Goal: Task Accomplishment & Management: Complete application form

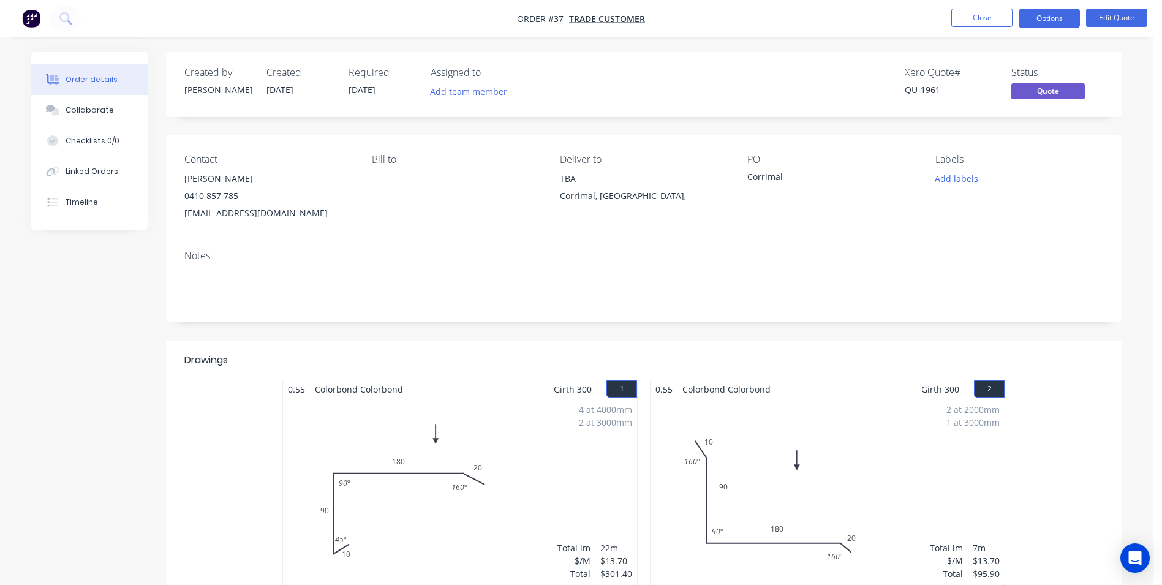
scroll to position [35, 0]
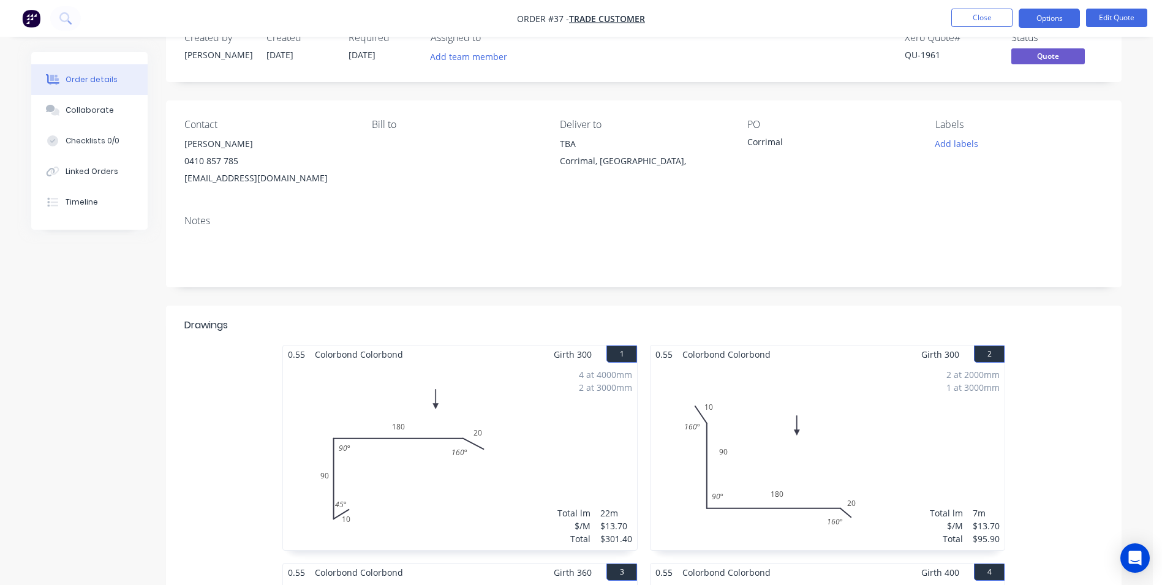
click at [788, 141] on div "Corrimal" at bounding box center [823, 143] width 153 height 17
click at [785, 141] on div "Corrimal" at bounding box center [823, 143] width 153 height 17
click at [759, 138] on div "Corrimal" at bounding box center [823, 143] width 153 height 17
click at [1104, 19] on button "Edit Quote" at bounding box center [1116, 18] width 61 height 18
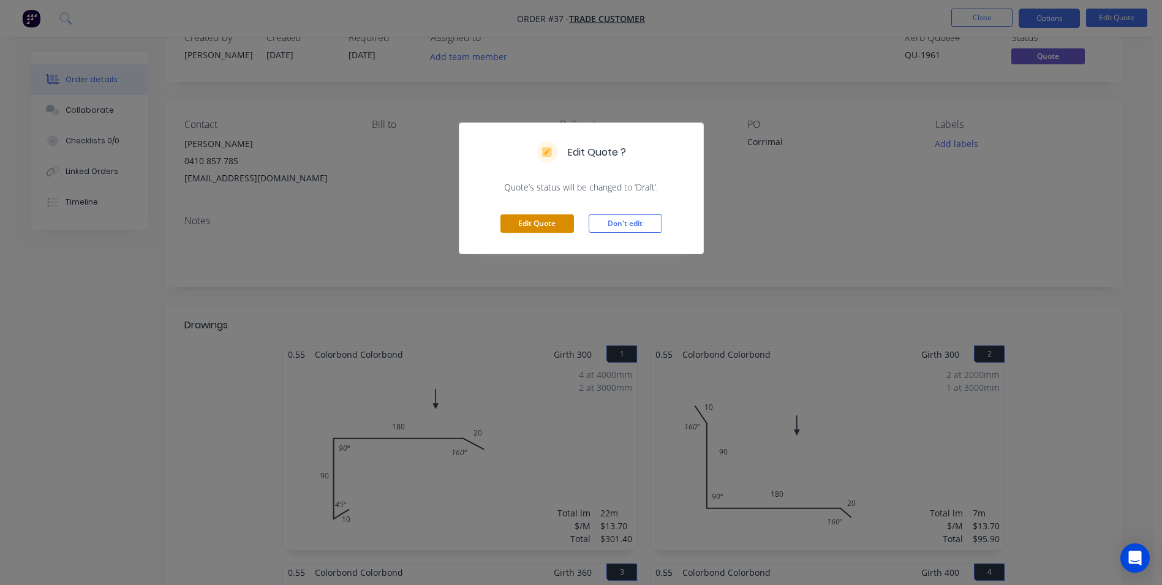
click at [560, 224] on button "Edit Quote" at bounding box center [536, 223] width 73 height 18
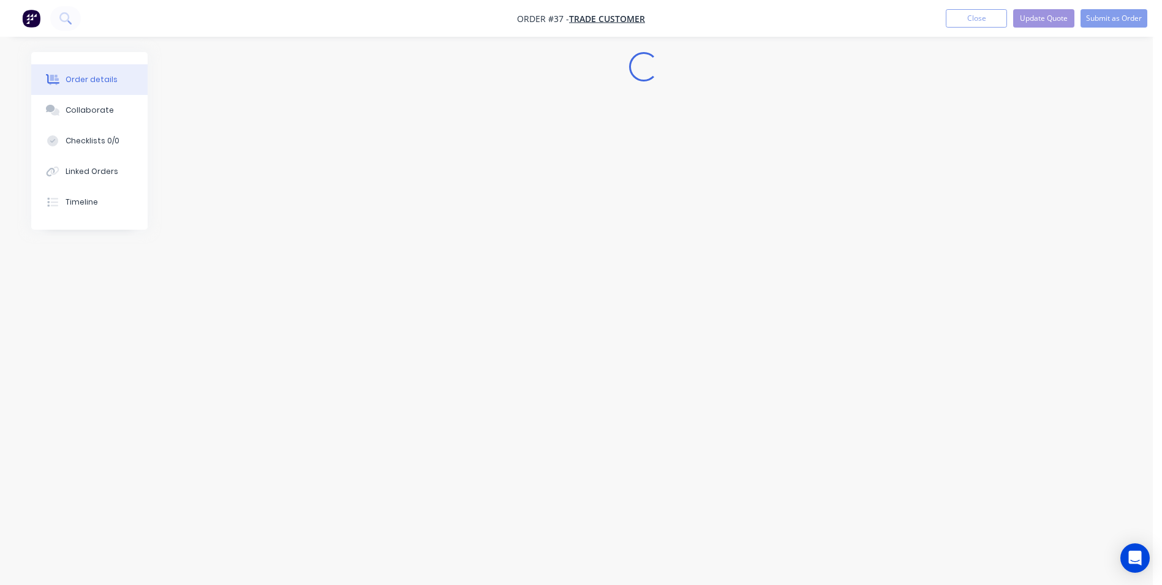
scroll to position [0, 0]
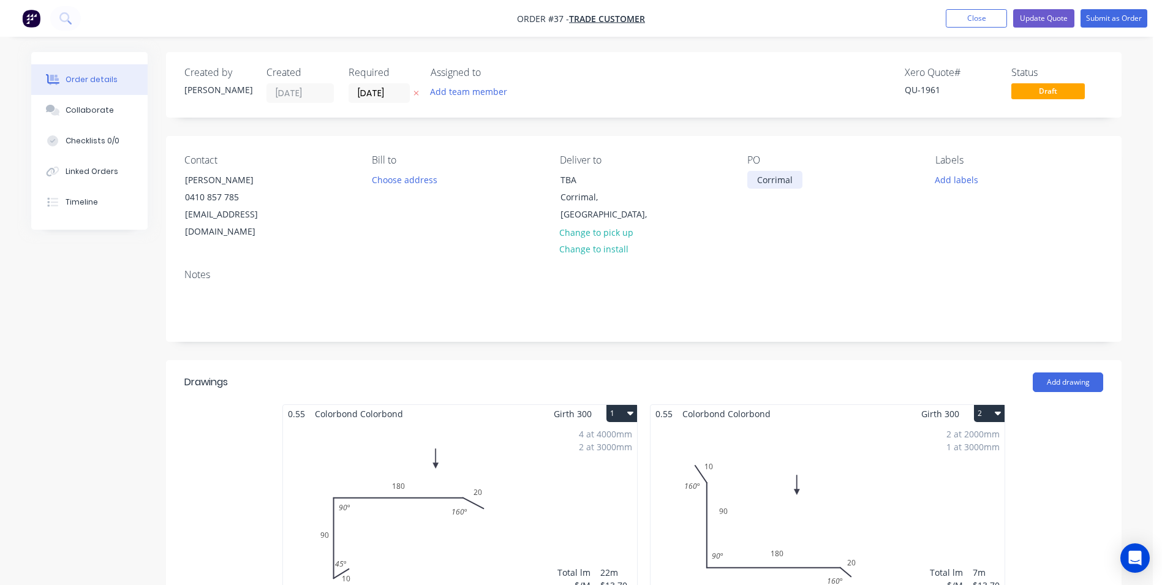
click at [797, 180] on div "Corrimal" at bounding box center [774, 180] width 55 height 18
click at [815, 183] on div "Corrimal INCL GUTTERS" at bounding box center [805, 180] width 116 height 18
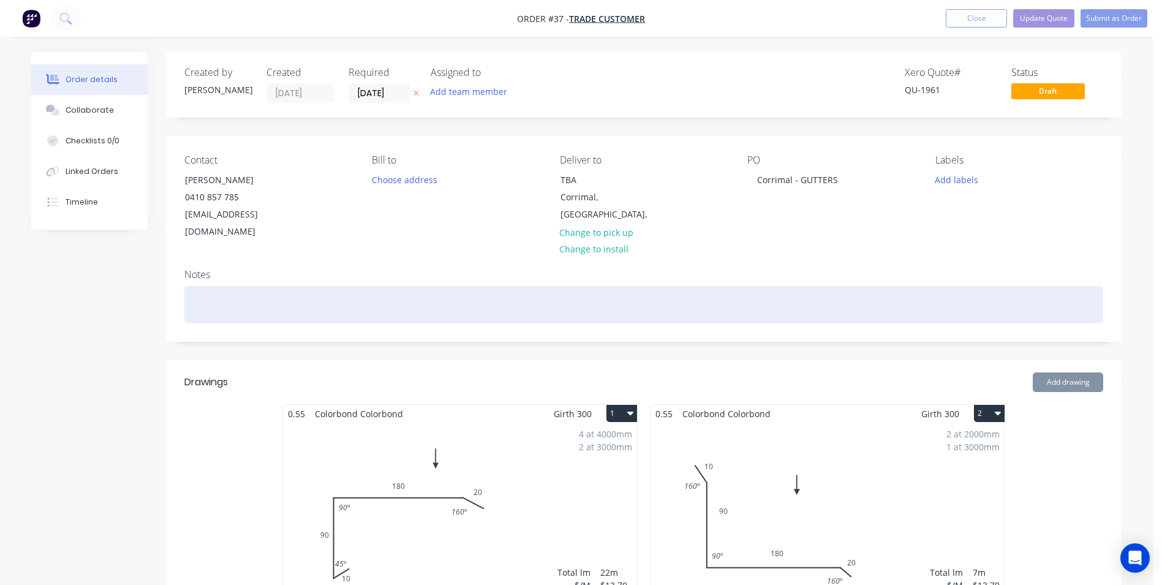
click at [744, 292] on div at bounding box center [643, 304] width 919 height 37
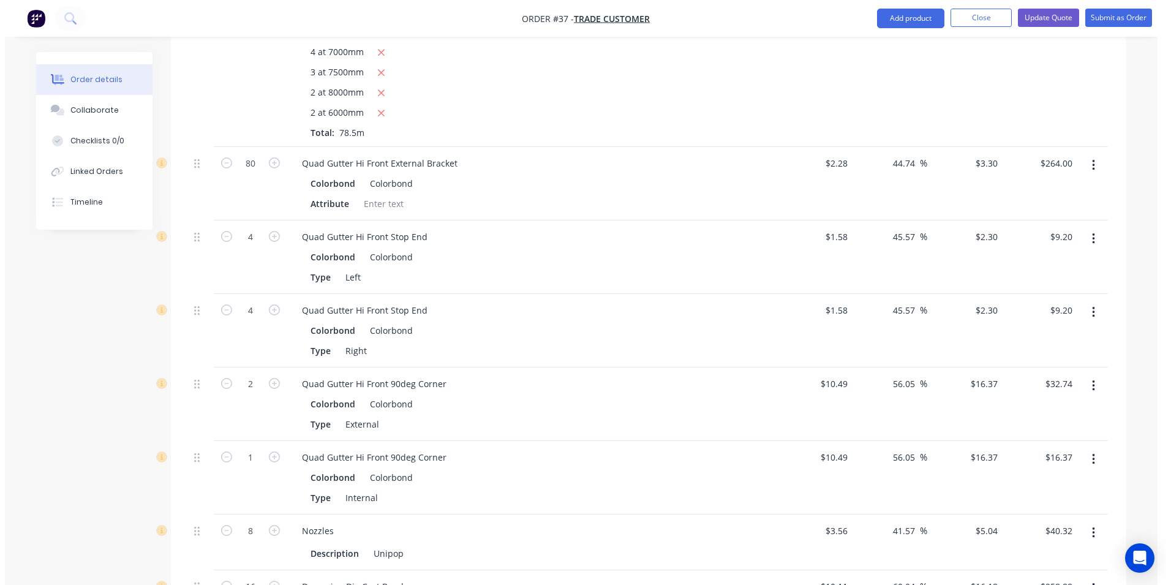
scroll to position [1470, 0]
click at [1039, 21] on button "Update Quote" at bounding box center [1043, 18] width 61 height 18
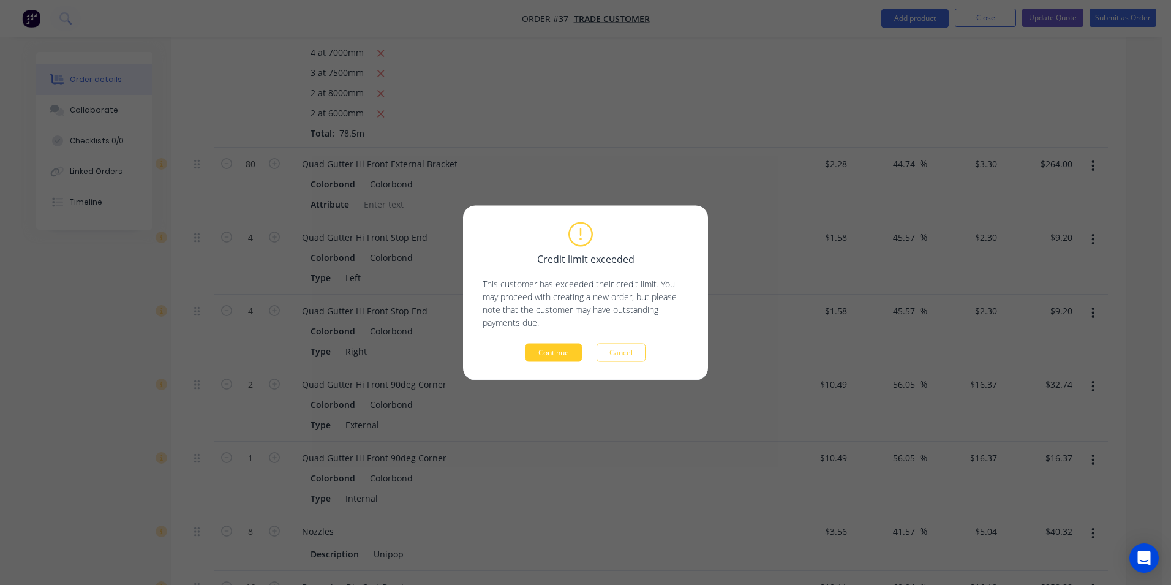
click at [551, 350] on button "Continue" at bounding box center [553, 352] width 56 height 18
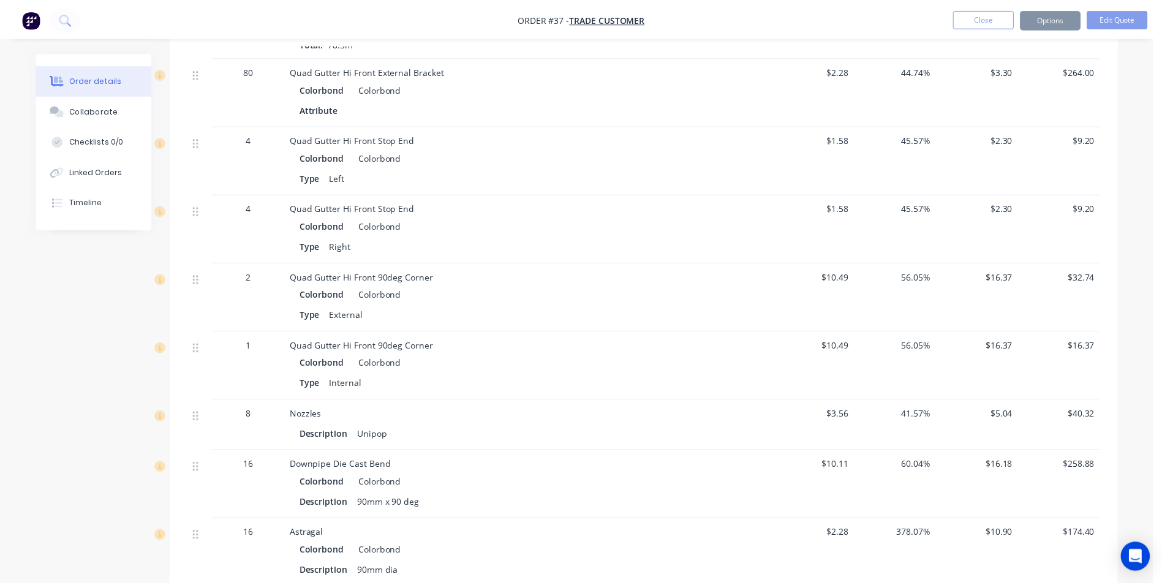
scroll to position [1463, 0]
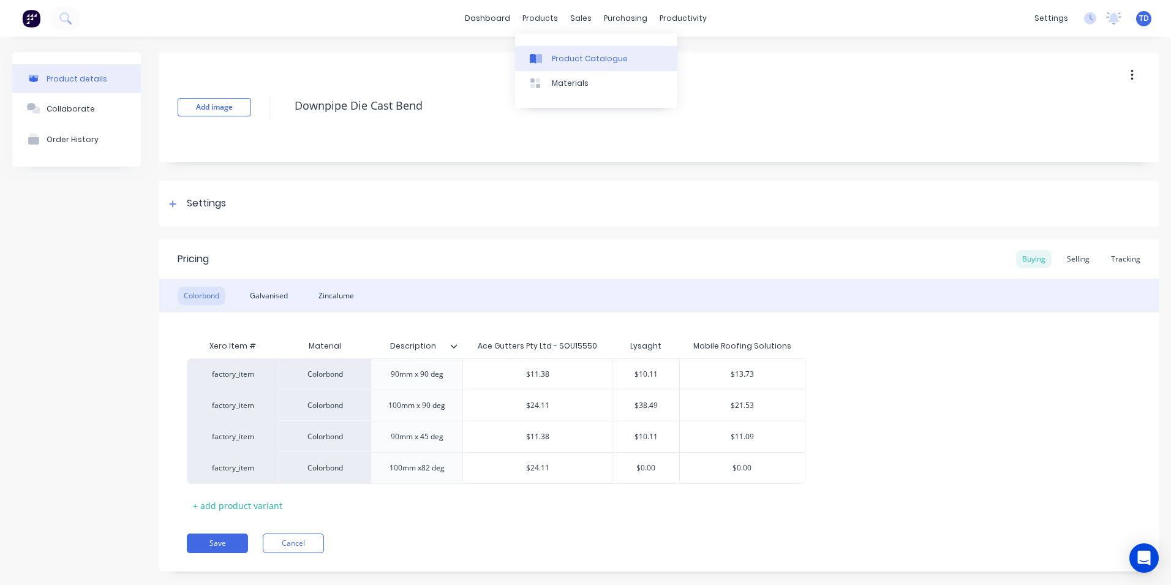
click at [559, 57] on div "Product Catalogue" at bounding box center [590, 58] width 76 height 11
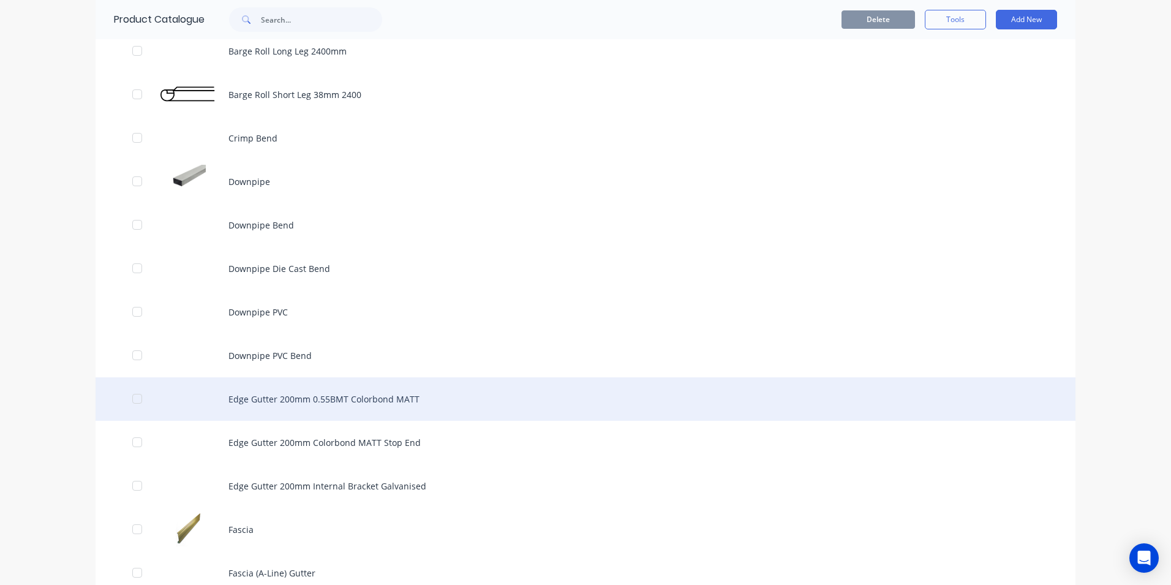
scroll to position [1531, 0]
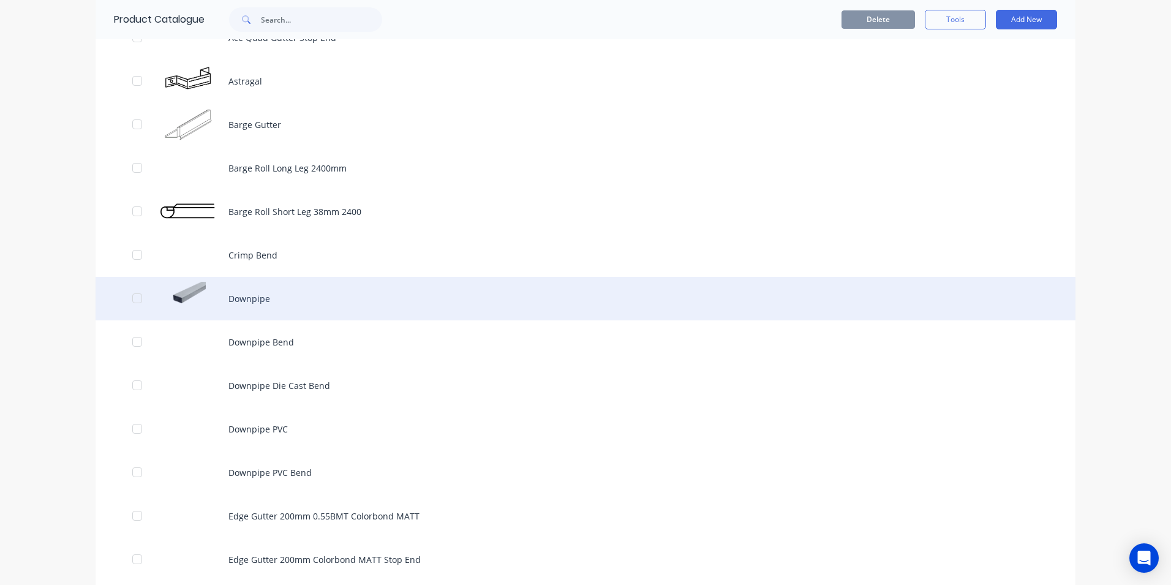
click at [255, 289] on div "Downpipe" at bounding box center [586, 298] width 980 height 43
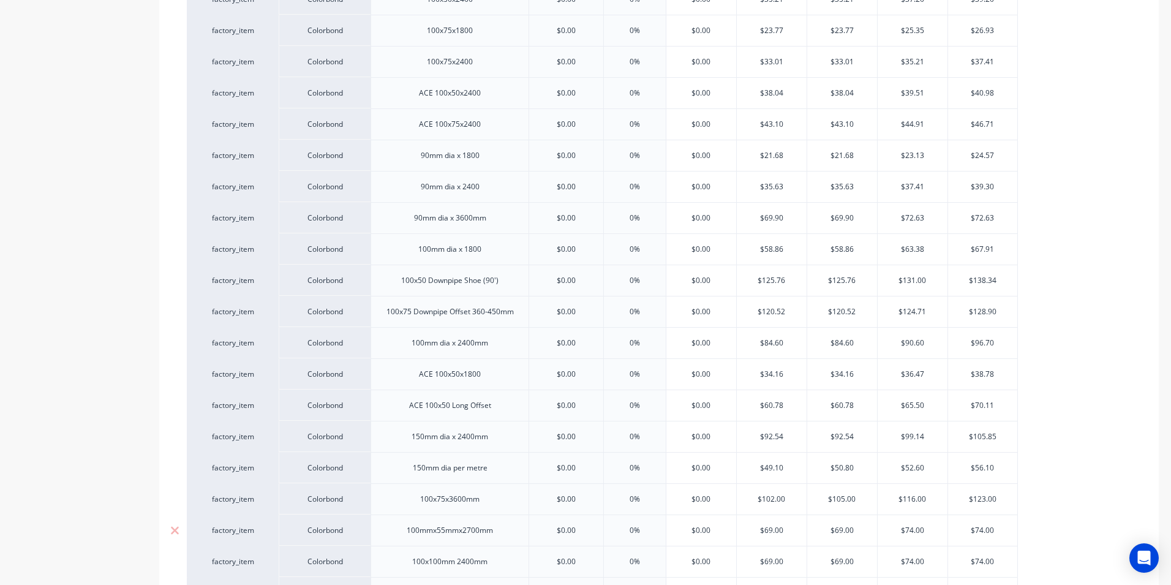
scroll to position [554, 0]
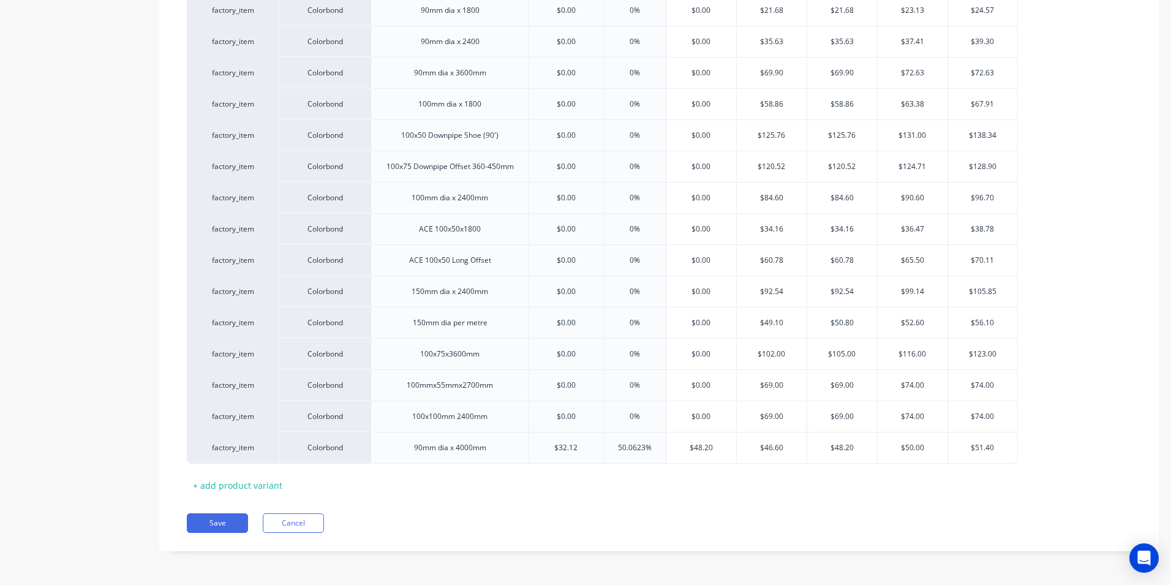
type textarea "x"
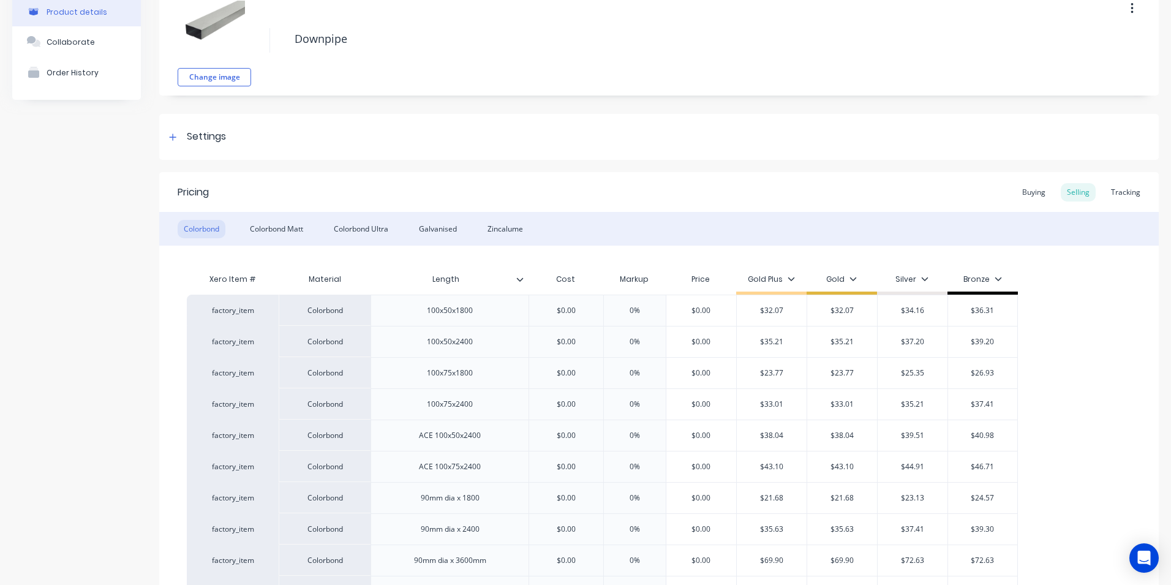
scroll to position [64, 0]
drag, startPoint x: 1037, startPoint y: 200, endPoint x: 1012, endPoint y: 205, distance: 24.9
click at [1037, 200] on div "Buying" at bounding box center [1034, 195] width 36 height 18
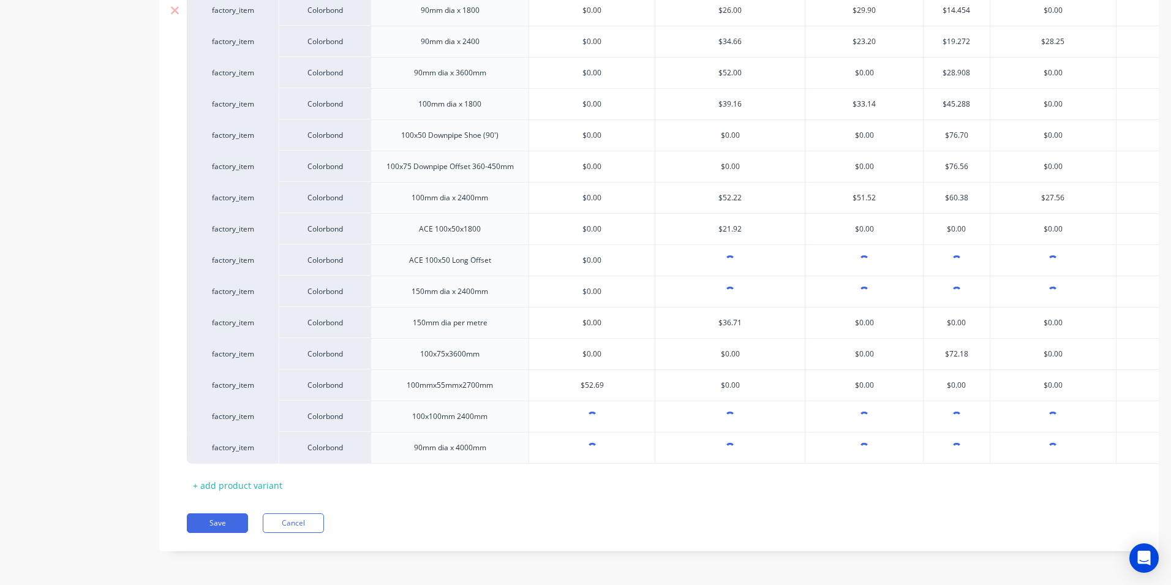
scroll to position [560, 0]
type input "[object Object]"
click at [967, 442] on input "[object Object]" at bounding box center [957, 447] width 66 height 11
type textarea "x"
type input "[object O$bject]"
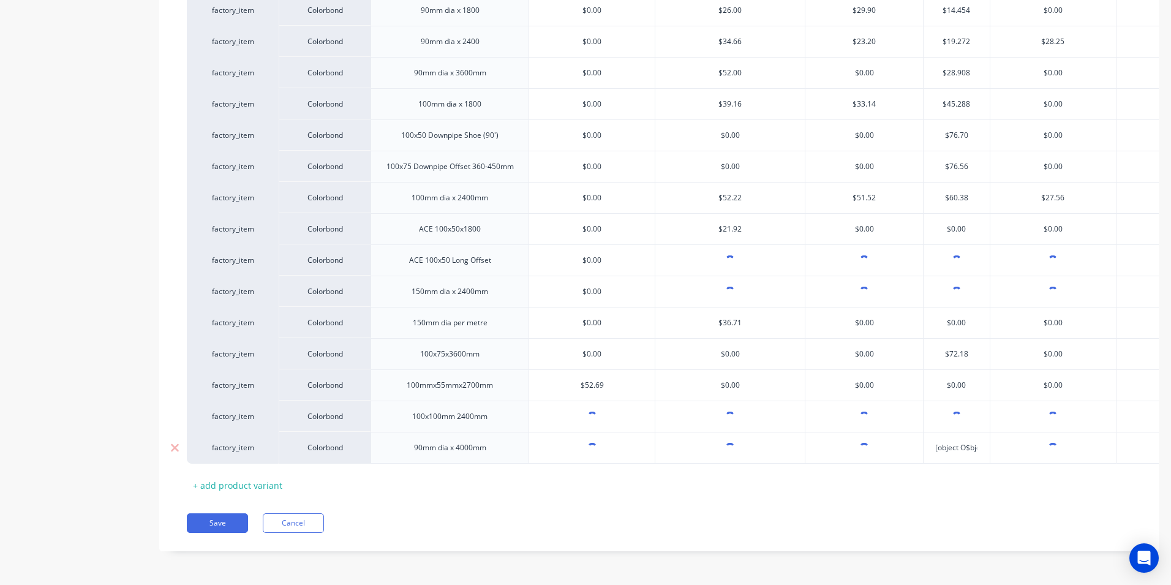
scroll to position [0, 5]
type textarea "x"
type input "[object O$bject"
type textarea "x"
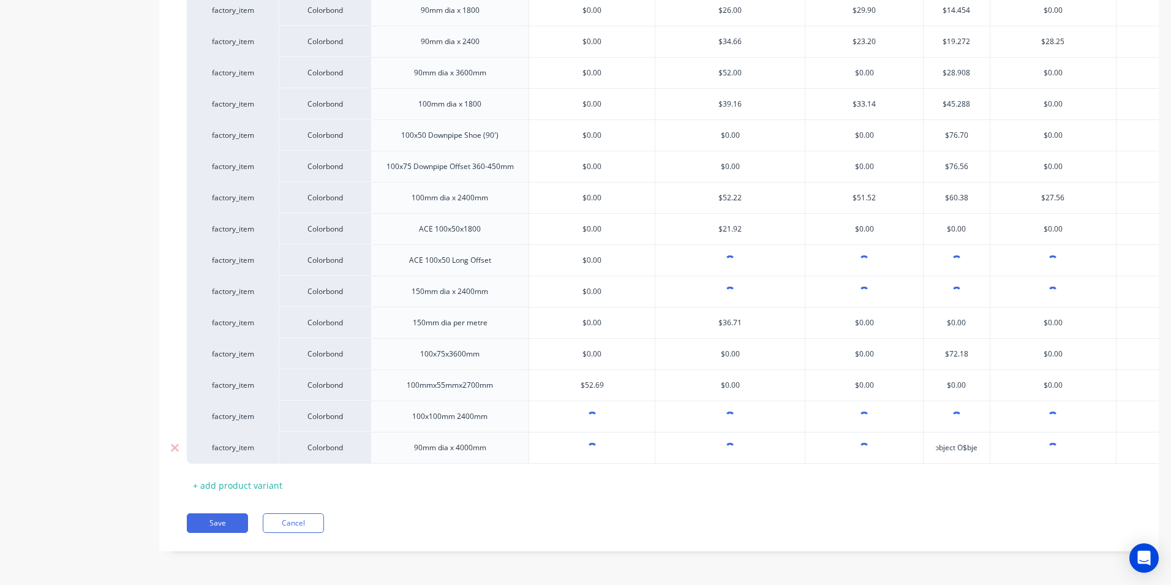
type input "[object O$bj"
type textarea "x"
type input "[object"
type textarea "x"
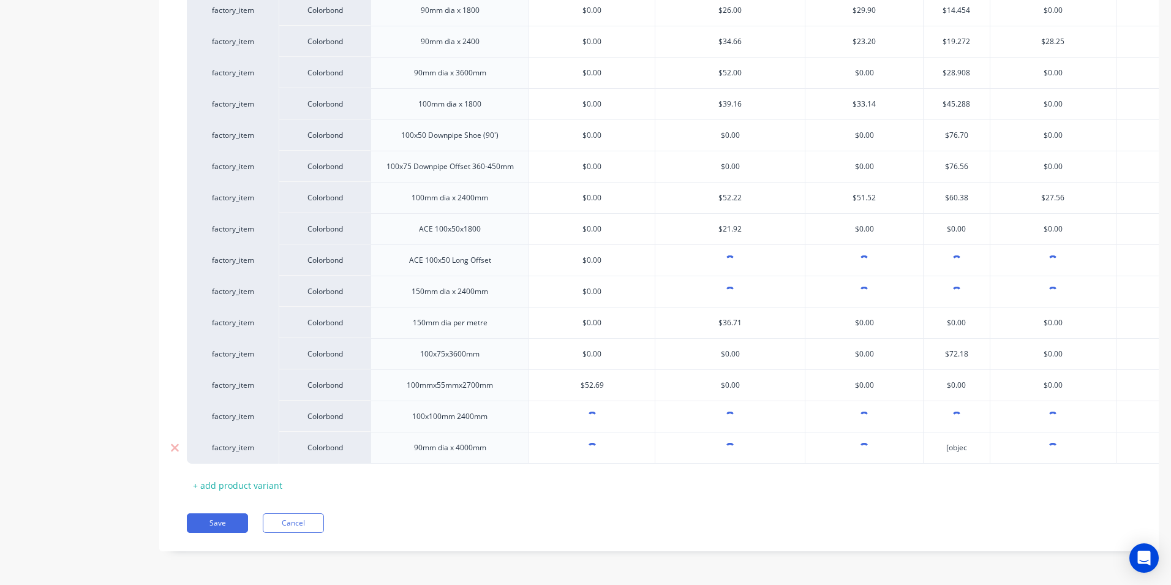
type input "[obje"
type textarea "x"
type input "[o"
type textarea "x"
type input "["
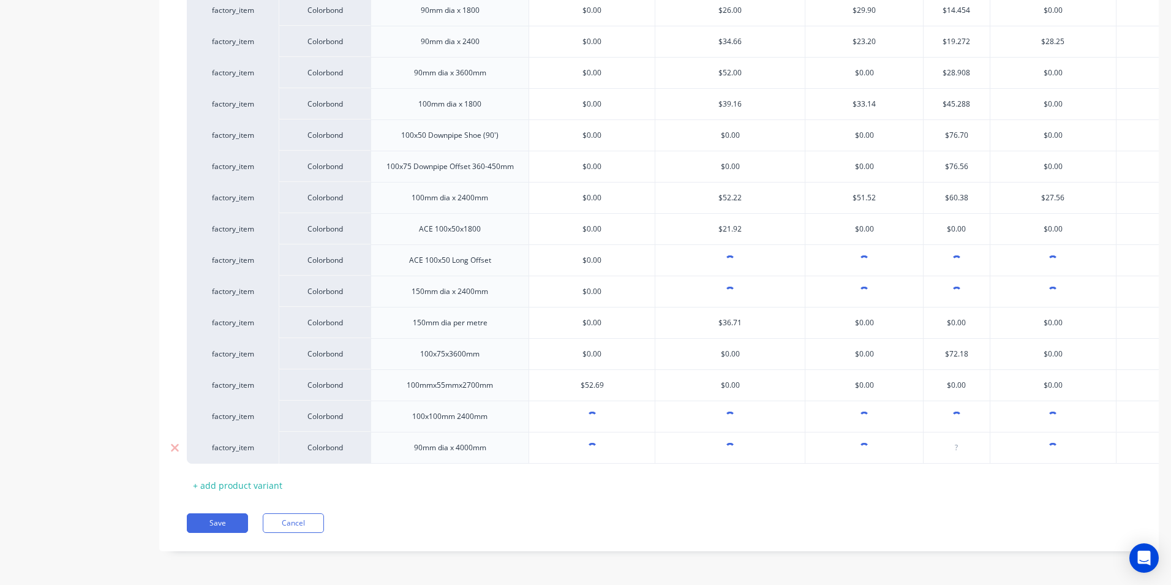
type textarea "x"
type input "$"
type textarea "x"
type input "$3"
type textarea "x"
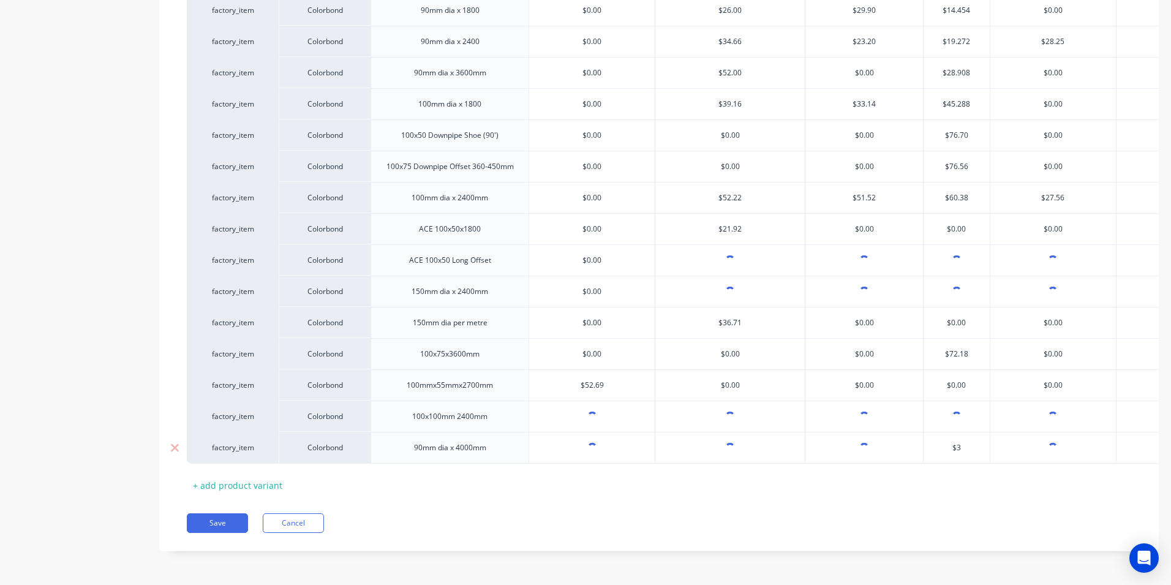
type input "$32"
type textarea "x"
type input "$32."
type textarea "x"
type input "$32.1"
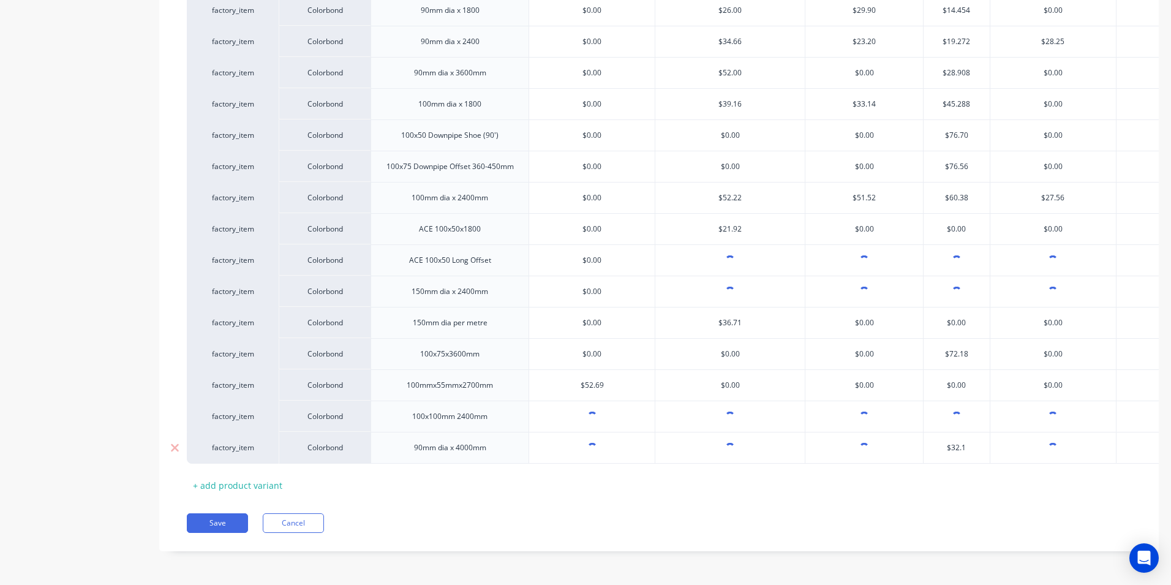
type textarea "x"
type input "$32.12"
type input "[object Object]"
click at [1027, 464] on div "Xero Item # Material Length ABC Seamless Contracting Ace Gutters Pty Ltd - SOU1…" at bounding box center [659, 139] width 944 height 712
click at [204, 518] on button "Save" at bounding box center [217, 523] width 61 height 20
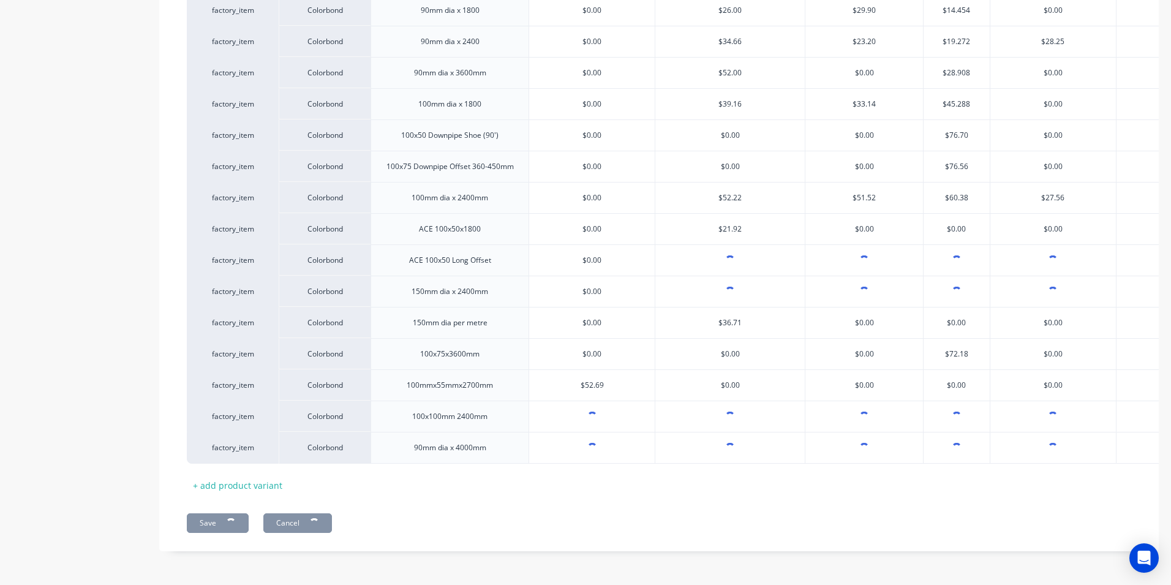
type textarea "x"
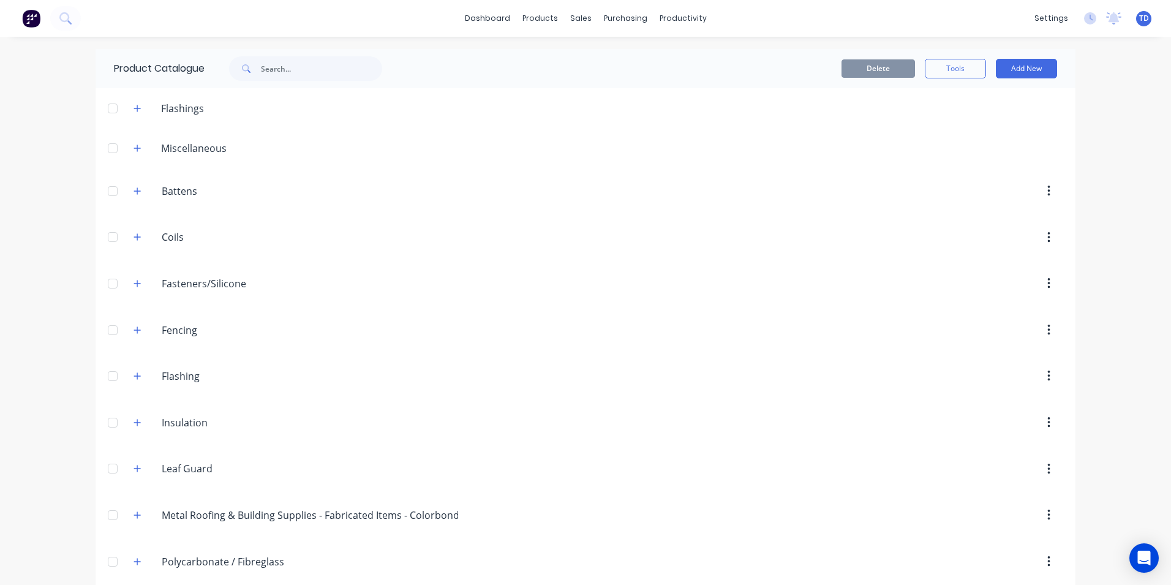
click at [468, 459] on div at bounding box center [689, 469] width 747 height 22
click at [606, 76] on link "Customers" at bounding box center [641, 83] width 162 height 24
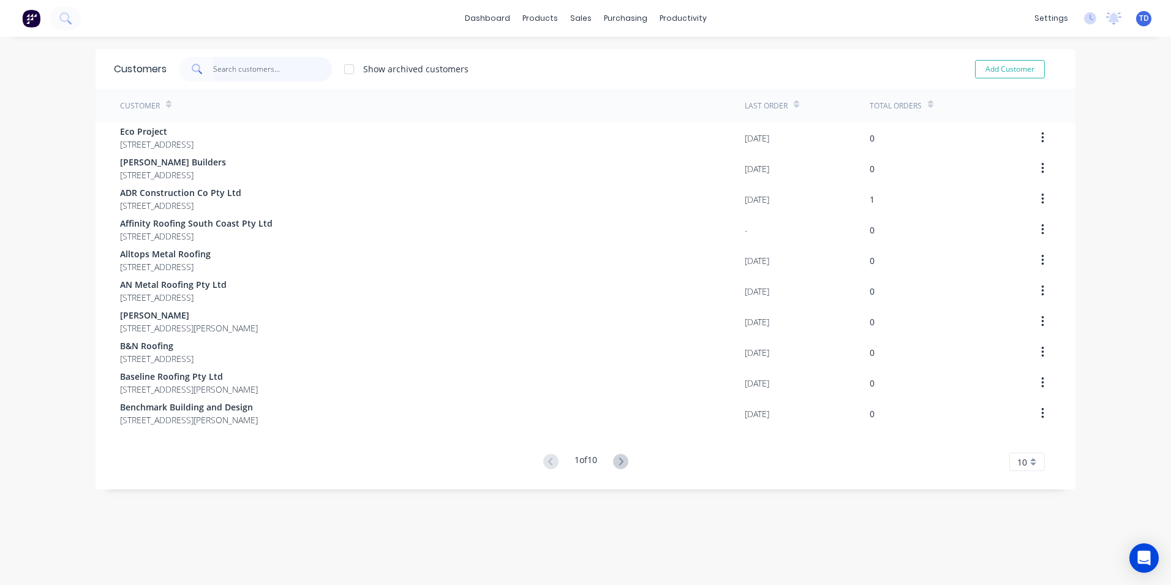
click at [298, 66] on input "text" at bounding box center [272, 69] width 119 height 24
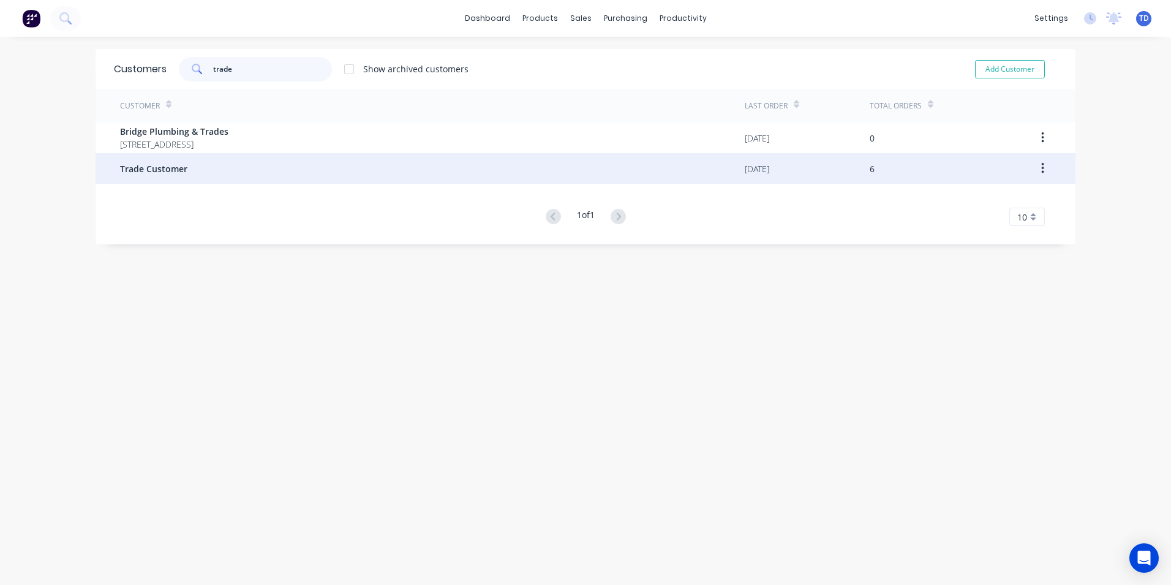
type input "trade"
click at [246, 166] on div "Trade Customer" at bounding box center [432, 168] width 625 height 31
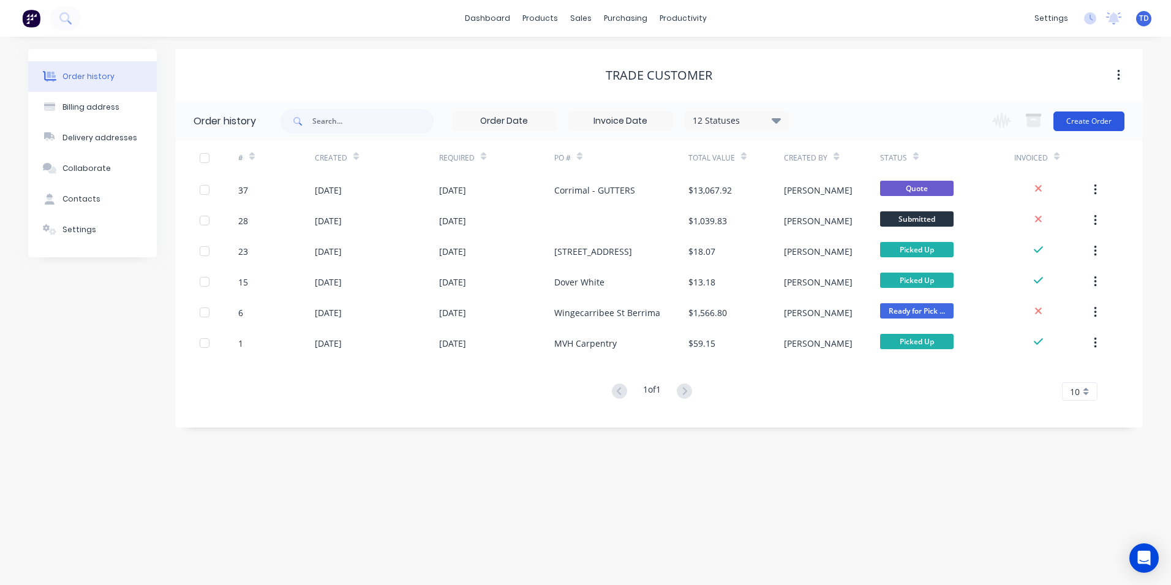
click at [1079, 116] on button "Create Order" at bounding box center [1088, 121] width 71 height 20
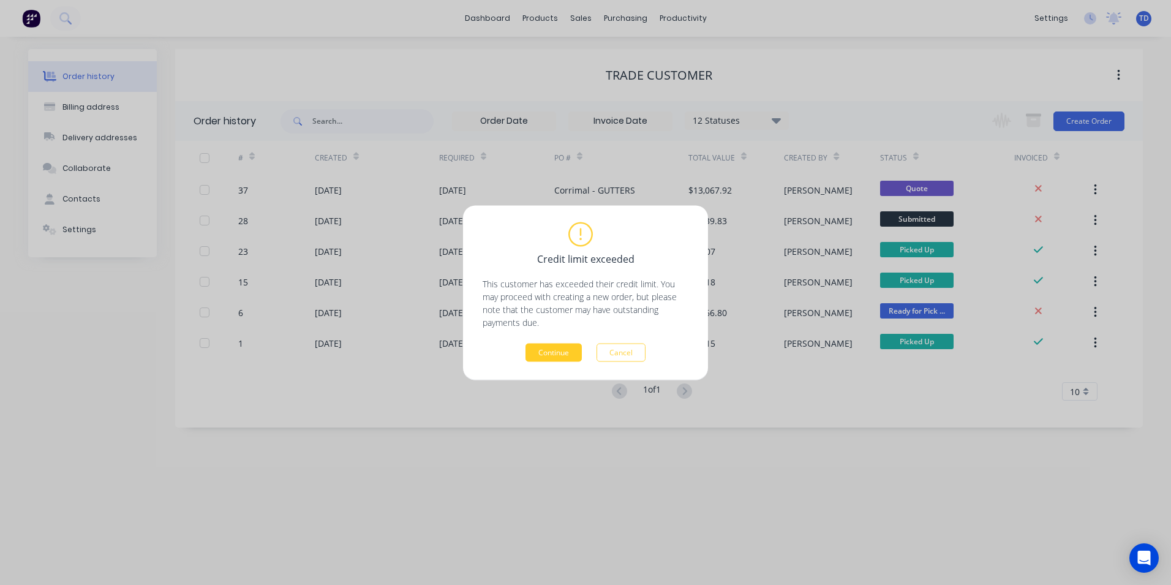
click at [570, 358] on button "Continue" at bounding box center [553, 352] width 56 height 18
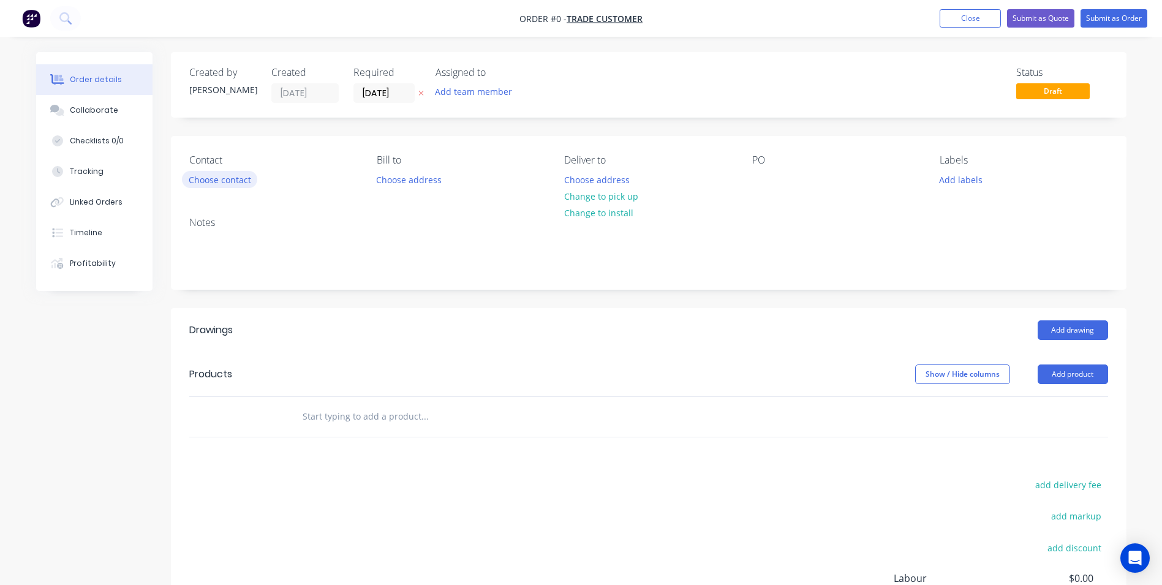
click at [235, 183] on button "Choose contact" at bounding box center [219, 179] width 75 height 17
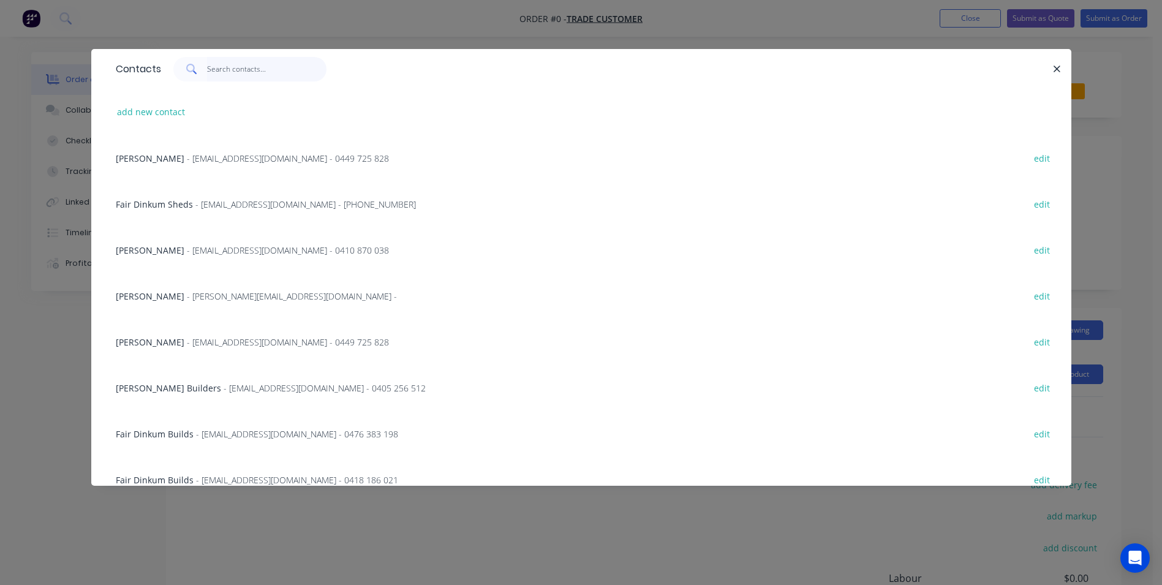
click at [235, 74] on input "text" at bounding box center [266, 69] width 119 height 24
type input "carl"
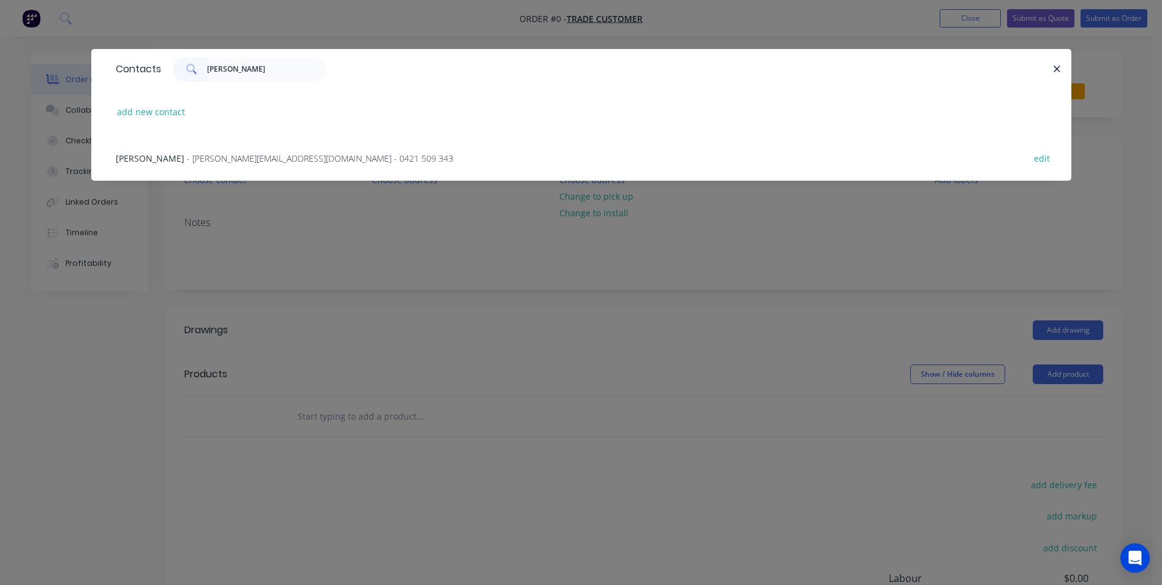
click at [232, 161] on span "- john@austileroofing.com - 0421 509 343" at bounding box center [320, 158] width 266 height 12
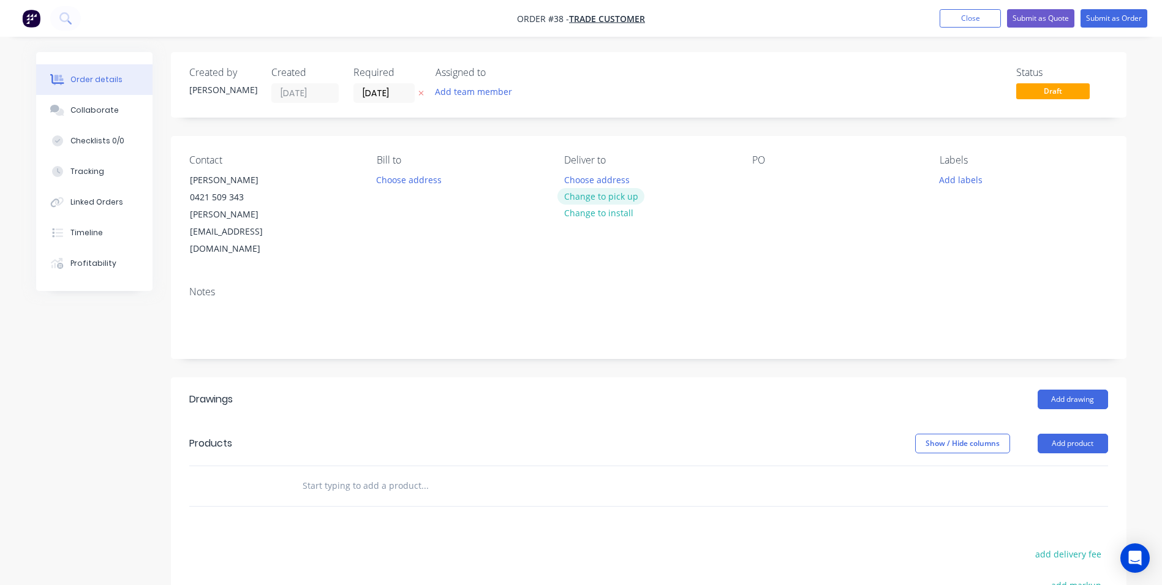
click at [604, 195] on button "Change to pick up" at bounding box center [600, 196] width 87 height 17
click at [577, 180] on div at bounding box center [574, 180] width 20 height 18
click at [1088, 390] on button "Add drawing" at bounding box center [1072, 400] width 70 height 20
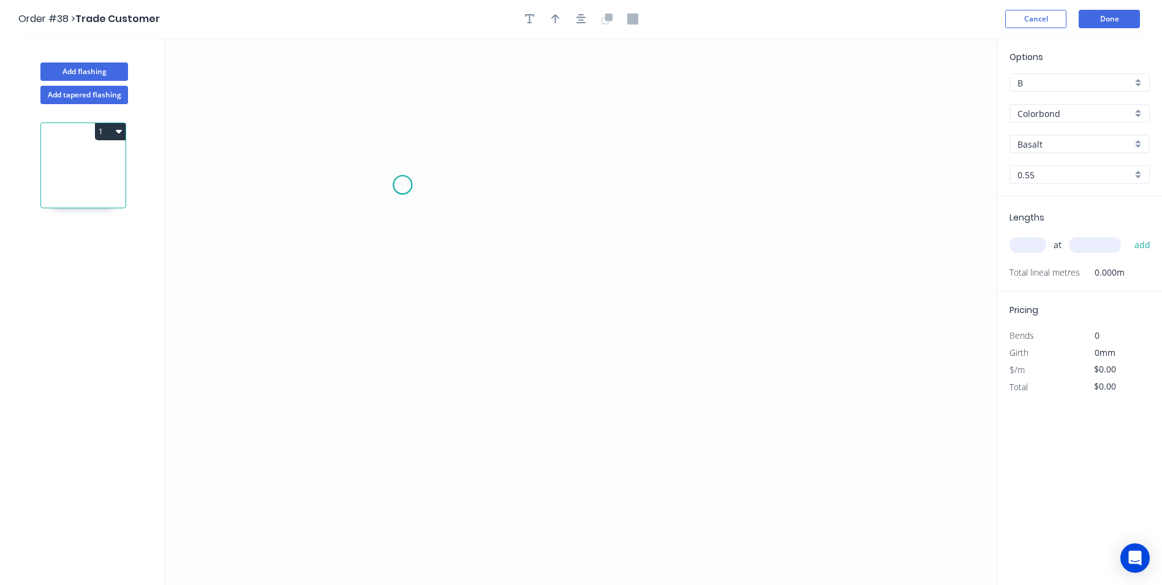
click at [402, 185] on icon "0" at bounding box center [580, 311] width 831 height 547
click at [404, 323] on icon "0" at bounding box center [580, 311] width 831 height 547
click at [785, 334] on icon "0 ?" at bounding box center [580, 311] width 831 height 547
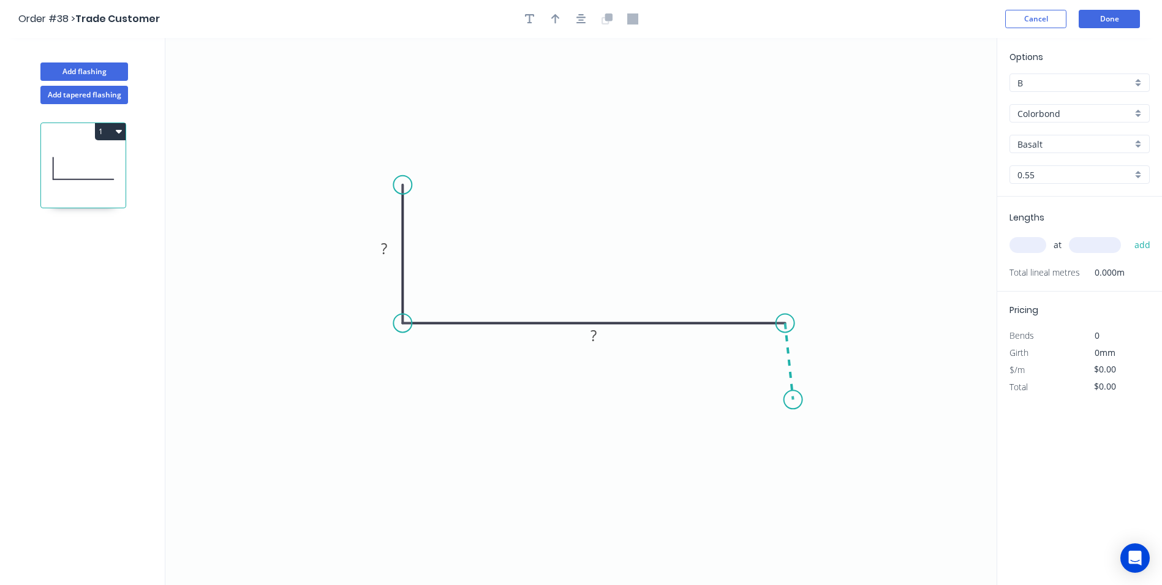
click at [793, 400] on icon "0 ? ?" at bounding box center [580, 311] width 831 height 547
click at [793, 400] on circle at bounding box center [793, 399] width 18 height 18
drag, startPoint x: 793, startPoint y: 400, endPoint x: 786, endPoint y: 401, distance: 6.8
click at [786, 401] on circle at bounding box center [785, 400] width 18 height 18
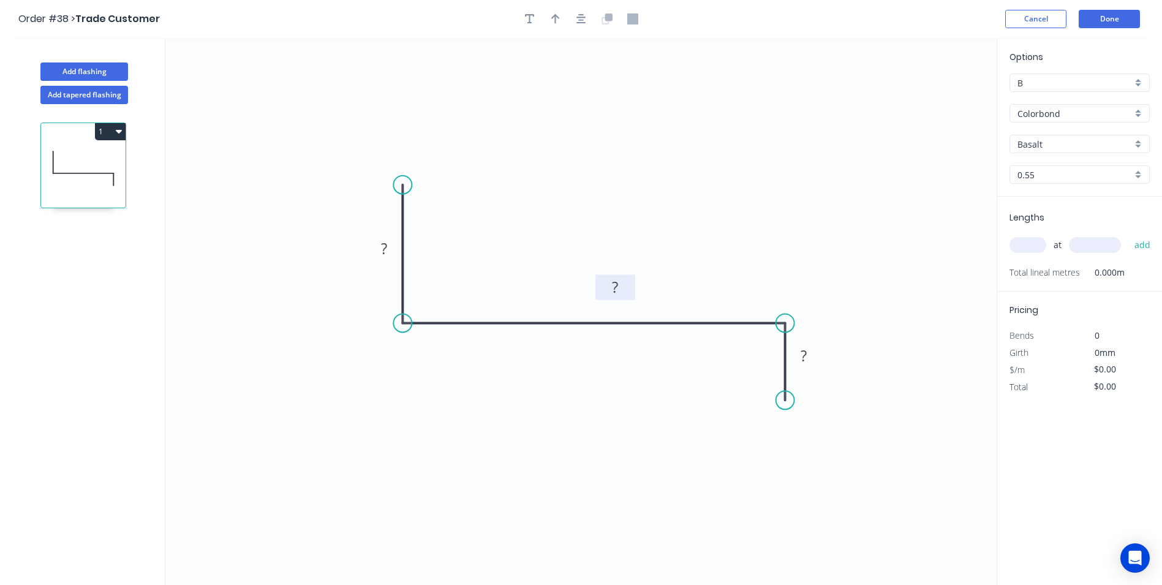
drag, startPoint x: 610, startPoint y: 341, endPoint x: 630, endPoint y: 282, distance: 62.0
click at [631, 286] on rect at bounding box center [615, 286] width 40 height 25
drag, startPoint x: 397, startPoint y: 238, endPoint x: 488, endPoint y: 201, distance: 97.5
click at [489, 201] on rect at bounding box center [479, 207] width 40 height 25
click at [479, 211] on g "?" at bounding box center [475, 211] width 24 height 20
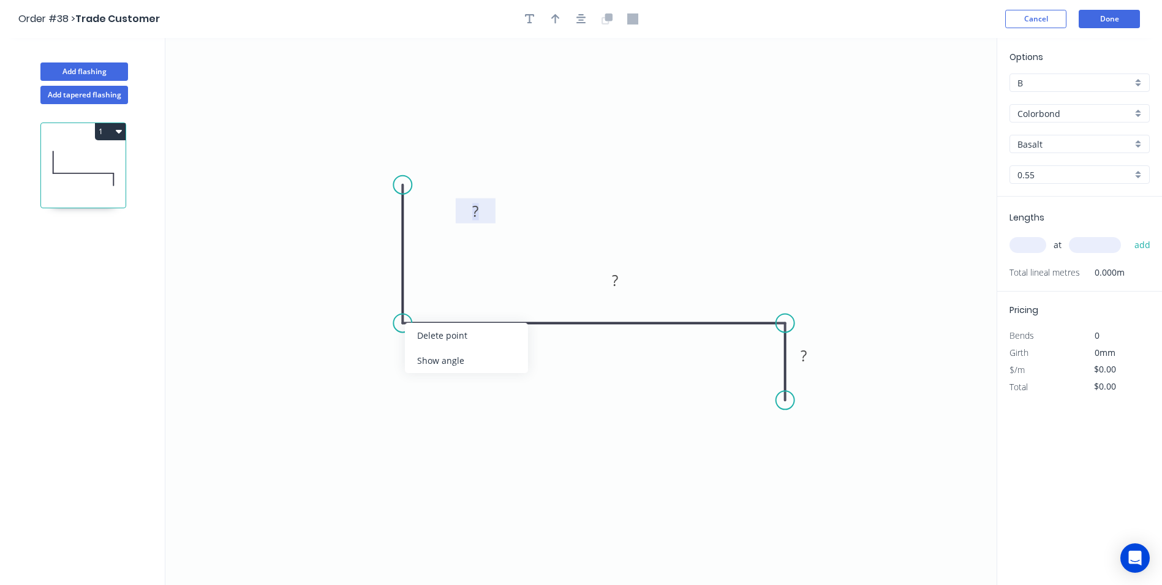
click at [429, 361] on div "Show angle" at bounding box center [466, 360] width 123 height 25
click at [800, 360] on div "Show angle" at bounding box center [842, 360] width 123 height 25
click at [475, 207] on tspan "?" at bounding box center [475, 211] width 6 height 20
type input "$15.34"
click at [1036, 146] on input "Basalt" at bounding box center [1074, 144] width 115 height 13
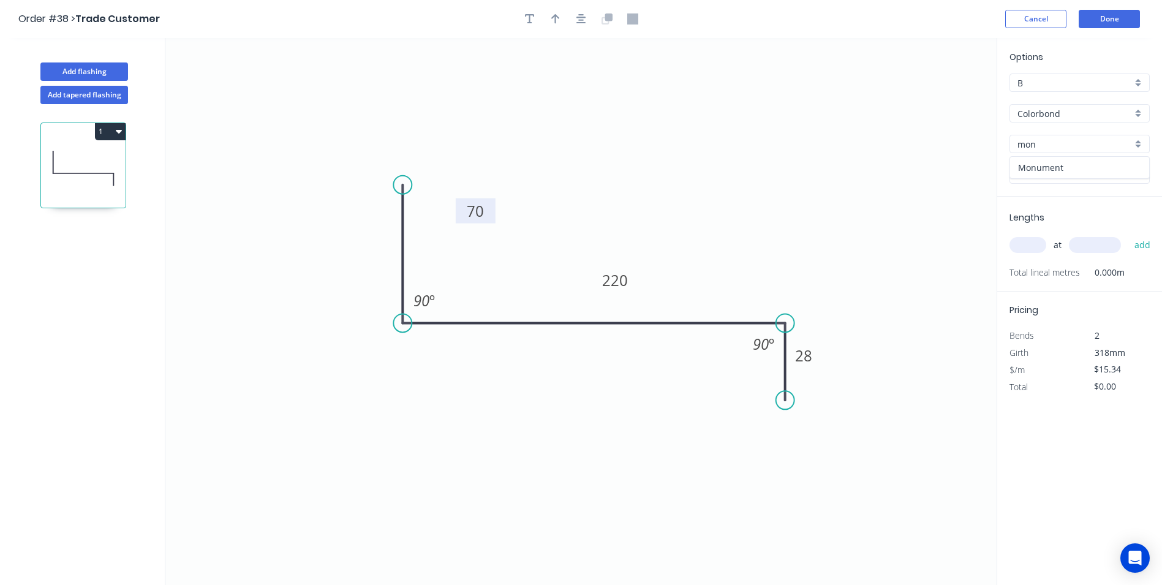
click at [1039, 165] on div "Monument" at bounding box center [1079, 167] width 139 height 21
type input "Monument"
click at [1033, 247] on input "text" at bounding box center [1027, 245] width 37 height 16
type input "1"
type input "2"
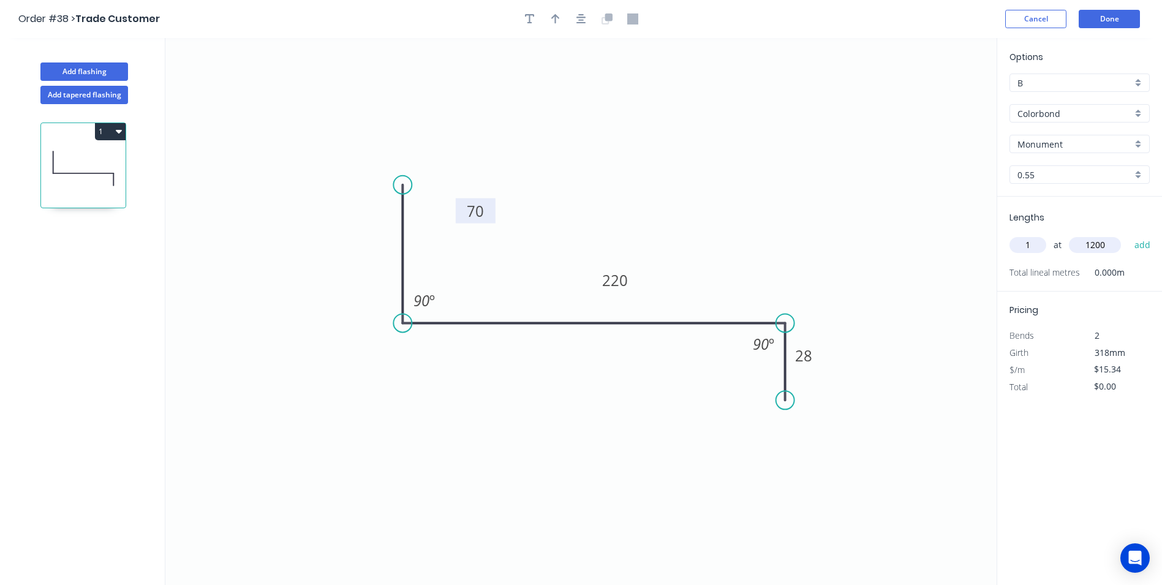
type input "1200"
click at [1128, 235] on button "add" at bounding box center [1142, 245] width 29 height 21
type input "$18.41"
type input "1"
type input "1500"
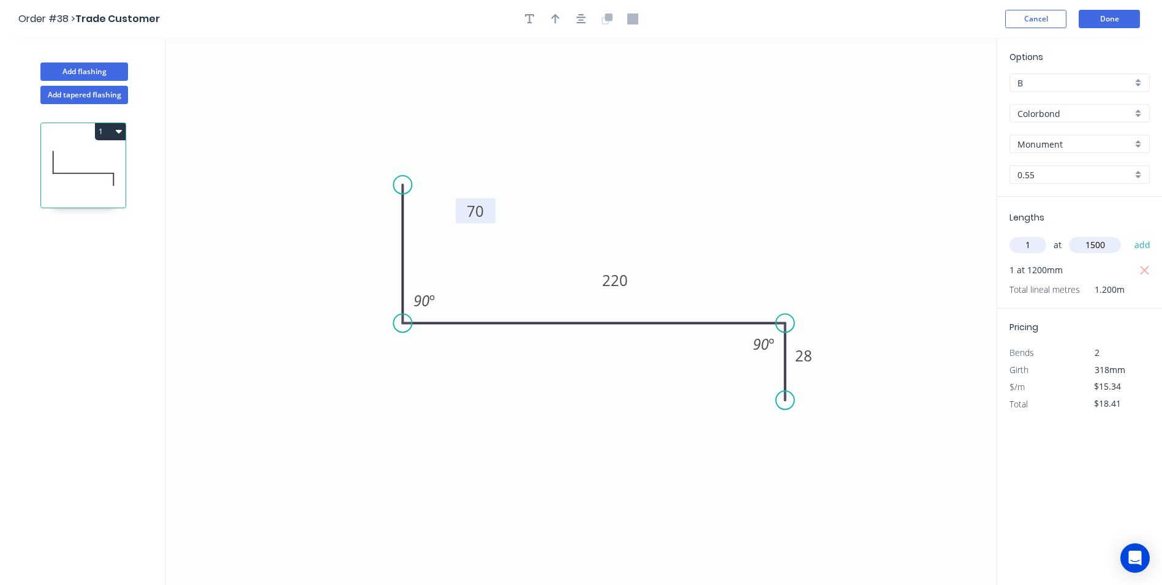
click at [1128, 235] on button "add" at bounding box center [1142, 245] width 29 height 21
type input "$41.42"
click at [551, 23] on icon "button" at bounding box center [555, 18] width 9 height 11
drag, startPoint x: 935, startPoint y: 98, endPoint x: 683, endPoint y: 157, distance: 258.0
click at [682, 148] on icon at bounding box center [684, 129] width 11 height 39
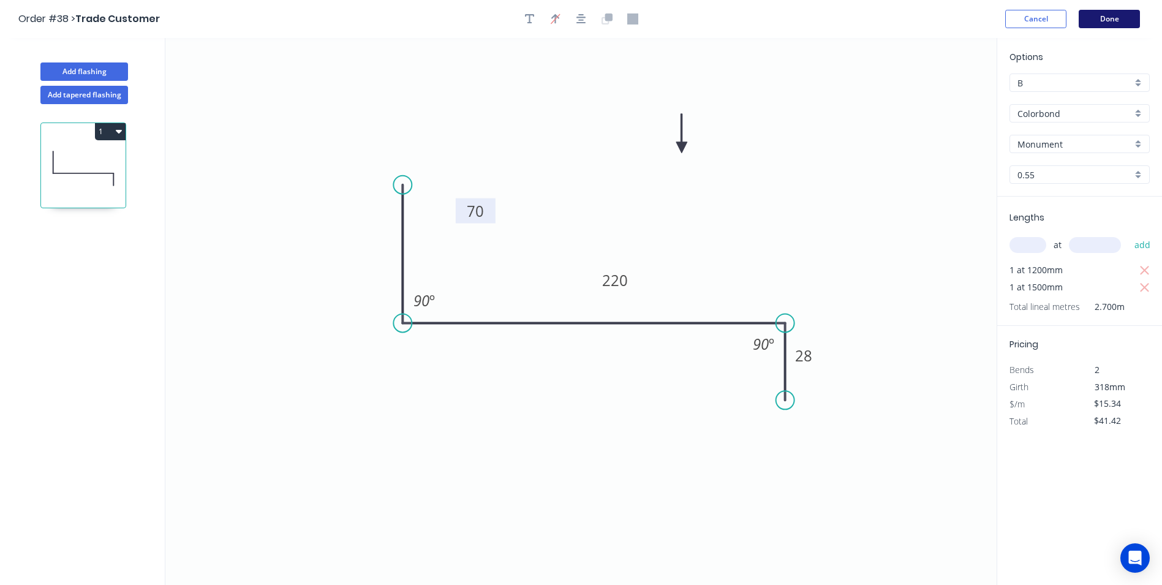
click at [1088, 18] on button "Done" at bounding box center [1109, 19] width 61 height 18
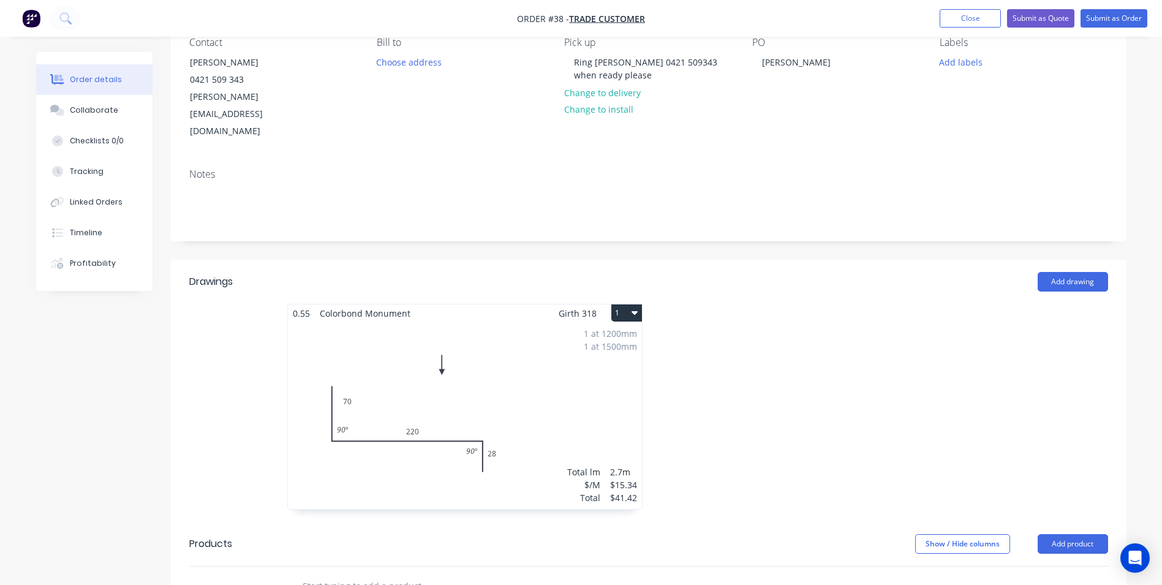
scroll to position [122, 0]
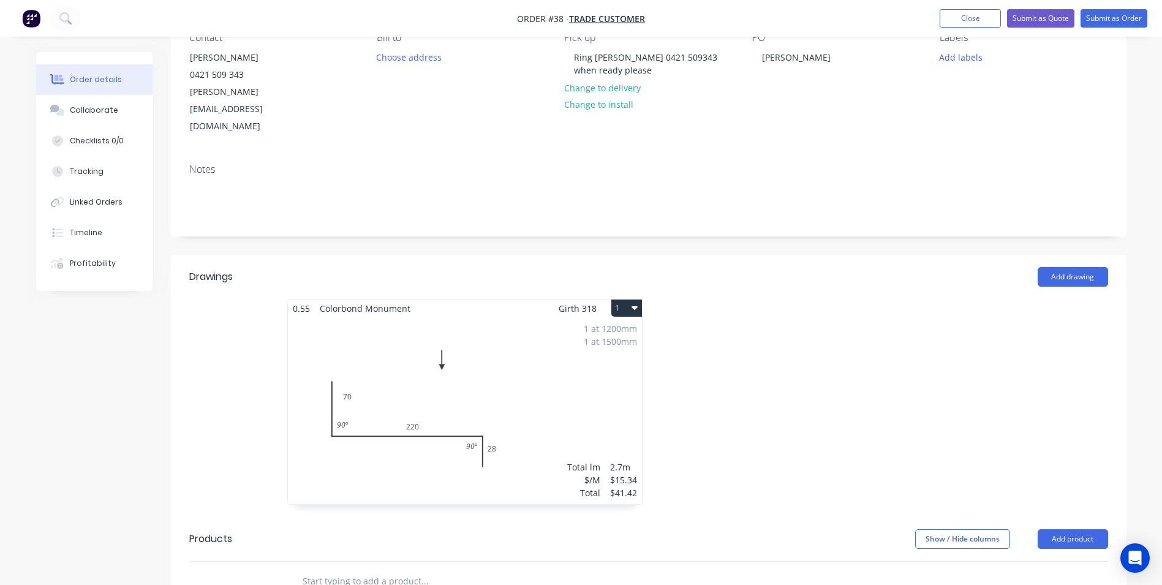
drag, startPoint x: 613, startPoint y: 268, endPoint x: 614, endPoint y: 286, distance: 18.4
click at [614, 299] on button "1" at bounding box center [626, 307] width 31 height 17
drag, startPoint x: 599, startPoint y: 326, endPoint x: 610, endPoint y: 326, distance: 11.0
click at [600, 353] on div "Duplicate" at bounding box center [584, 362] width 94 height 18
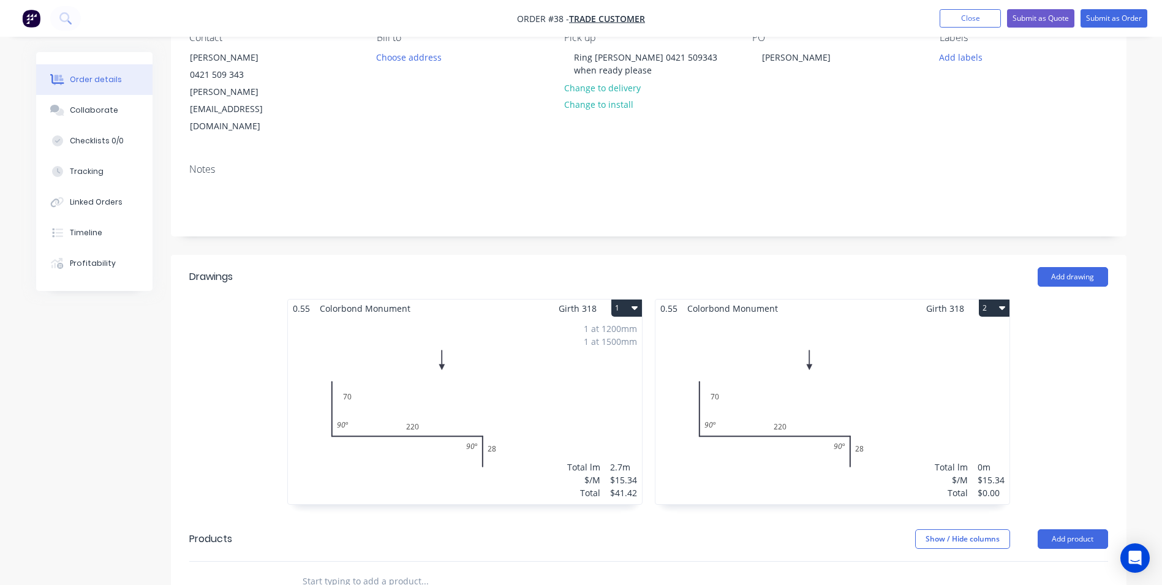
click at [777, 326] on div "Total lm $/M Total 0m $15.34 $0.00" at bounding box center [832, 410] width 354 height 187
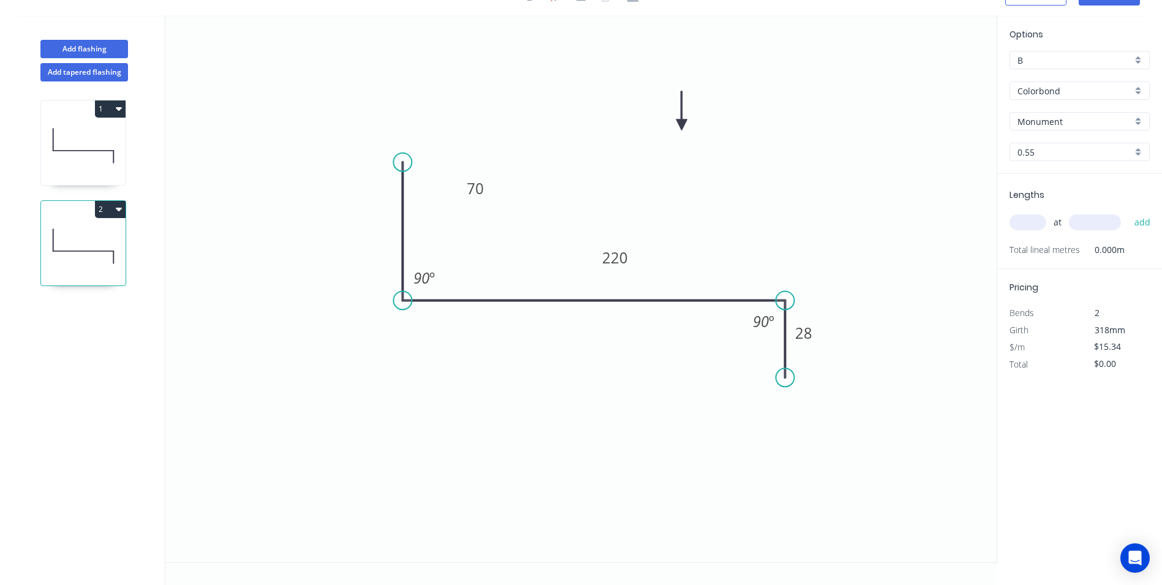
scroll to position [23, 0]
click at [626, 257] on tspan "220" at bounding box center [615, 257] width 26 height 20
click at [1018, 219] on input "text" at bounding box center [1027, 222] width 37 height 16
type input "1"
type input "1900"
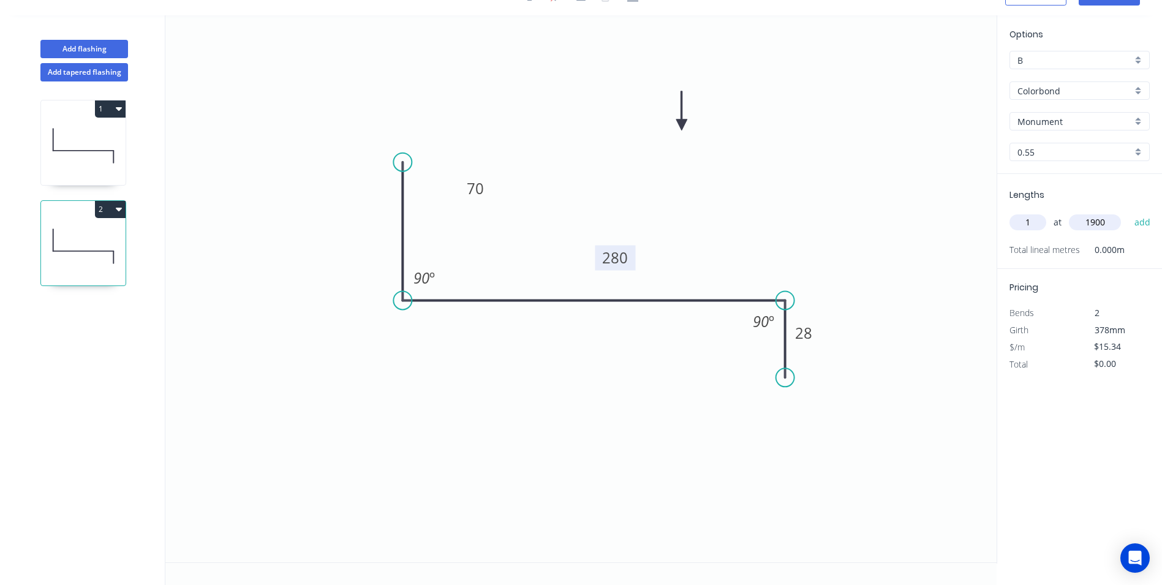
click at [1128, 212] on button "add" at bounding box center [1142, 222] width 29 height 21
type input "$29.15"
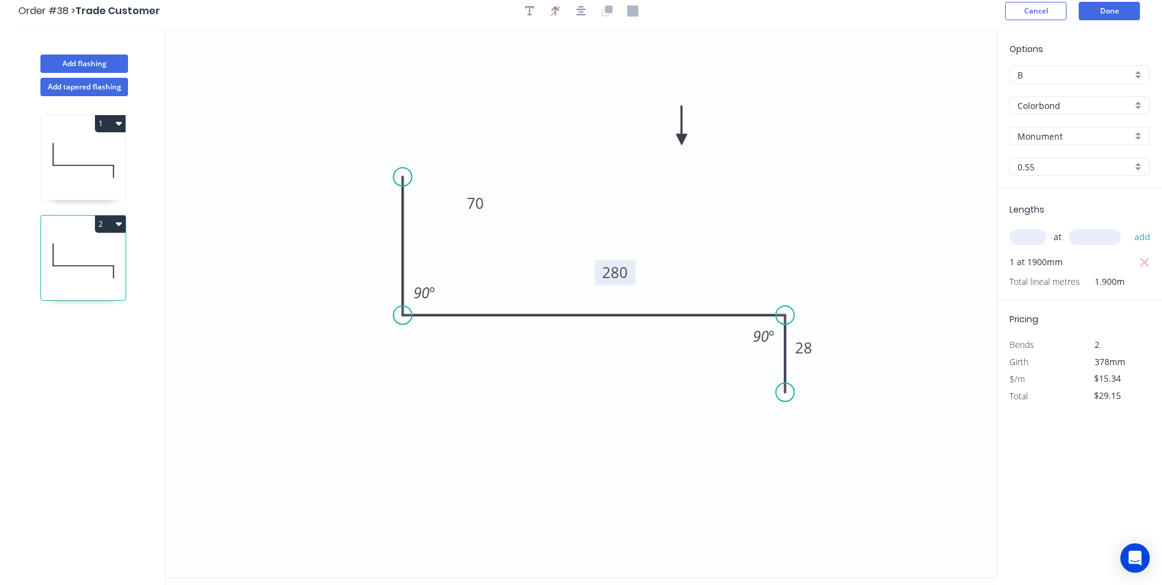
scroll to position [0, 0]
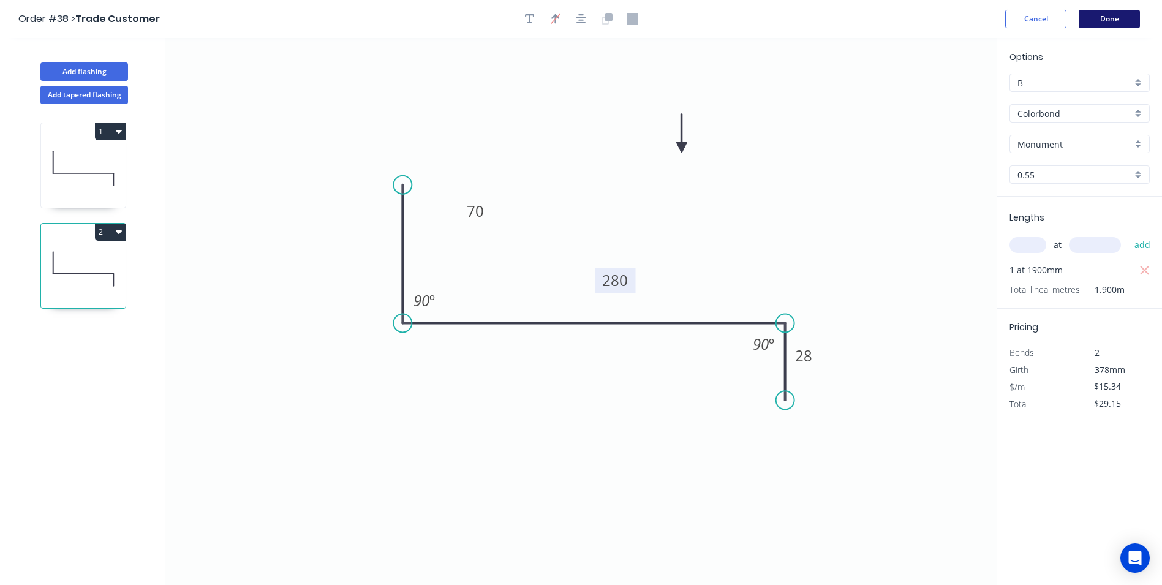
click at [1116, 22] on button "Done" at bounding box center [1109, 19] width 61 height 18
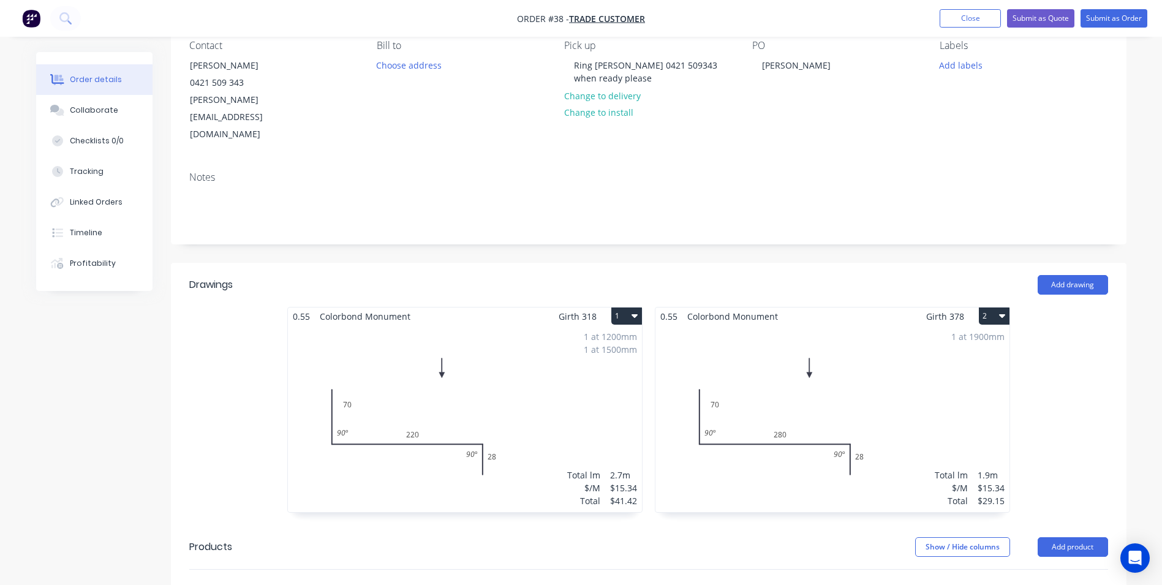
scroll to position [122, 0]
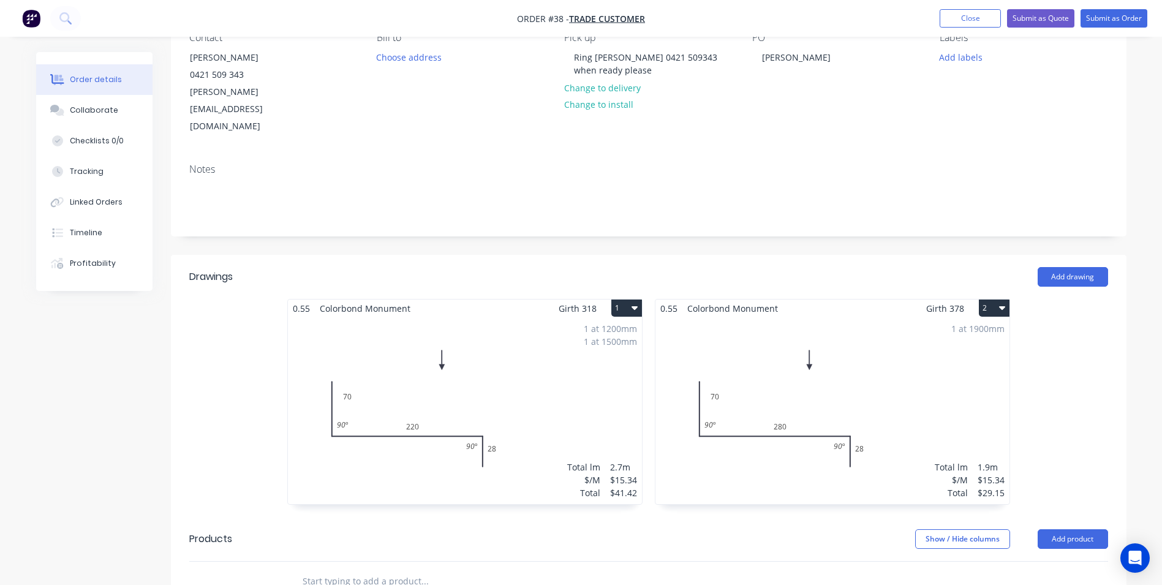
click at [985, 299] on button "2" at bounding box center [994, 307] width 31 height 17
click at [974, 353] on div "Duplicate" at bounding box center [951, 362] width 94 height 18
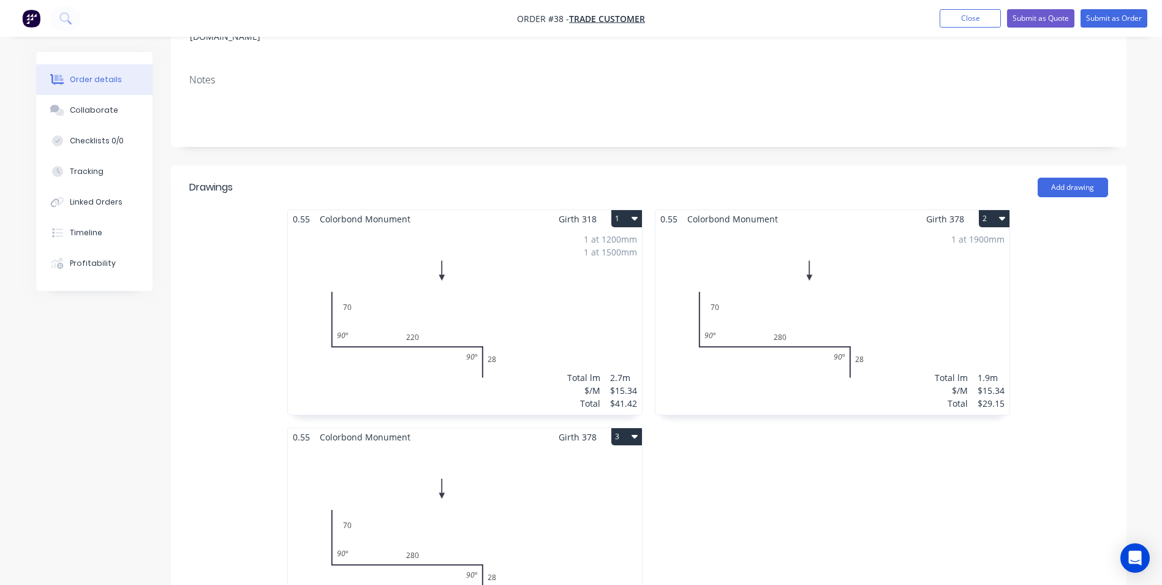
scroll to position [306, 0]
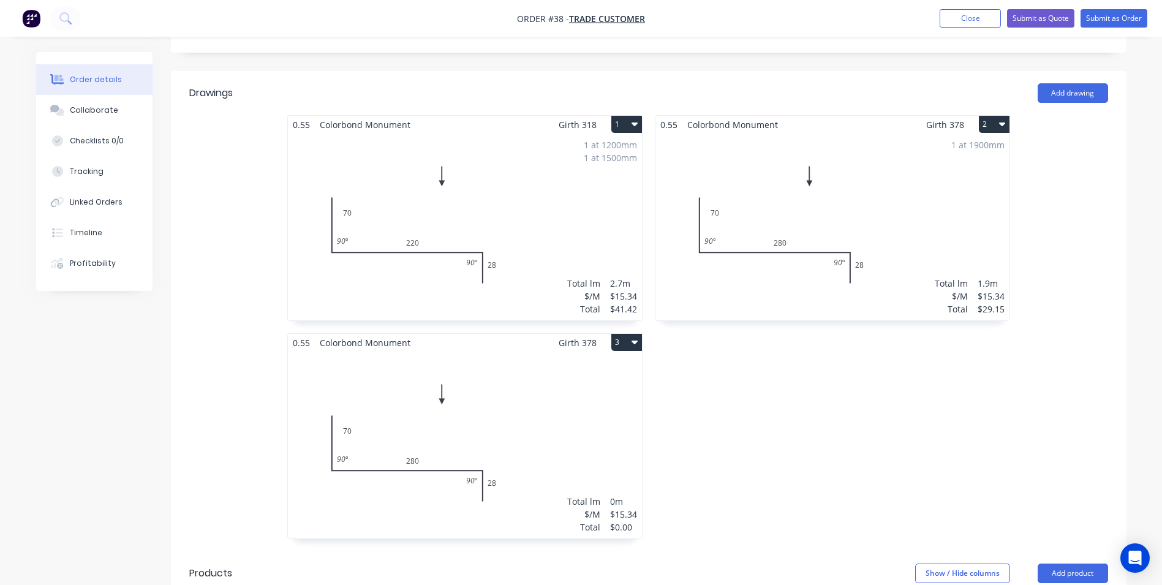
click at [495, 380] on div "Total lm $/M Total 0m $15.34 $0.00" at bounding box center [465, 445] width 354 height 187
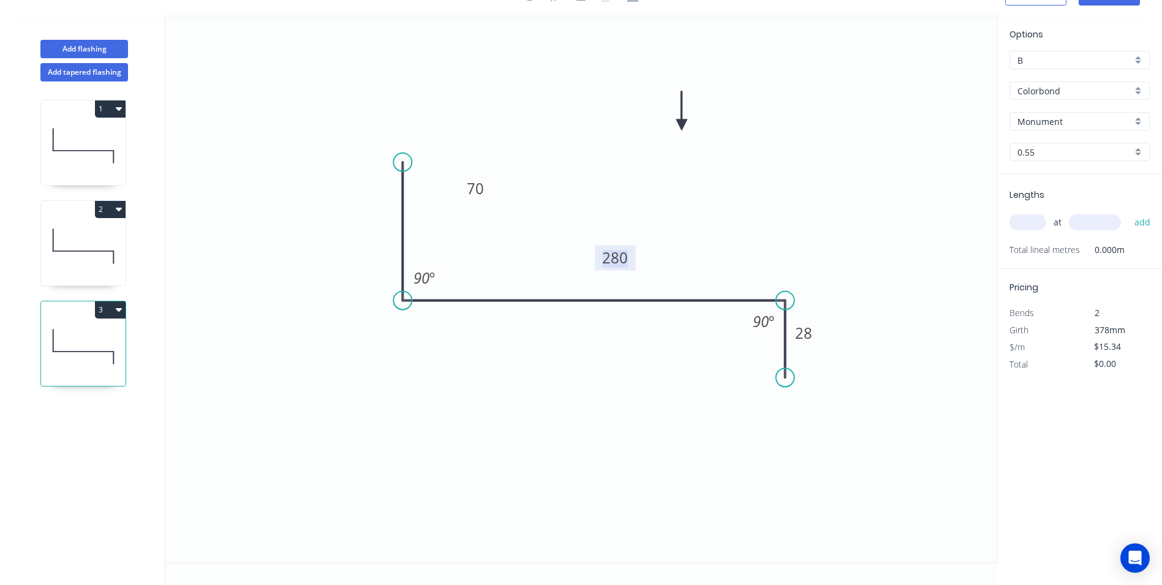
click at [626, 259] on tspan "280" at bounding box center [615, 257] width 26 height 20
type input "$18.46"
click at [1024, 218] on input "text" at bounding box center [1027, 222] width 37 height 16
type input "1"
type input "1300"
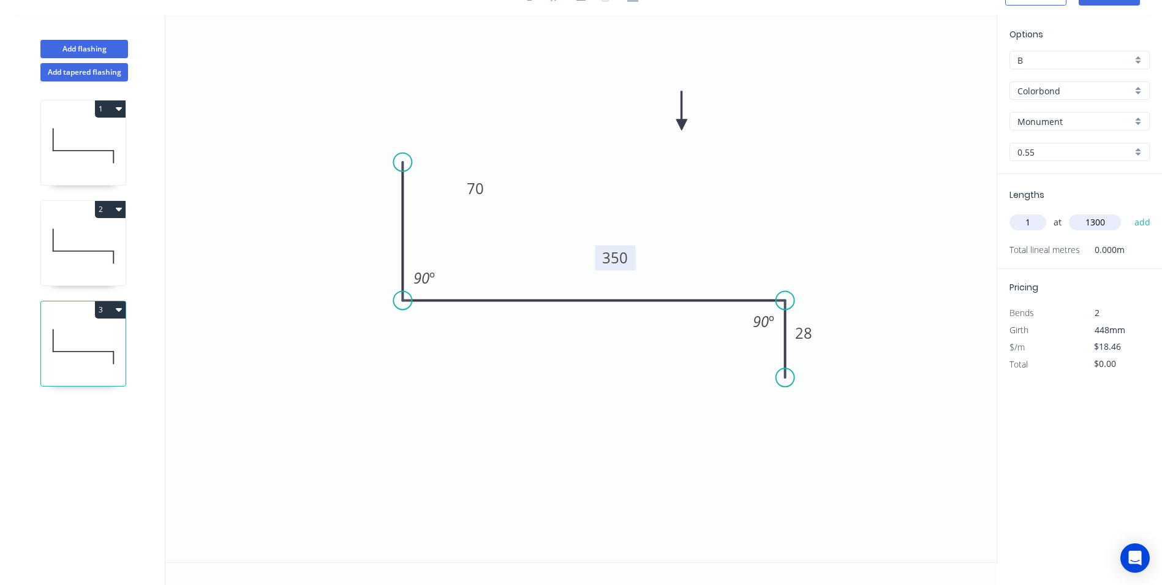
click at [1128, 212] on button "add" at bounding box center [1142, 222] width 29 height 21
type input "$24.00"
type input "1"
type input "2100"
click at [1128, 212] on button "add" at bounding box center [1142, 222] width 29 height 21
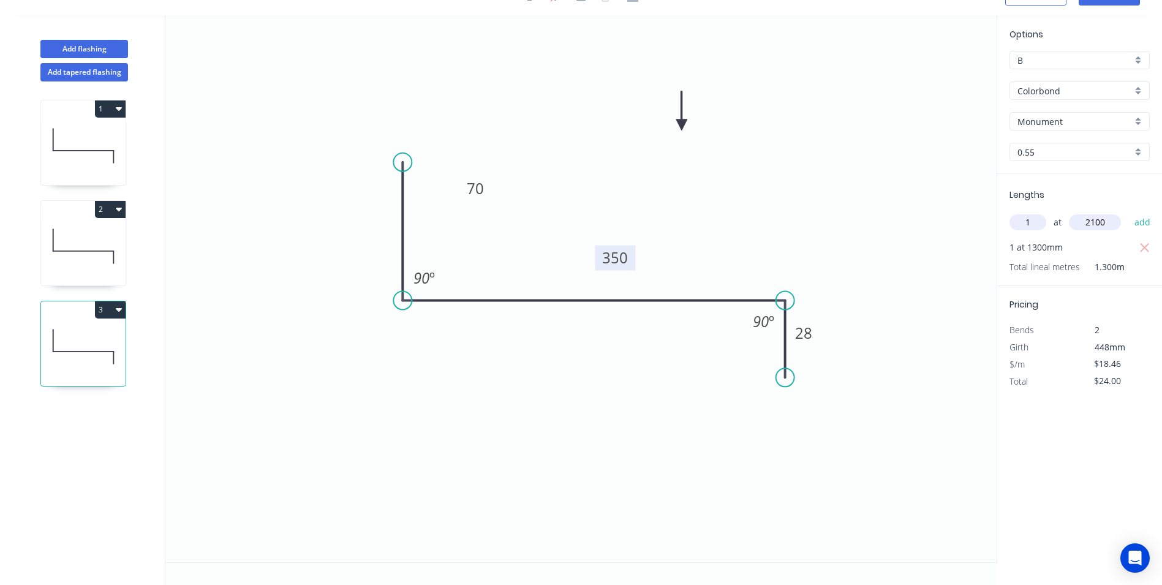
type input "$62.76"
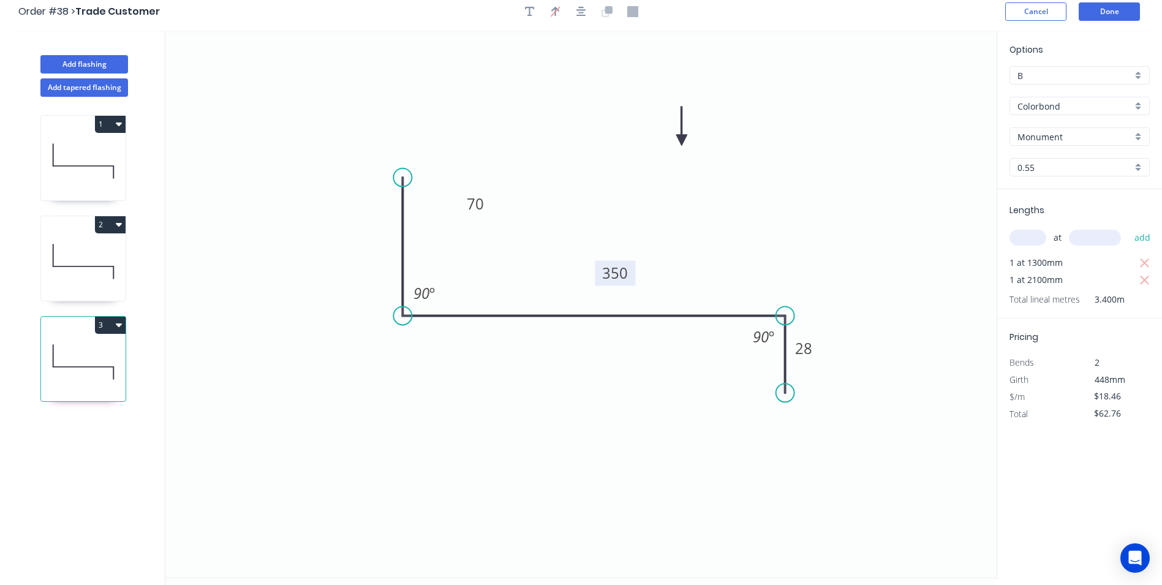
scroll to position [0, 0]
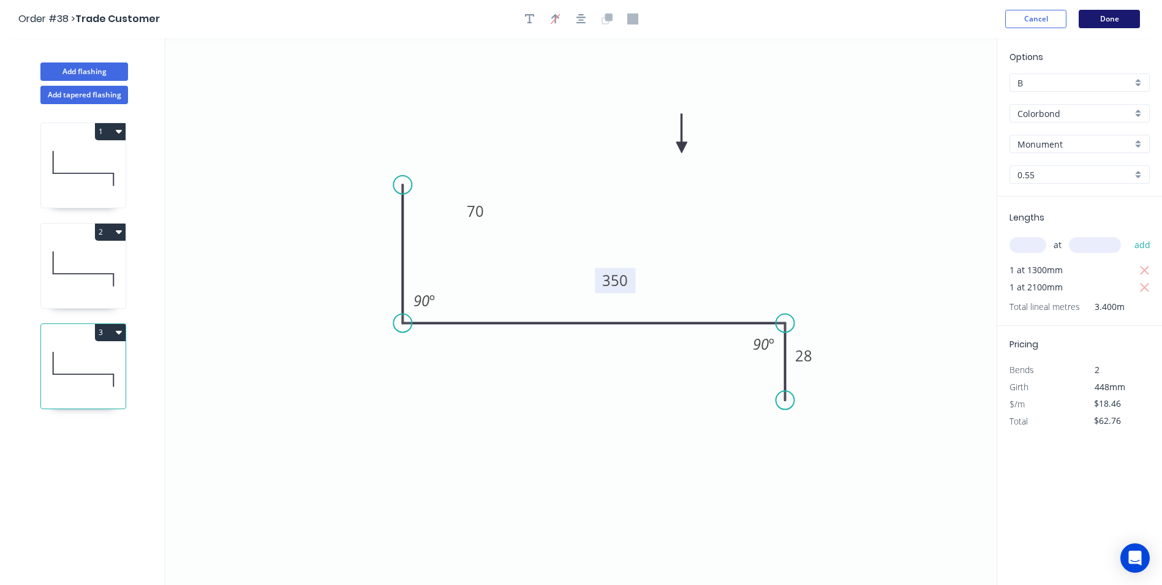
click at [1092, 25] on button "Done" at bounding box center [1109, 19] width 61 height 18
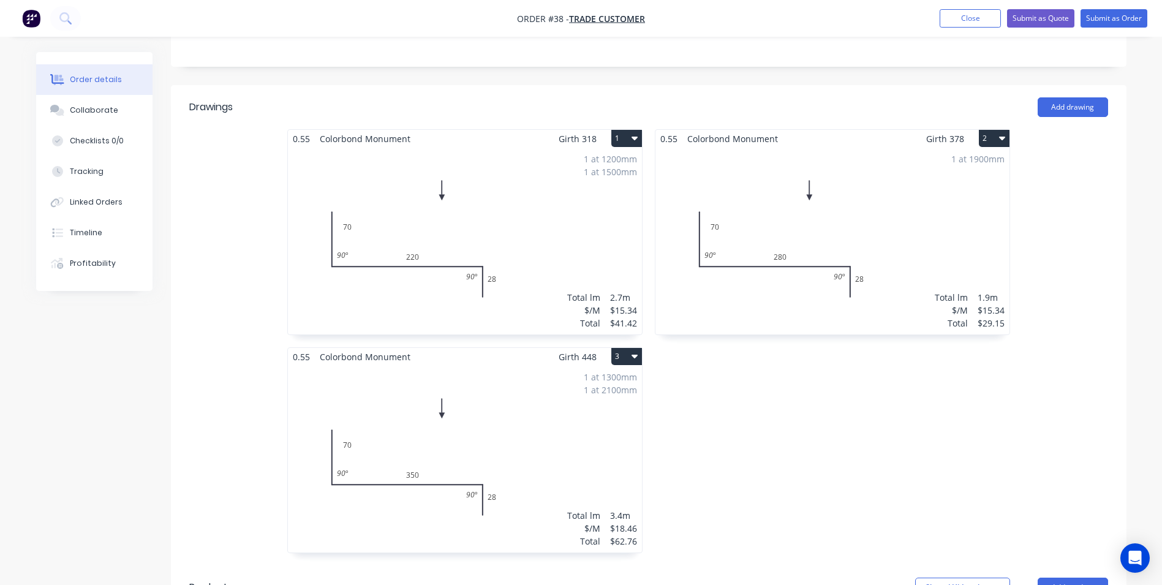
scroll to position [306, 0]
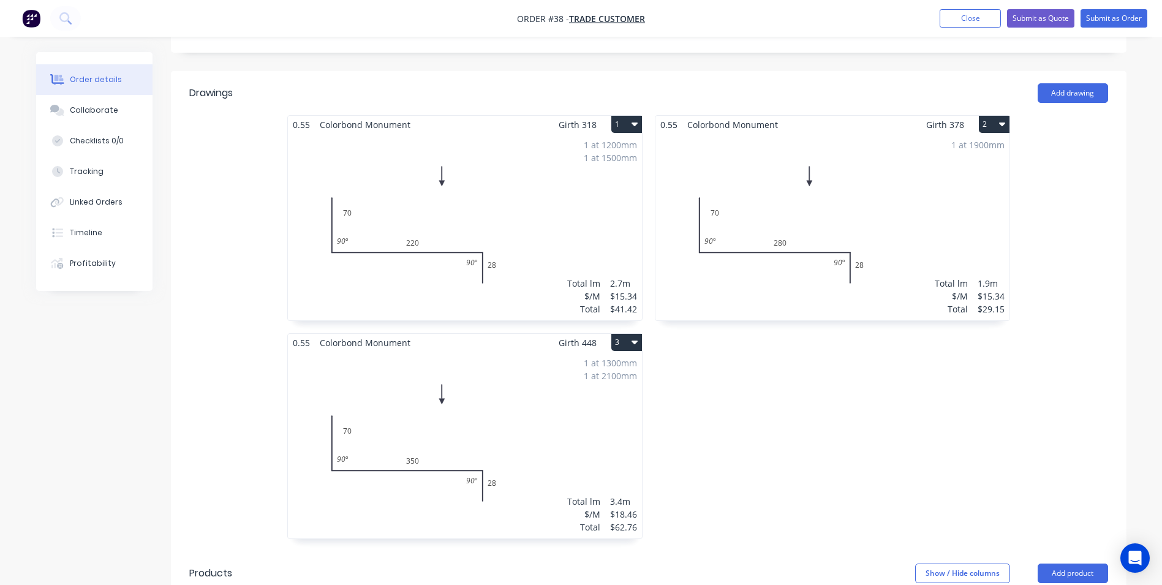
click at [617, 334] on button "3" at bounding box center [626, 342] width 31 height 17
drag, startPoint x: 604, startPoint y: 360, endPoint x: 631, endPoint y: 370, distance: 28.9
click at [604, 388] on div "Duplicate" at bounding box center [584, 397] width 94 height 18
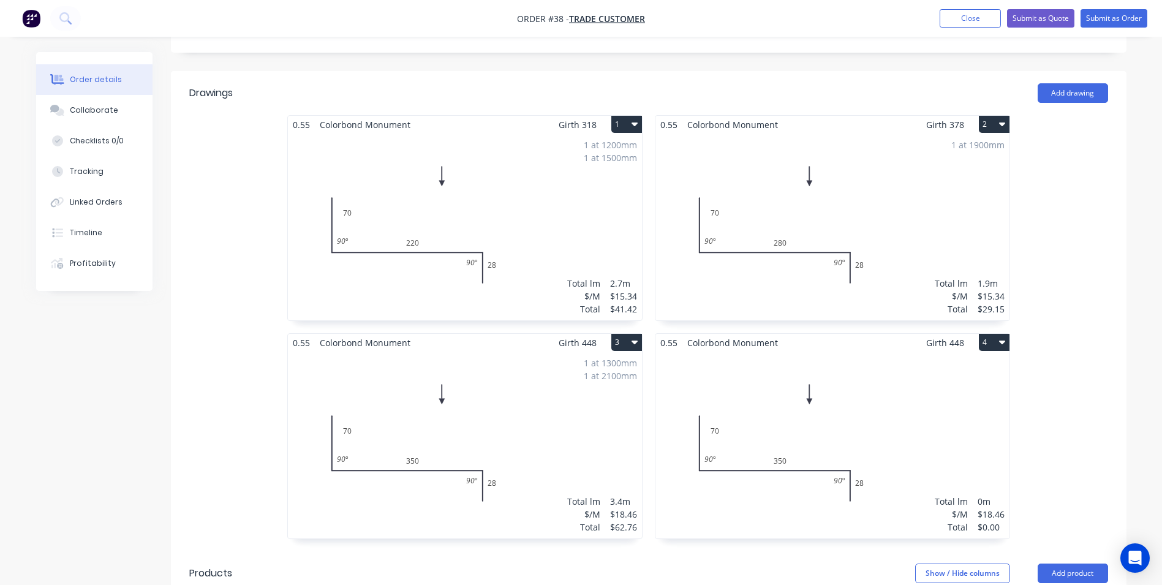
click at [783, 380] on div "Total lm $/M Total 0m $18.46 $0.00" at bounding box center [832, 445] width 354 height 187
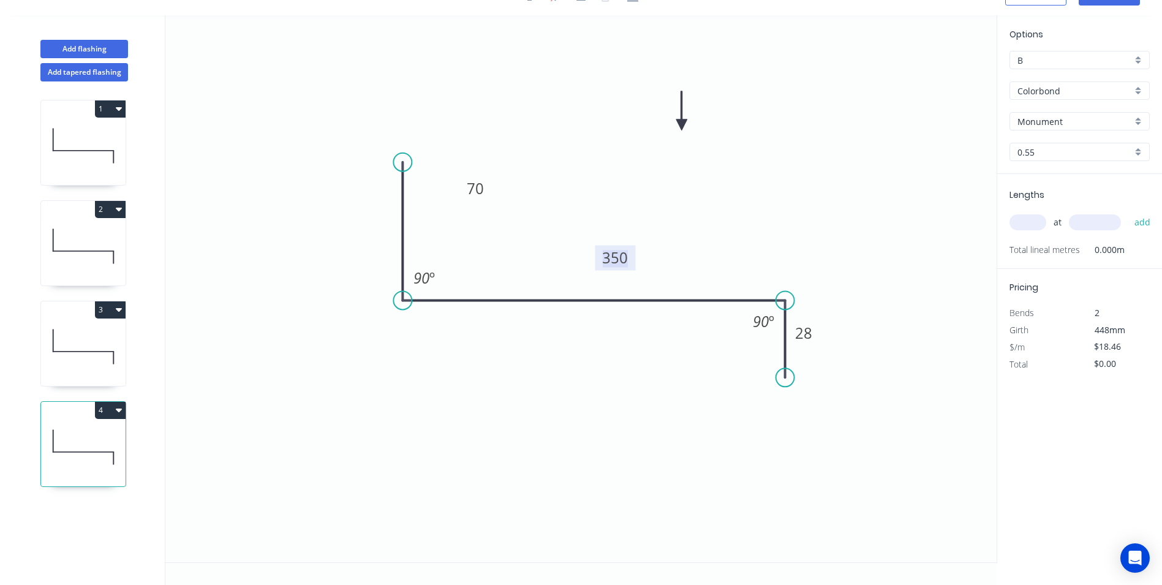
click at [628, 257] on tspan "350" at bounding box center [615, 257] width 26 height 20
click at [750, 232] on icon "0 70 365 28 90 º 90 º" at bounding box center [580, 288] width 831 height 547
click at [1031, 222] on input "text" at bounding box center [1027, 222] width 37 height 16
type input "1"
type input "1300"
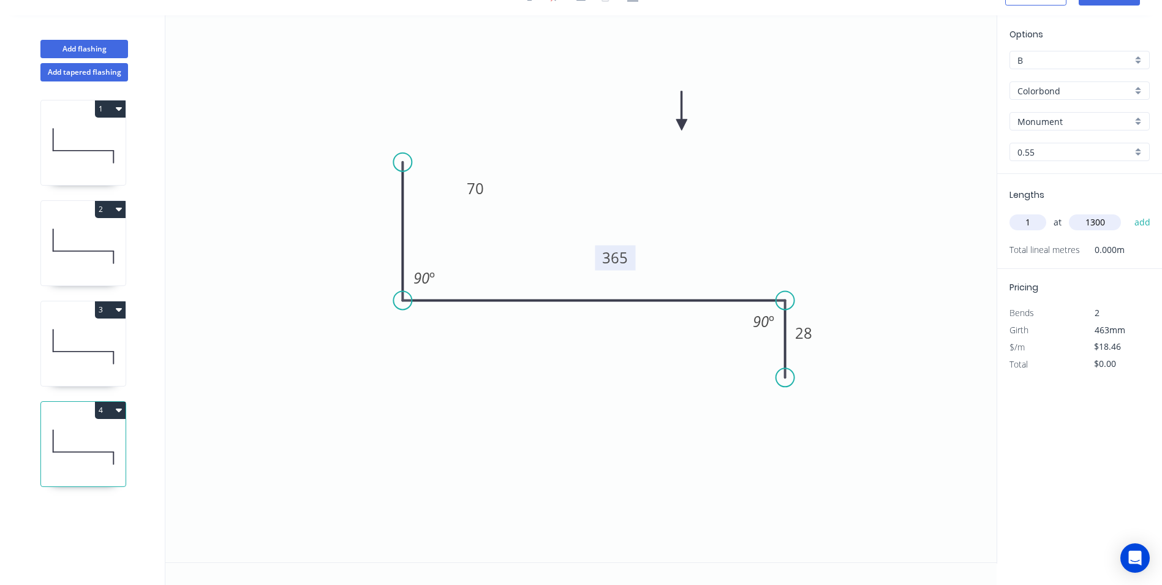
click at [1128, 212] on button "add" at bounding box center [1142, 222] width 29 height 21
type input "$24.00"
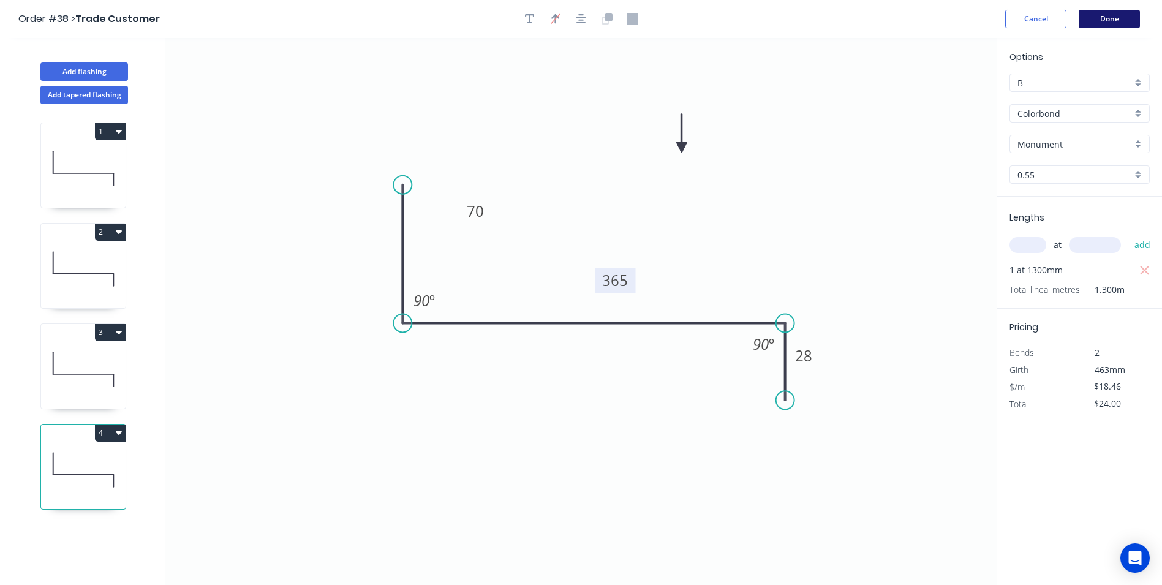
click at [1101, 23] on button "Done" at bounding box center [1109, 19] width 61 height 18
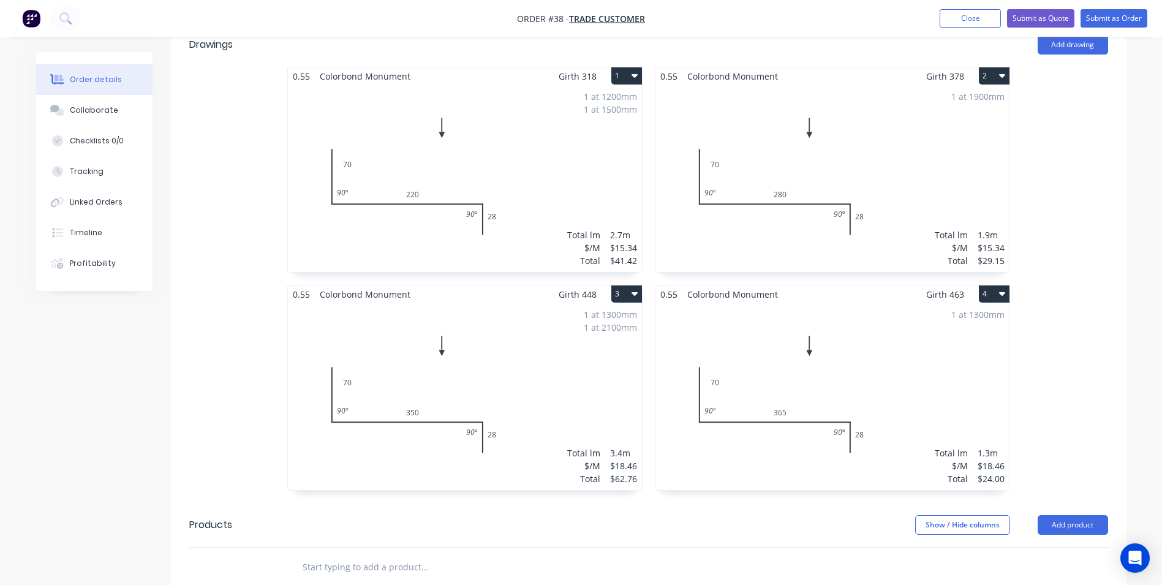
scroll to position [429, 0]
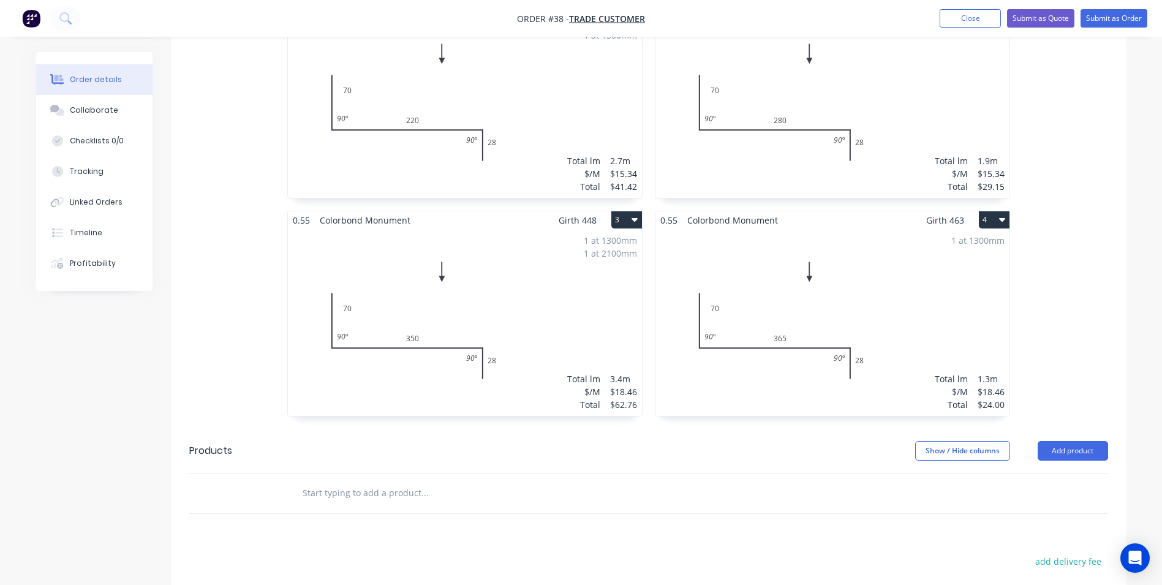
click at [991, 211] on button "4" at bounding box center [994, 219] width 31 height 17
click at [956, 265] on div "Duplicate" at bounding box center [951, 274] width 94 height 18
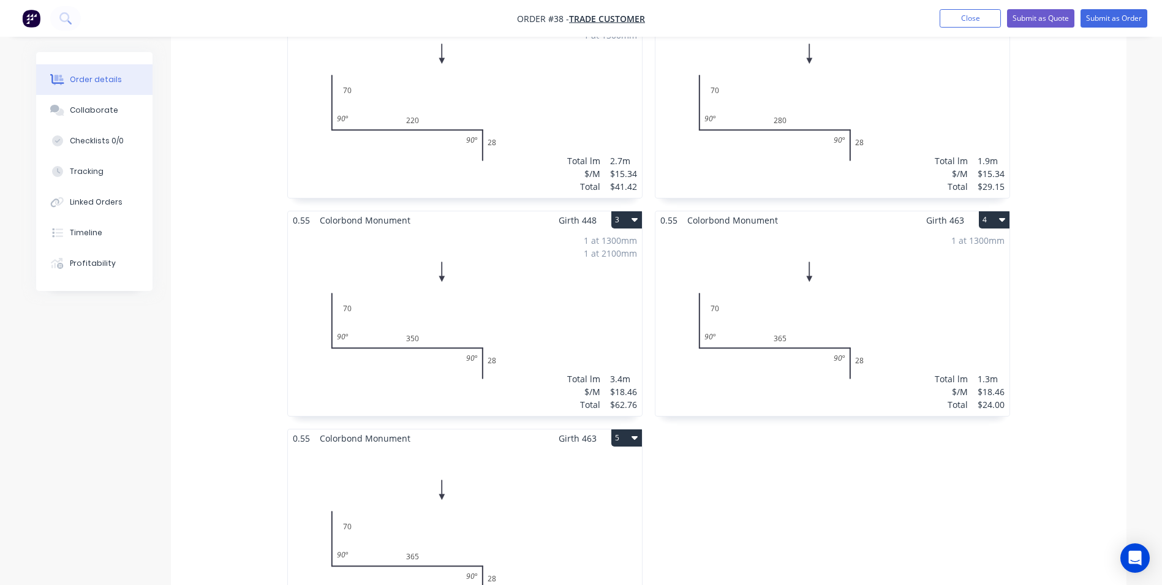
click at [552, 447] on div "Total lm $/M Total 0m $18.46 $0.00" at bounding box center [465, 540] width 354 height 187
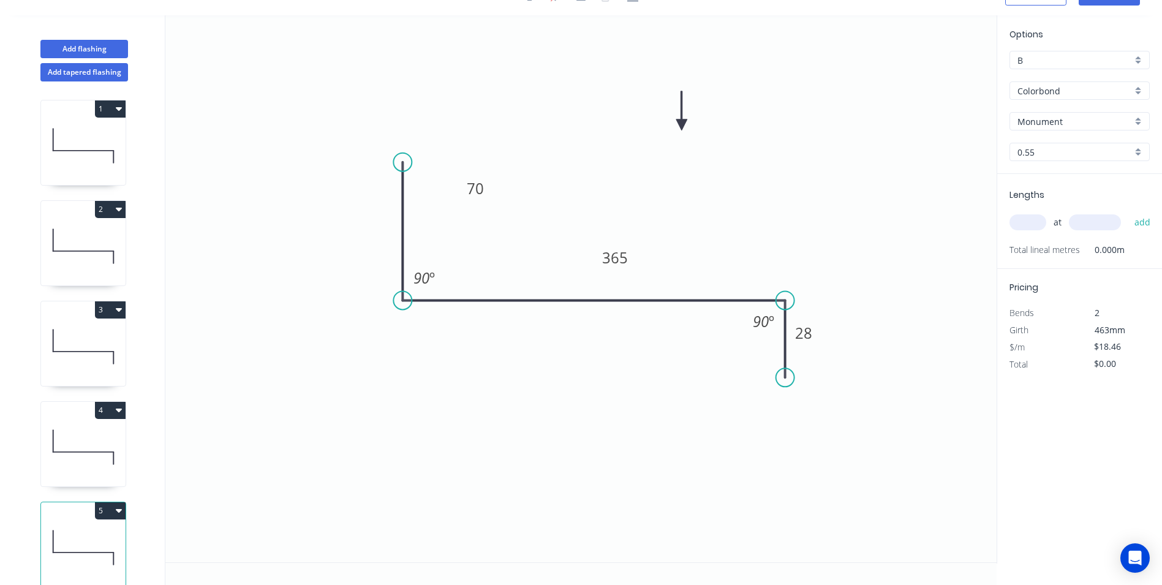
scroll to position [23, 0]
click at [616, 255] on tspan "365" at bounding box center [615, 257] width 26 height 20
type input "$15.34"
click at [1031, 221] on input "text" at bounding box center [1027, 222] width 37 height 16
type input "1"
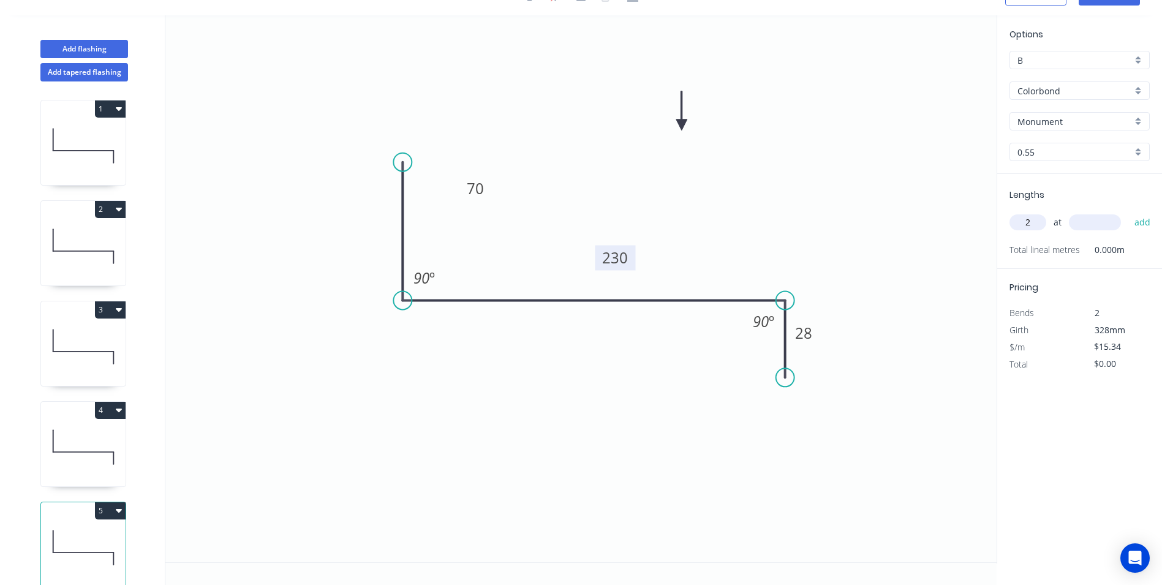
type input "2"
type input "1100"
click at [1128, 212] on button "add" at bounding box center [1142, 222] width 29 height 21
type input "$33.75"
type input "1"
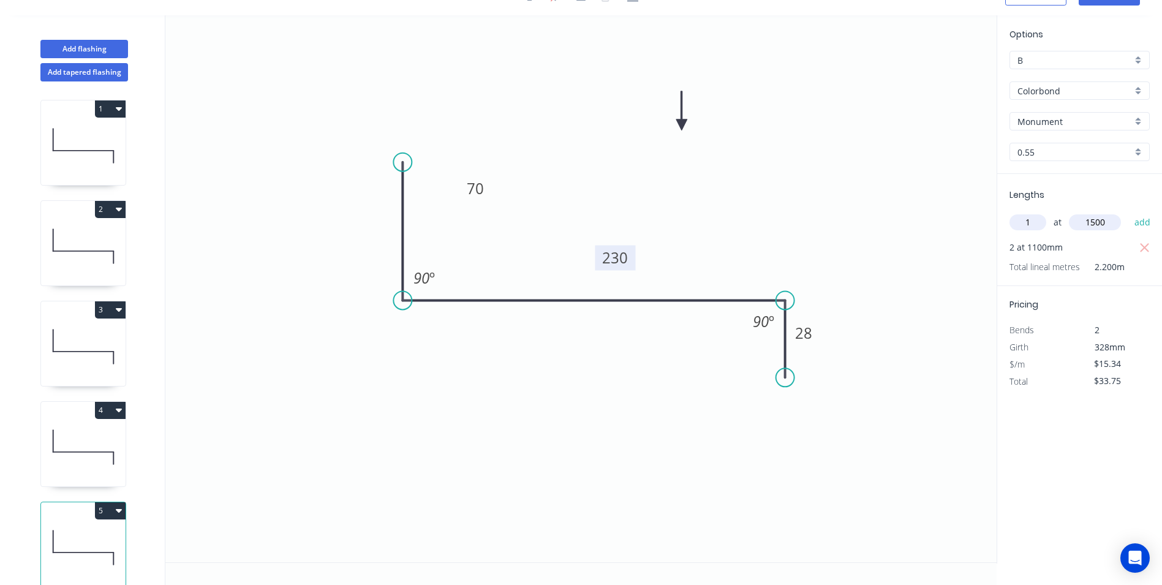
type input "1500"
click at [1128, 212] on button "add" at bounding box center [1142, 222] width 29 height 21
type input "$56.76"
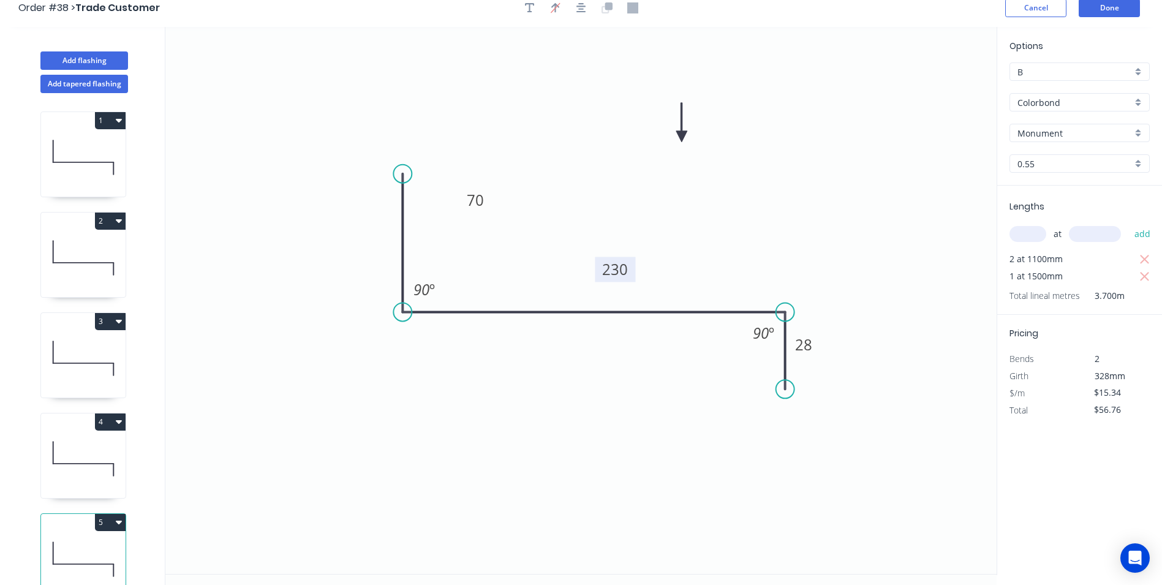
scroll to position [0, 0]
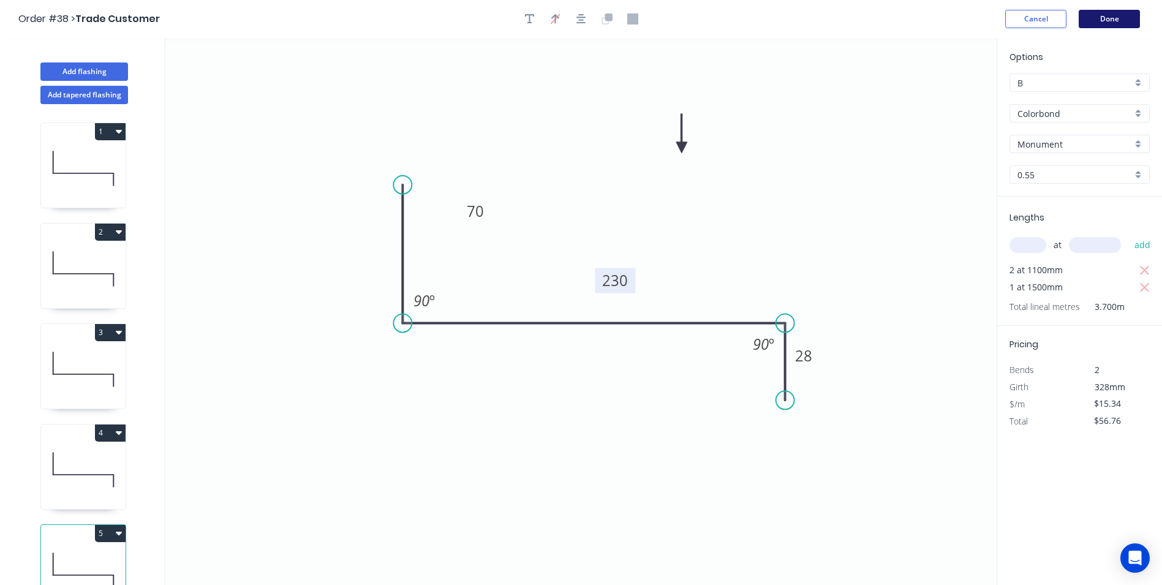
click at [1099, 20] on button "Done" at bounding box center [1109, 19] width 61 height 18
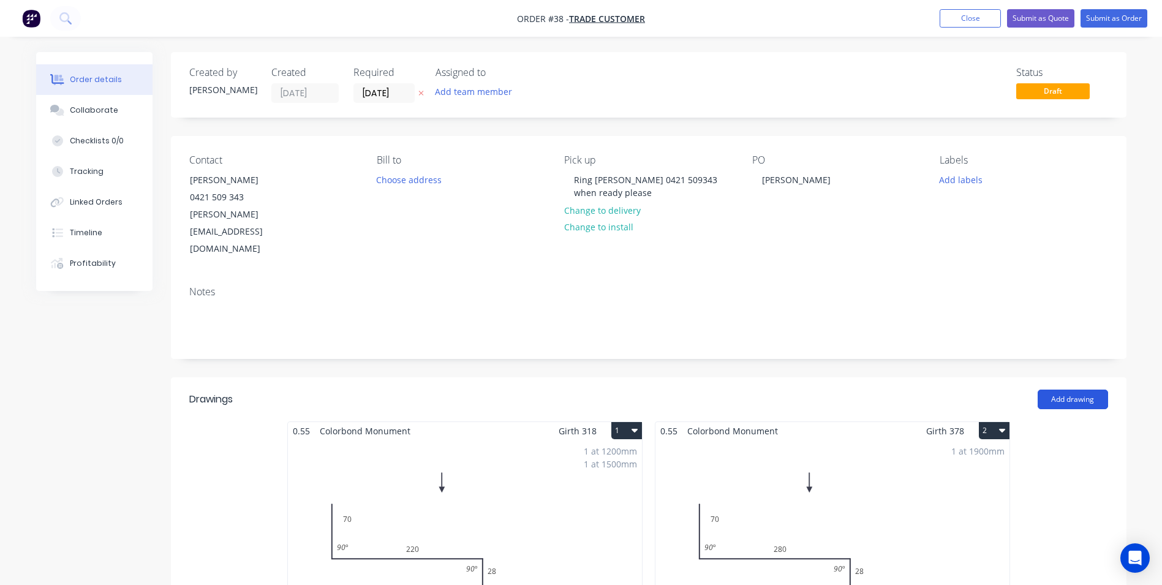
click at [1086, 390] on button "Add drawing" at bounding box center [1072, 400] width 70 height 20
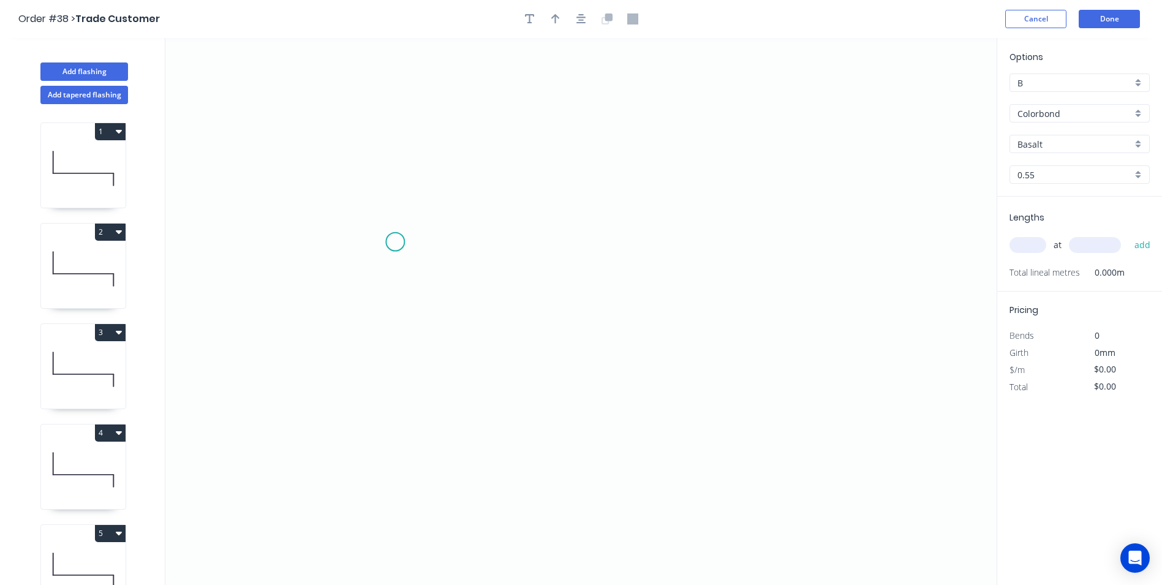
click at [395, 242] on icon "0" at bounding box center [580, 311] width 831 height 547
click at [399, 396] on icon "0" at bounding box center [580, 311] width 831 height 547
click at [827, 398] on icon "0 ?" at bounding box center [580, 311] width 831 height 547
drag, startPoint x: 445, startPoint y: 296, endPoint x: 535, endPoint y: 291, distance: 89.6
click at [535, 291] on rect at bounding box center [525, 301] width 40 height 25
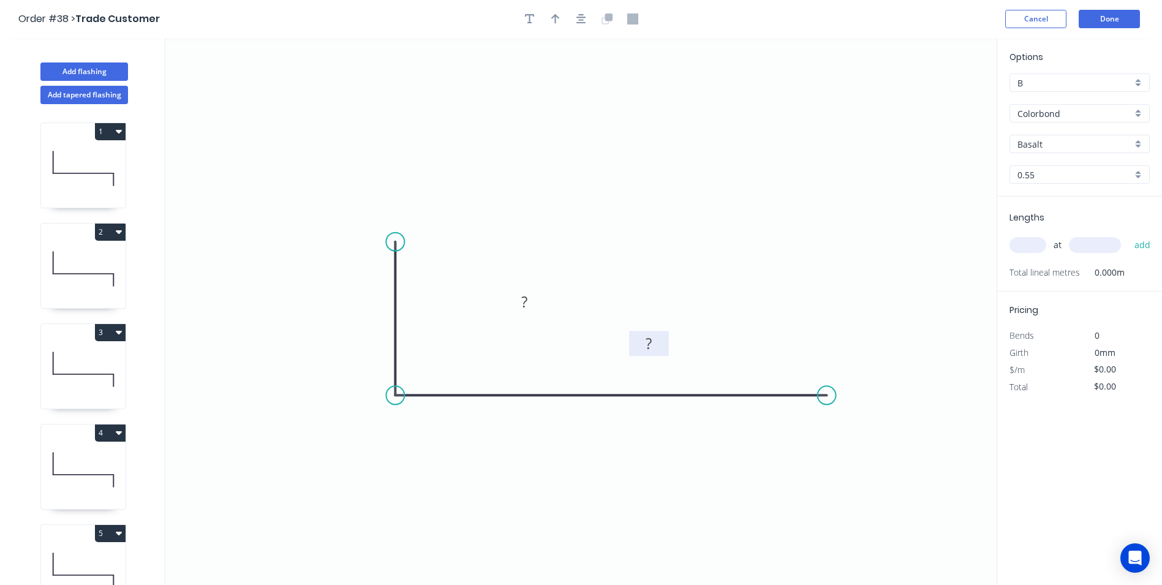
drag, startPoint x: 635, startPoint y: 392, endPoint x: 666, endPoint y: 338, distance: 62.0
click at [666, 338] on rect at bounding box center [649, 343] width 40 height 25
click at [416, 431] on div "Show angle" at bounding box center [454, 437] width 123 height 25
click at [526, 293] on tspan "?" at bounding box center [524, 302] width 6 height 20
type input "$7.67"
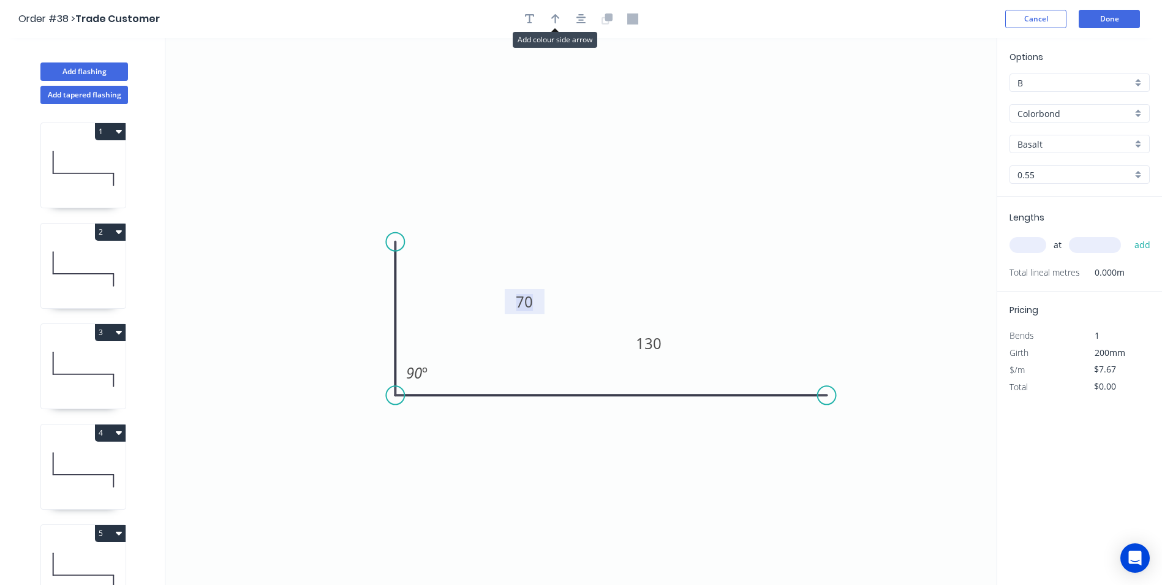
drag, startPoint x: 555, startPoint y: 15, endPoint x: 608, endPoint y: 49, distance: 62.5
click at [558, 17] on icon "button" at bounding box center [555, 19] width 9 height 10
drag, startPoint x: 933, startPoint y: 96, endPoint x: 769, endPoint y: 206, distance: 197.7
click at [805, 166] on icon at bounding box center [810, 146] width 11 height 39
click at [1064, 148] on input "Basalt" at bounding box center [1074, 144] width 115 height 13
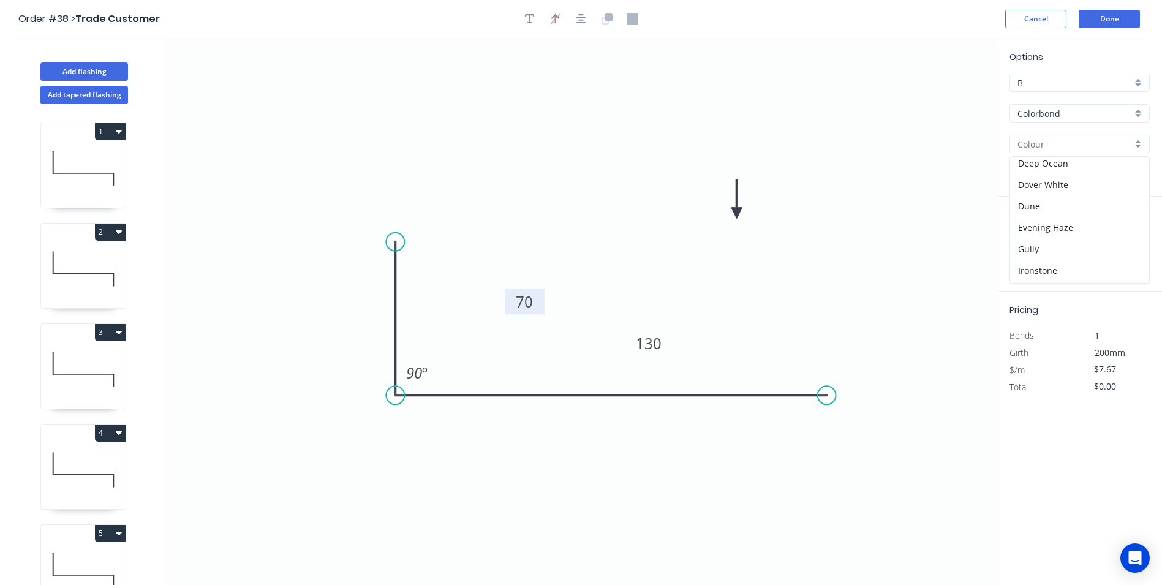
scroll to position [245, 0]
click at [1060, 211] on div "Monument" at bounding box center [1079, 200] width 139 height 21
type input "Monument"
click at [1033, 241] on input "text" at bounding box center [1027, 245] width 37 height 16
type input "1"
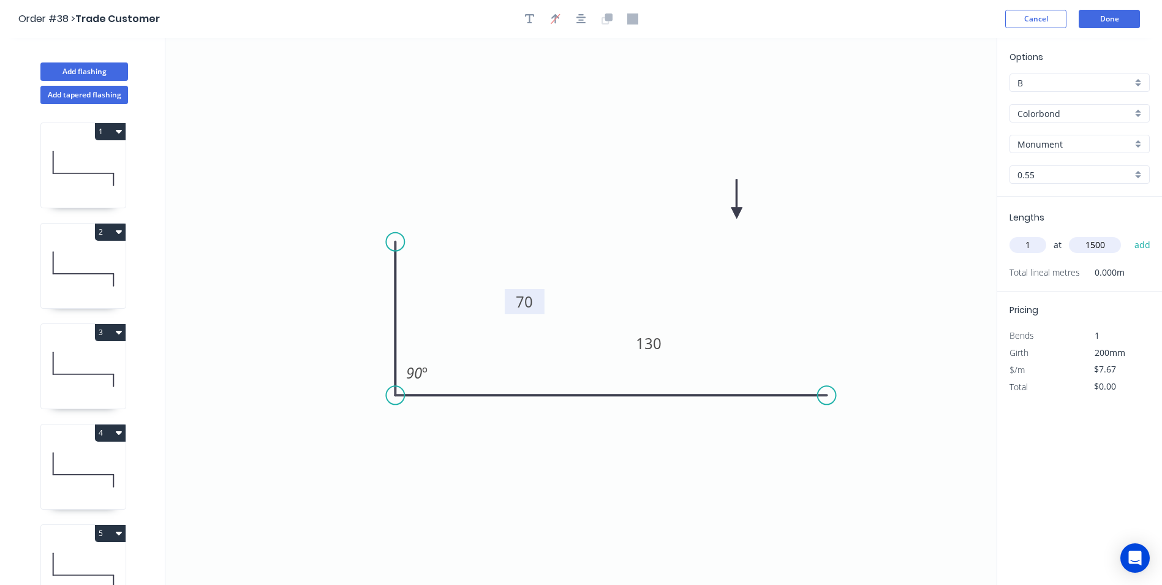
type input "1500"
click at [1128, 235] on button "add" at bounding box center [1142, 245] width 29 height 21
type input "$11.51"
click at [1107, 21] on button "Done" at bounding box center [1109, 19] width 61 height 18
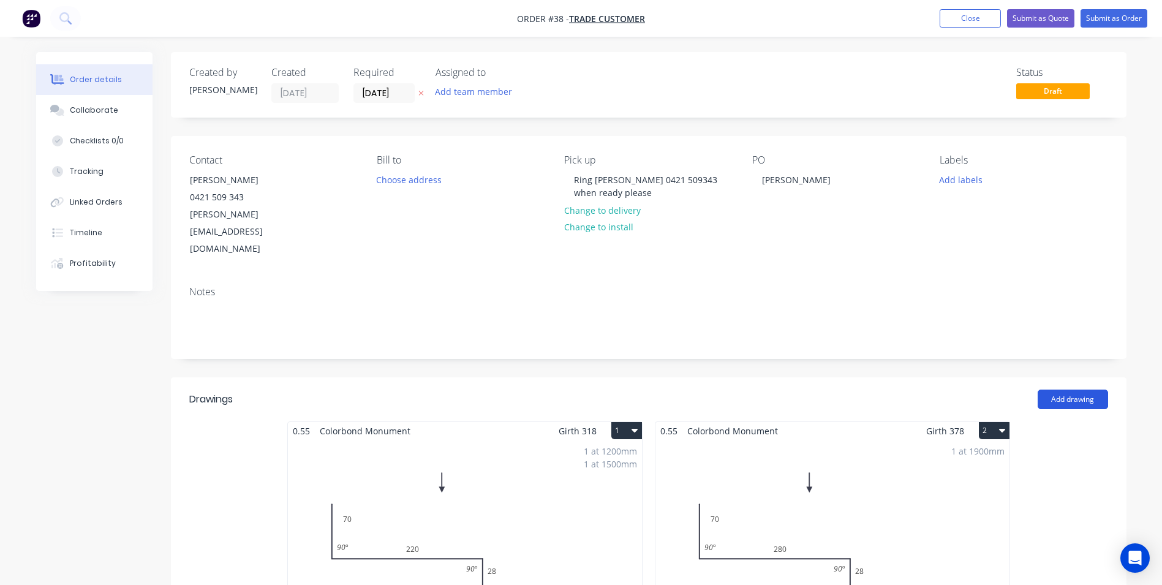
click at [1074, 390] on button "Add drawing" at bounding box center [1072, 400] width 70 height 20
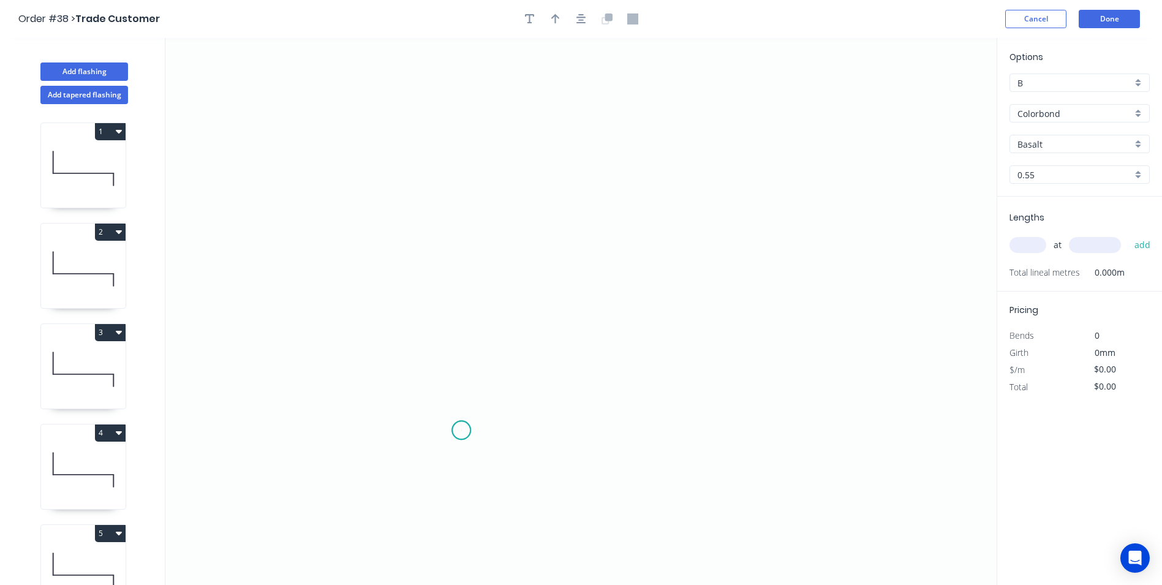
drag, startPoint x: 461, startPoint y: 431, endPoint x: 466, endPoint y: 421, distance: 11.0
click at [462, 430] on icon "0" at bounding box center [580, 311] width 831 height 547
click at [465, 163] on icon "0" at bounding box center [580, 311] width 831 height 547
click at [644, 162] on icon "0 ?" at bounding box center [580, 311] width 831 height 547
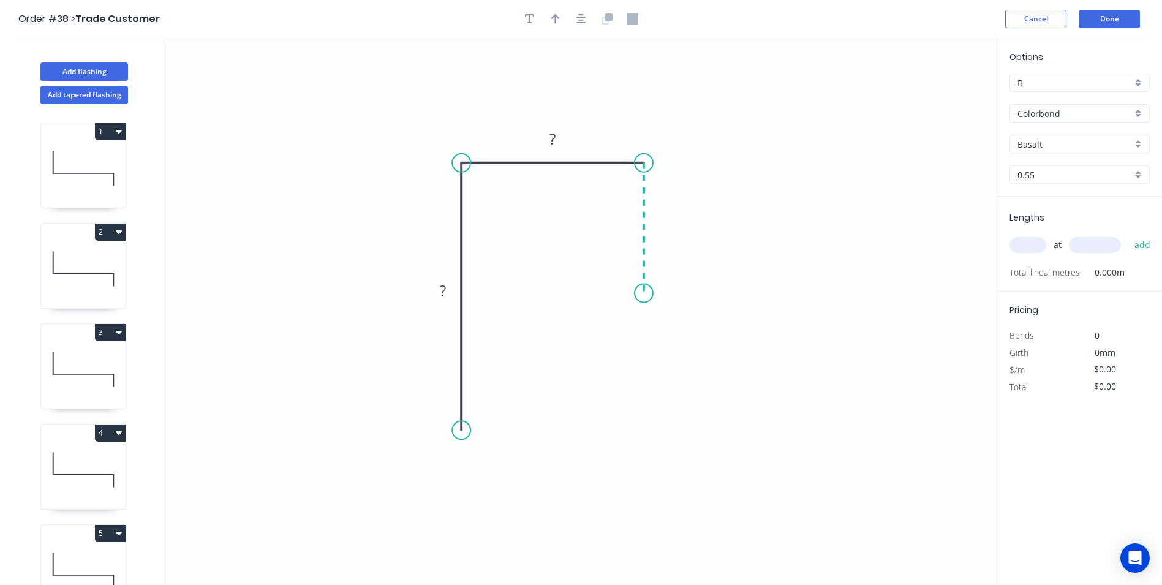
click at [641, 293] on icon "0 ? ?" at bounding box center [580, 311] width 831 height 547
click at [641, 293] on circle at bounding box center [643, 293] width 18 height 18
click at [445, 297] on tspan "?" at bounding box center [443, 291] width 6 height 20
type input "$15.34"
click at [1061, 145] on input "Basalt" at bounding box center [1074, 144] width 115 height 13
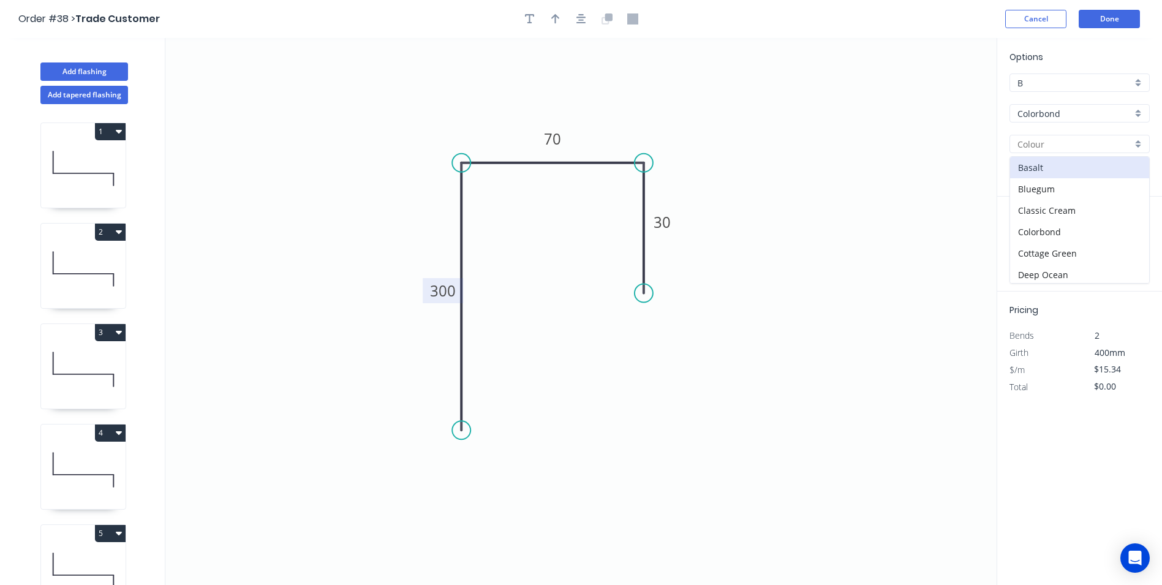
click at [1055, 144] on input "text" at bounding box center [1074, 144] width 115 height 13
click at [1053, 167] on div "Monument" at bounding box center [1079, 167] width 139 height 21
type input "Monument"
click at [1025, 250] on input "text" at bounding box center [1027, 245] width 37 height 16
type input "1"
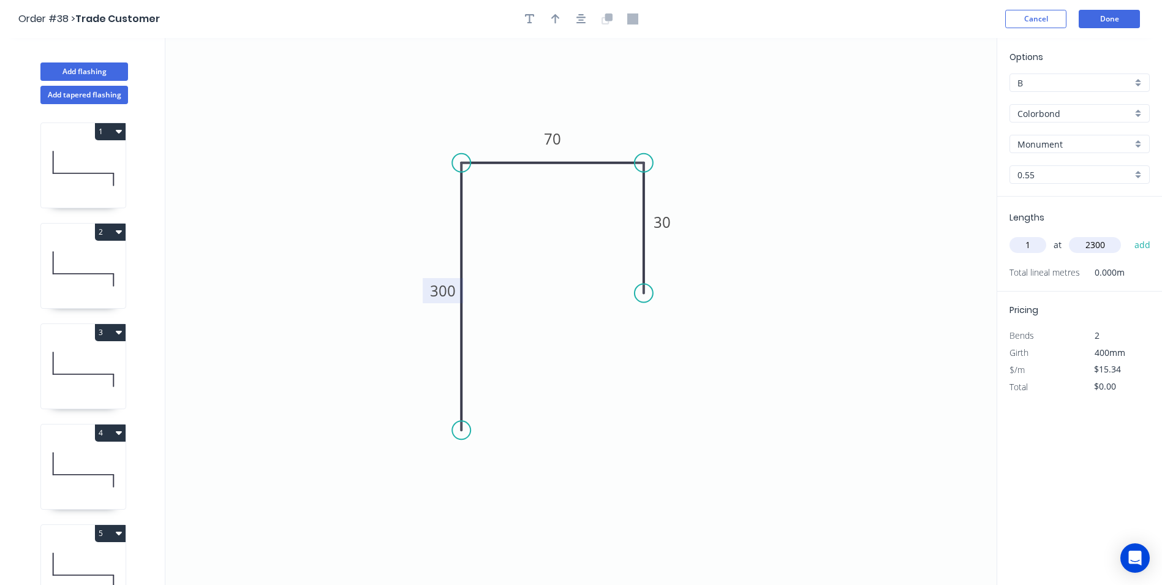
type input "2300"
click at [1128, 235] on button "add" at bounding box center [1142, 245] width 29 height 21
type input "$35.28"
click at [1093, 23] on button "Done" at bounding box center [1109, 19] width 61 height 18
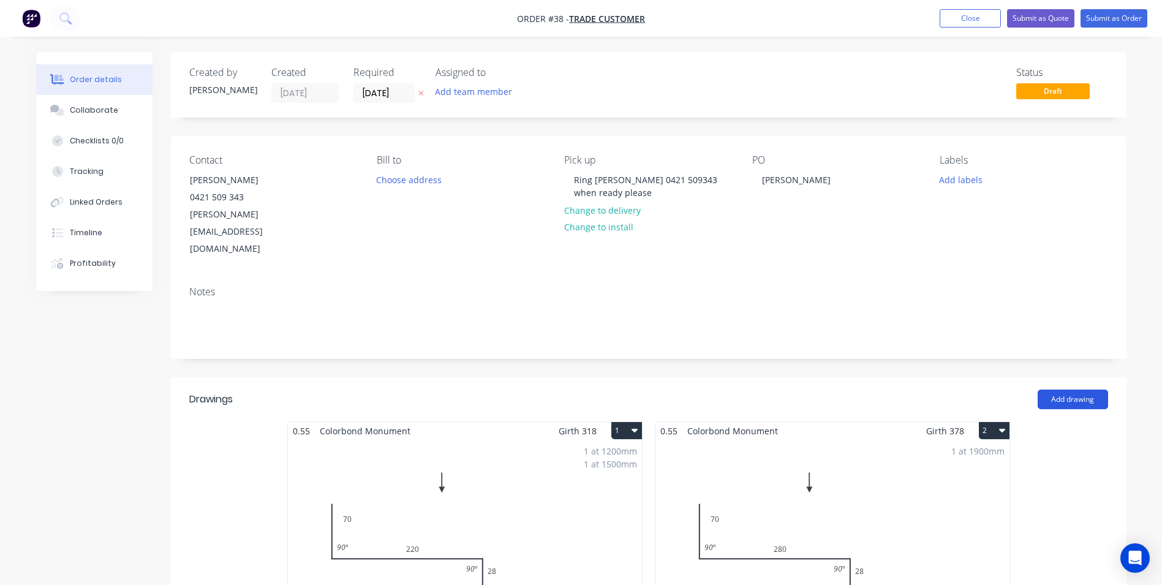
click at [1063, 390] on button "Add drawing" at bounding box center [1072, 400] width 70 height 20
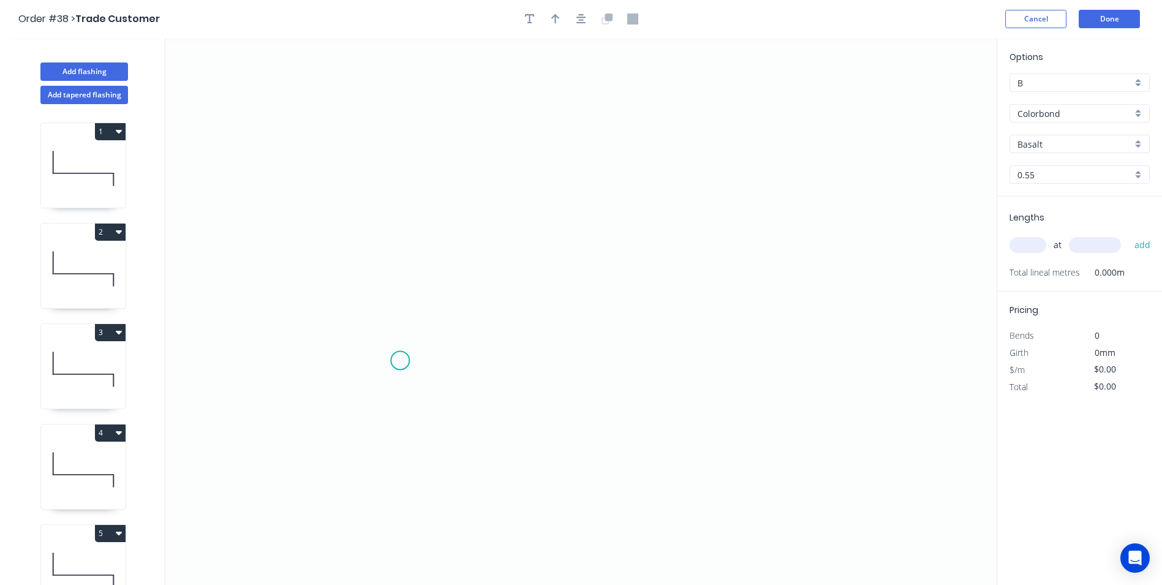
click at [401, 361] on icon "0" at bounding box center [580, 311] width 831 height 547
click at [410, 240] on icon "0" at bounding box center [580, 311] width 831 height 547
click at [868, 243] on icon "0 ?" at bounding box center [580, 311] width 831 height 547
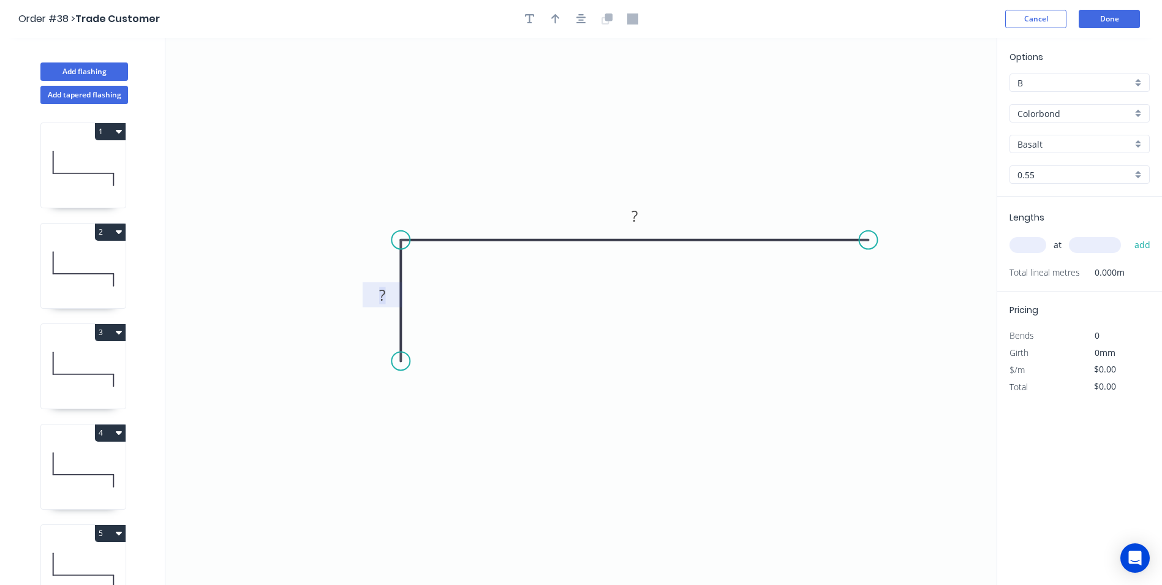
click at [386, 288] on rect at bounding box center [382, 295] width 24 height 17
type input "$37.52"
click at [1065, 140] on input "Basalt" at bounding box center [1074, 144] width 115 height 13
click at [1063, 159] on div "Monument" at bounding box center [1079, 167] width 139 height 21
type input "Monument"
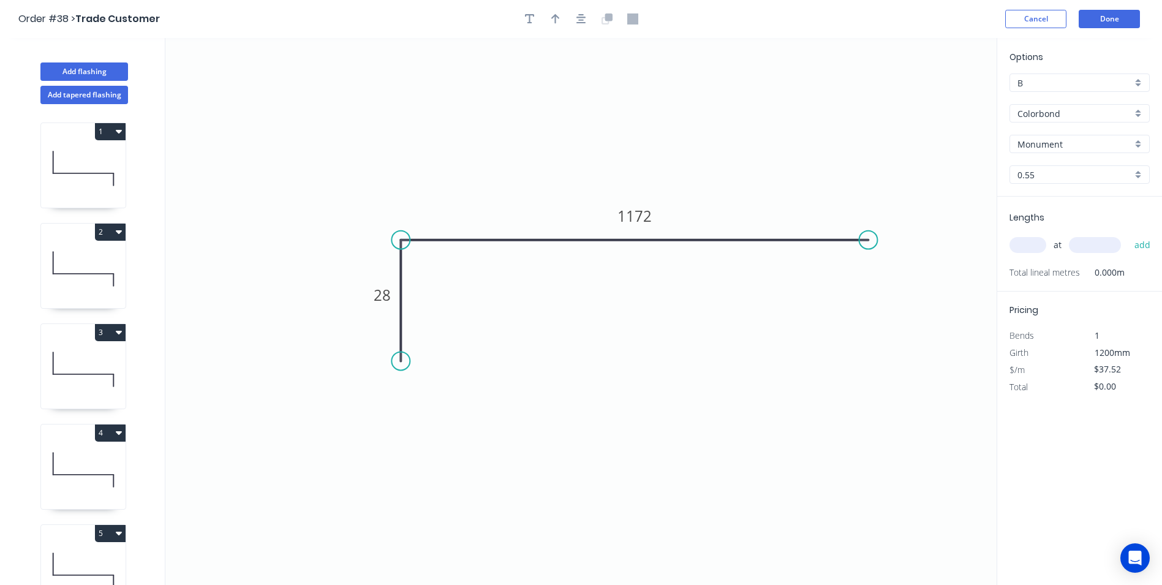
click at [1046, 243] on div "at add" at bounding box center [1080, 245] width 143 height 21
click at [1036, 246] on input "text" at bounding box center [1027, 245] width 37 height 16
type input "1"
type input "1900"
click at [1128, 235] on button "add" at bounding box center [1142, 245] width 29 height 21
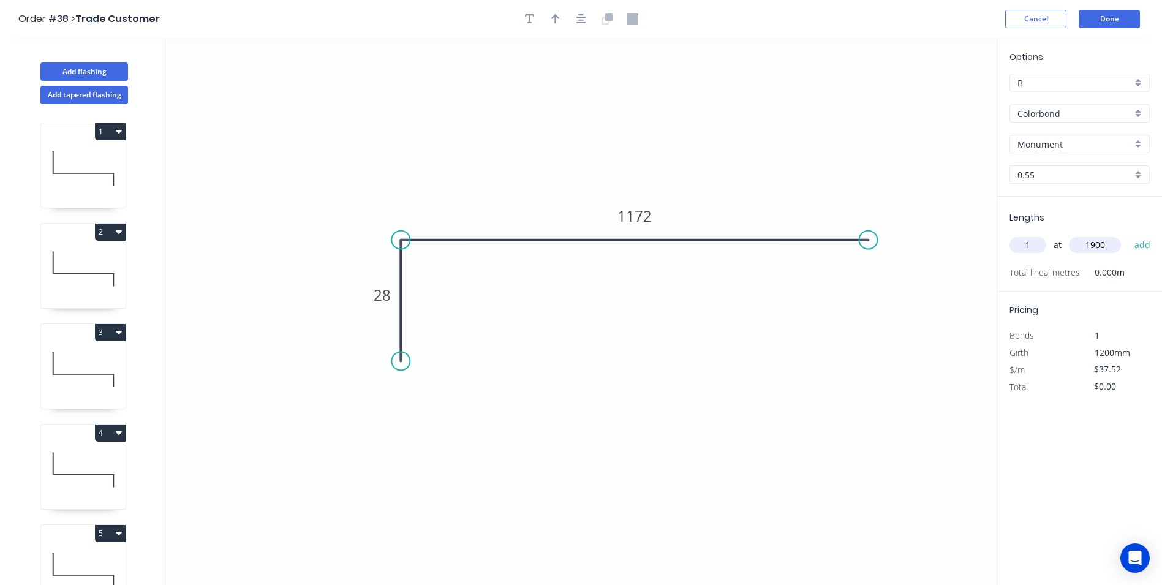
type input "$71.29"
click at [1105, 17] on button "Done" at bounding box center [1109, 19] width 61 height 18
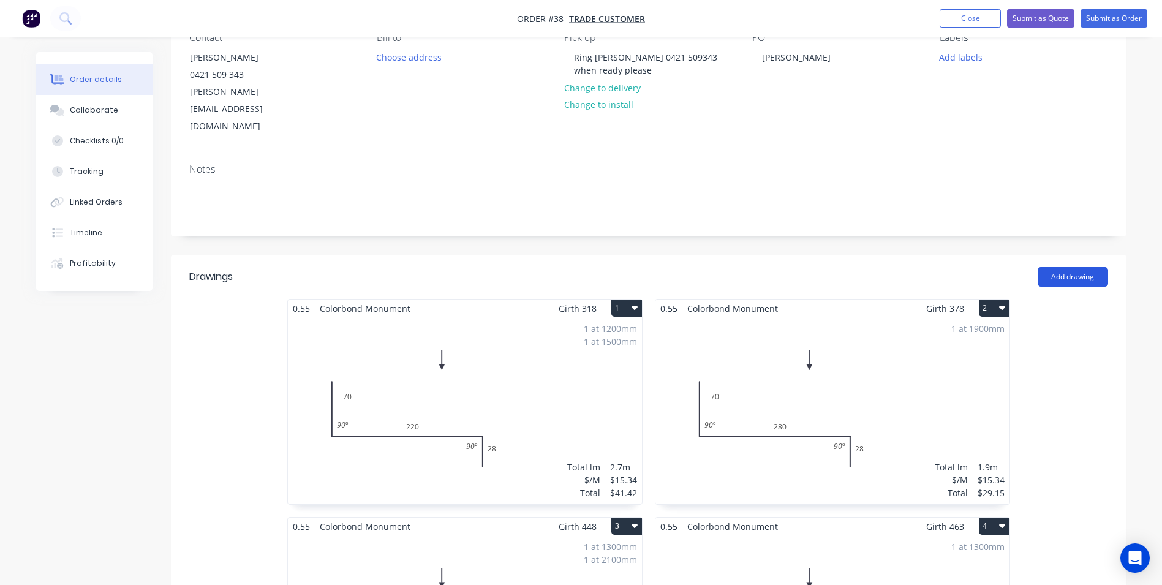
click at [1072, 267] on button "Add drawing" at bounding box center [1072, 277] width 70 height 20
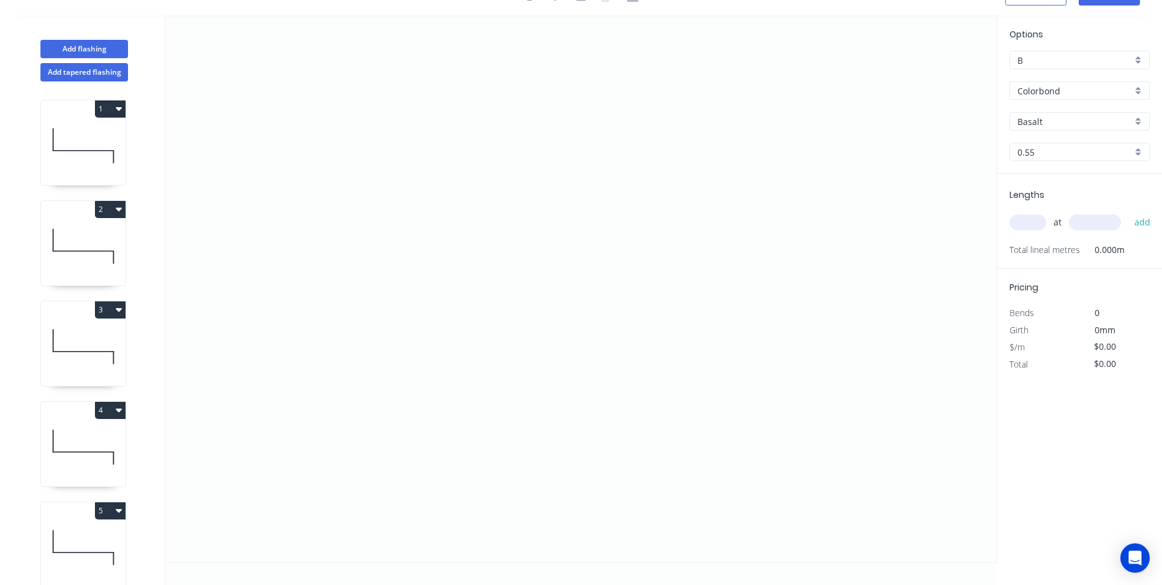
scroll to position [23, 0]
click at [354, 388] on icon "0" at bounding box center [580, 288] width 831 height 547
click at [355, 290] on icon "0" at bounding box center [580, 288] width 831 height 547
click at [876, 309] on icon "0 ?" at bounding box center [580, 288] width 831 height 547
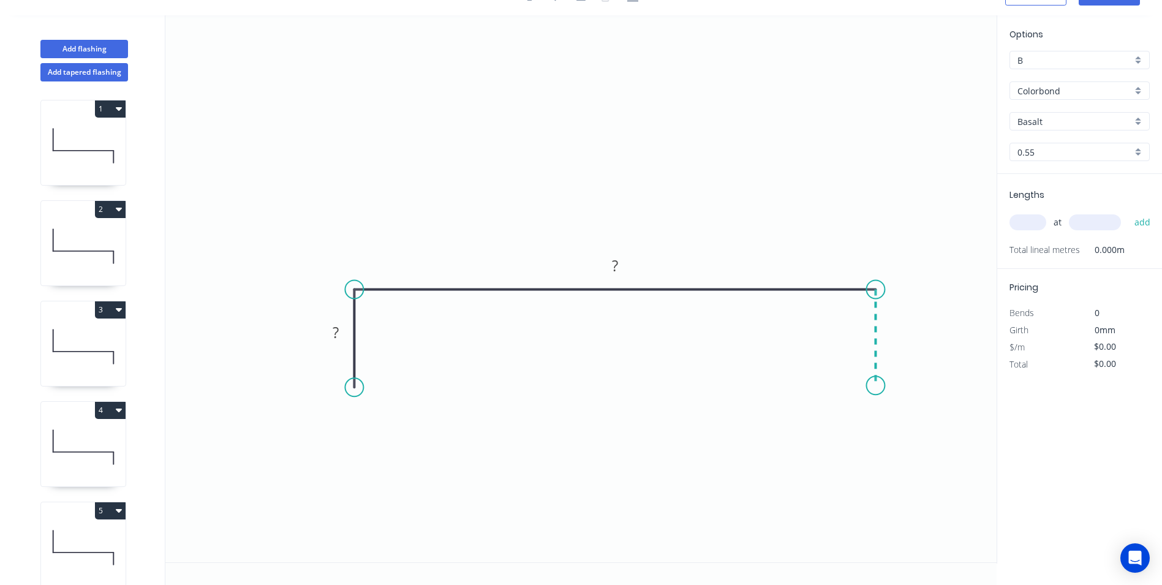
click at [876, 386] on icon "0 ? ?" at bounding box center [580, 288] width 831 height 547
click at [876, 386] on circle at bounding box center [875, 385] width 18 height 18
click at [345, 329] on rect at bounding box center [335, 333] width 24 height 17
type input "$38.98"
click at [1051, 123] on input "Basalt" at bounding box center [1074, 121] width 115 height 13
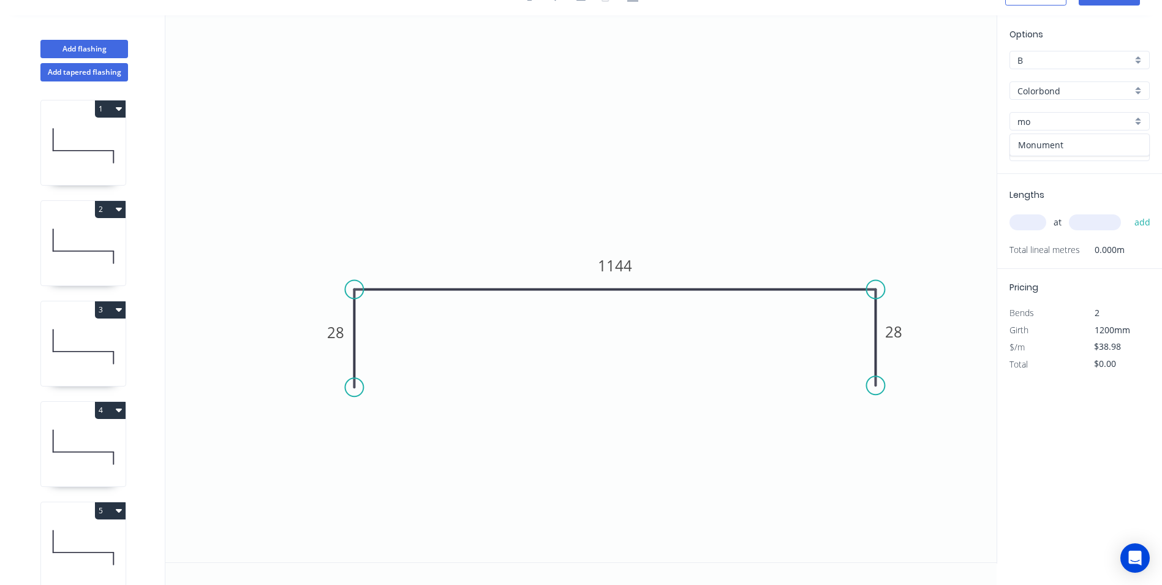
click at [1048, 138] on div "Monument" at bounding box center [1079, 144] width 139 height 21
type input "Monument"
click at [1031, 219] on input "text" at bounding box center [1027, 222] width 37 height 16
click at [623, 266] on tspan "1144" at bounding box center [615, 265] width 34 height 20
click at [691, 248] on icon "0 28 794 28" at bounding box center [580, 288] width 831 height 547
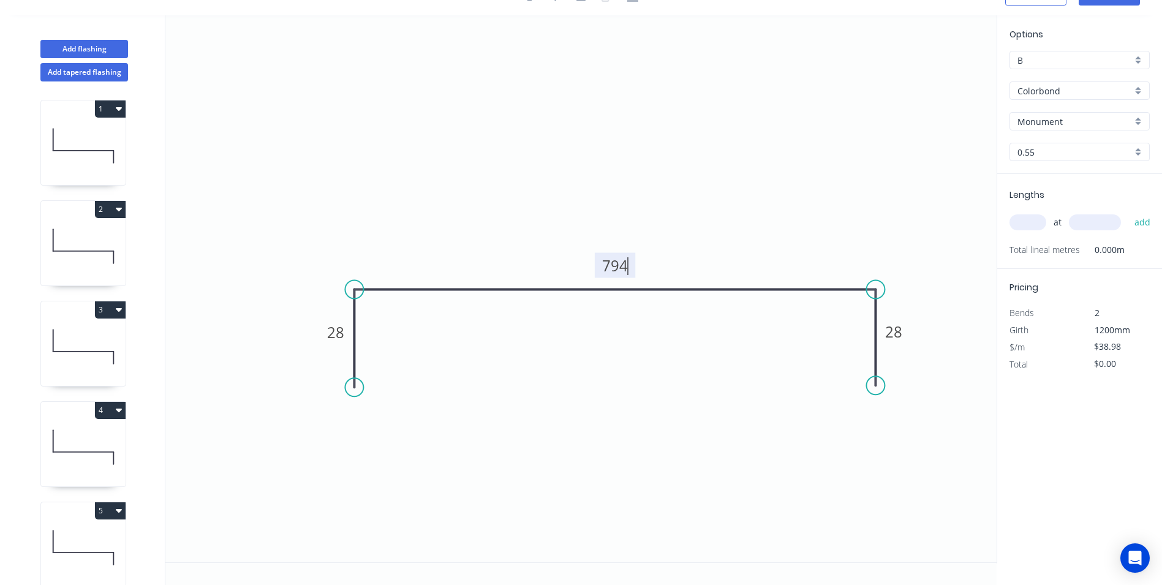
type input "$29.95"
click at [1031, 216] on input "text" at bounding box center [1027, 222] width 37 height 16
type input "1"
type input "2056"
click at [1113, 224] on input "2056" at bounding box center [1095, 222] width 52 height 16
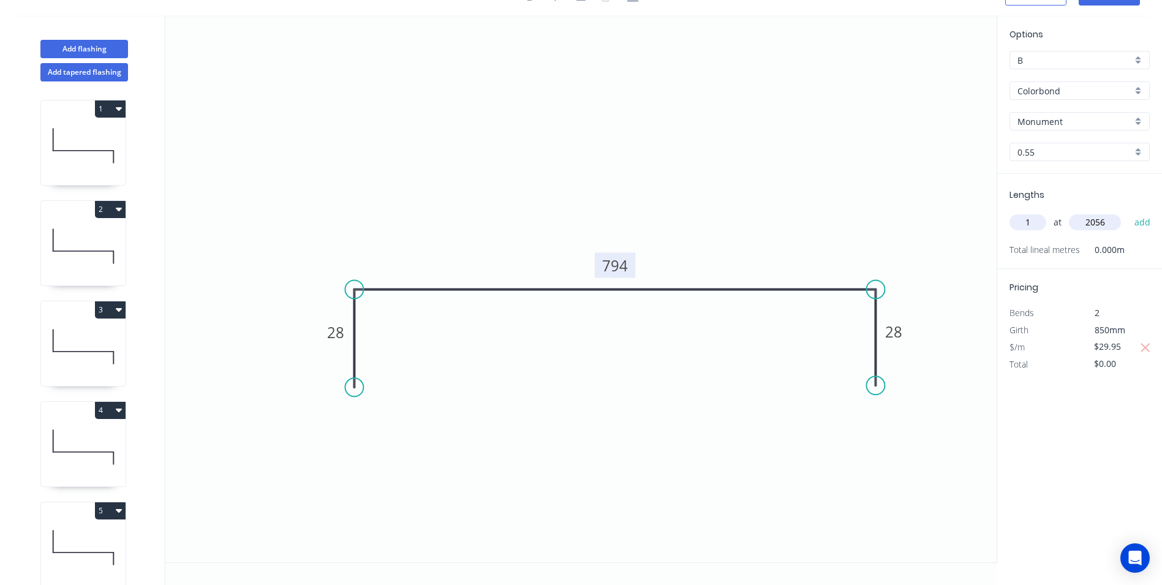
click at [1128, 212] on button "add" at bounding box center [1142, 222] width 29 height 21
type input "$61.58"
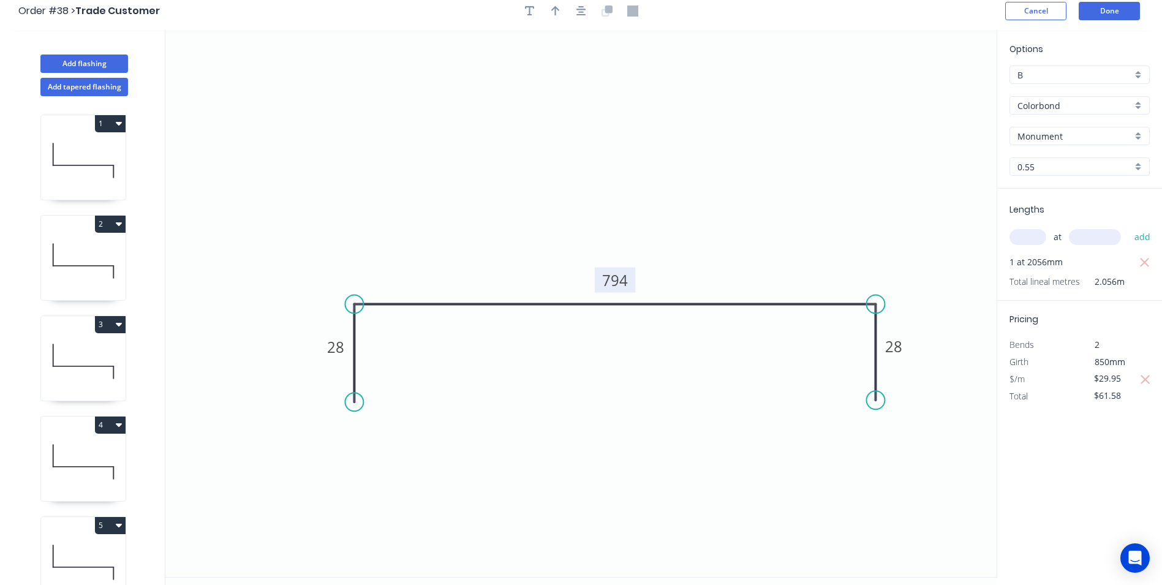
scroll to position [0, 0]
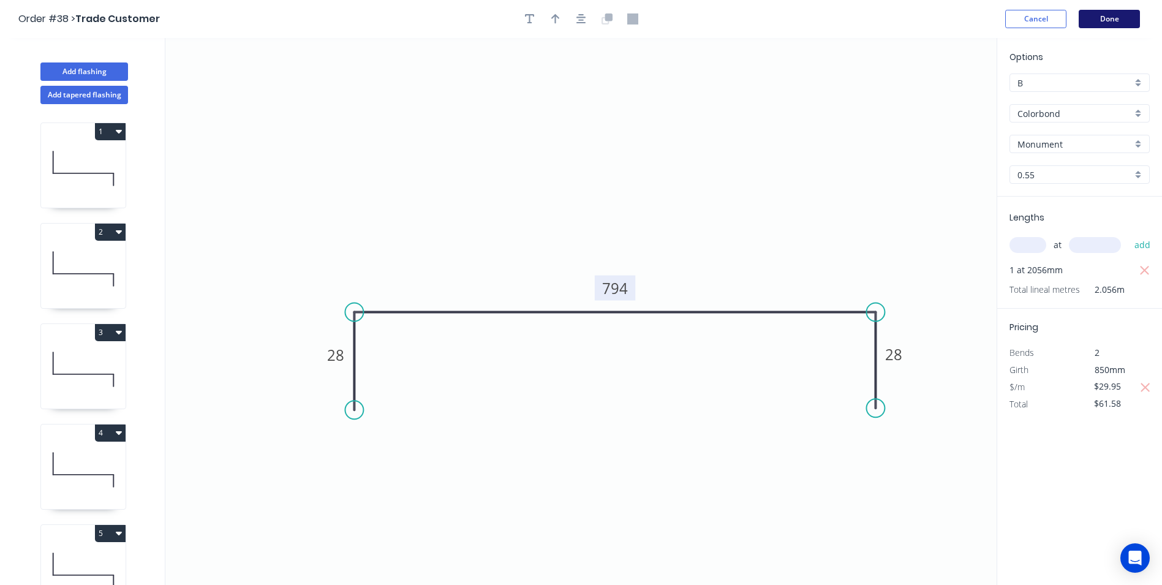
click at [1109, 20] on button "Done" at bounding box center [1109, 19] width 61 height 18
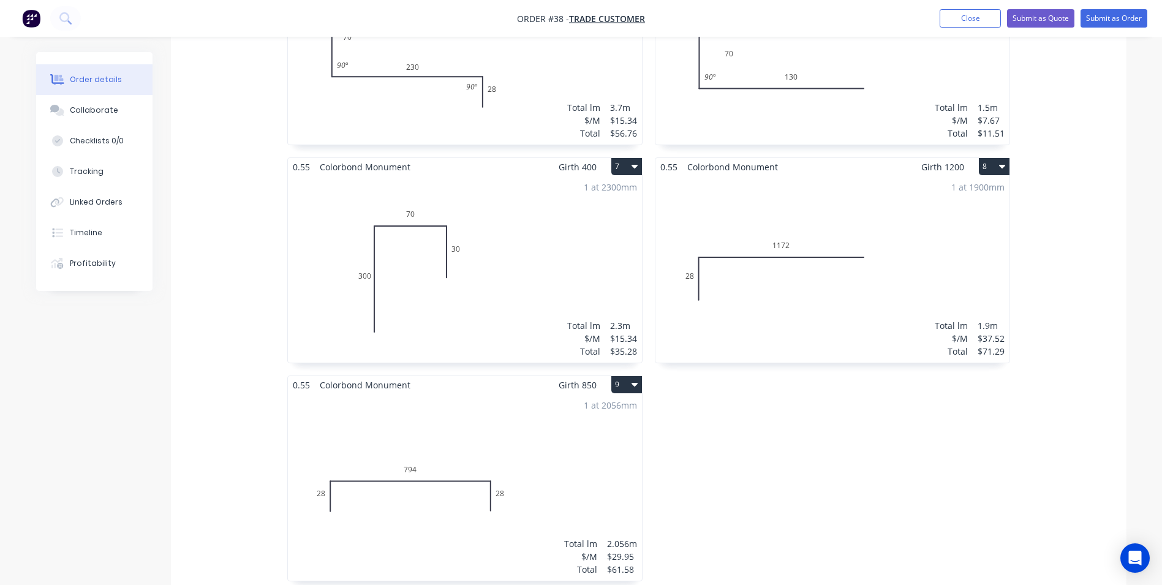
scroll to position [919, 0]
click at [448, 393] on div "1 at 2056mm Total lm $/M Total 2.056m $29.95 $61.58" at bounding box center [465, 486] width 354 height 187
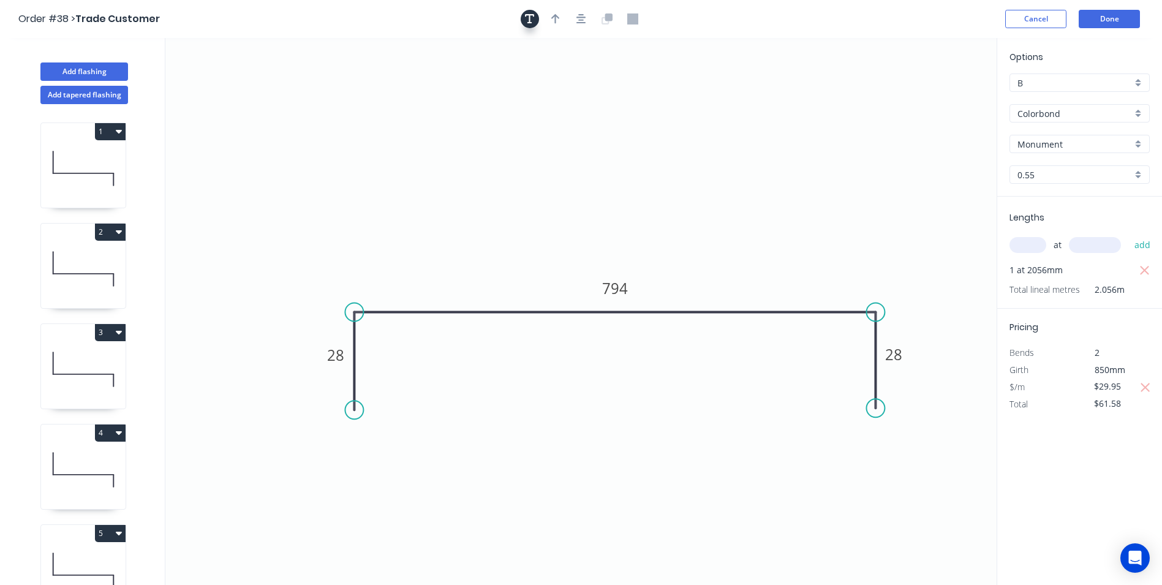
click at [526, 23] on icon "button" at bounding box center [530, 18] width 10 height 11
click at [257, 73] on textarea at bounding box center [244, 86] width 99 height 45
click at [387, 63] on icon "Dimensions for pricing only 28 794 28" at bounding box center [580, 311] width 831 height 547
type textarea "Dimensions for pricing only"
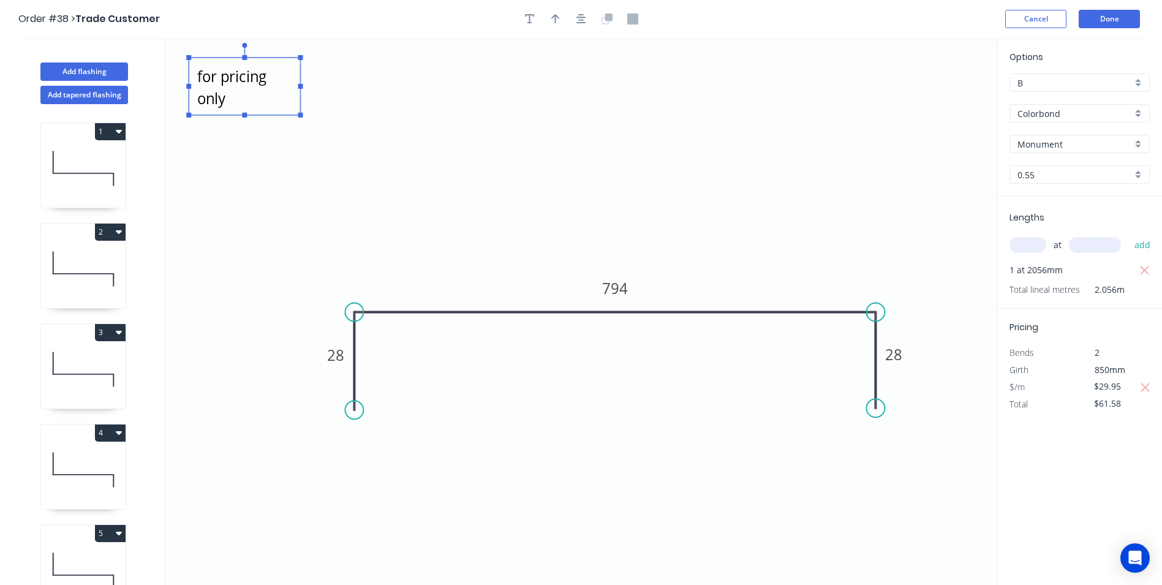
click at [291, 83] on textarea "Dimensions for pricing only" at bounding box center [244, 86] width 99 height 45
drag, startPoint x: 304, startPoint y: 86, endPoint x: 358, endPoint y: 94, distance: 53.9
click at [345, 95] on icon "Dimensions for pricing only 28 794 28" at bounding box center [580, 311] width 831 height 547
click at [422, 107] on icon "Dimensions for pricing only 28 794 28" at bounding box center [580, 311] width 831 height 547
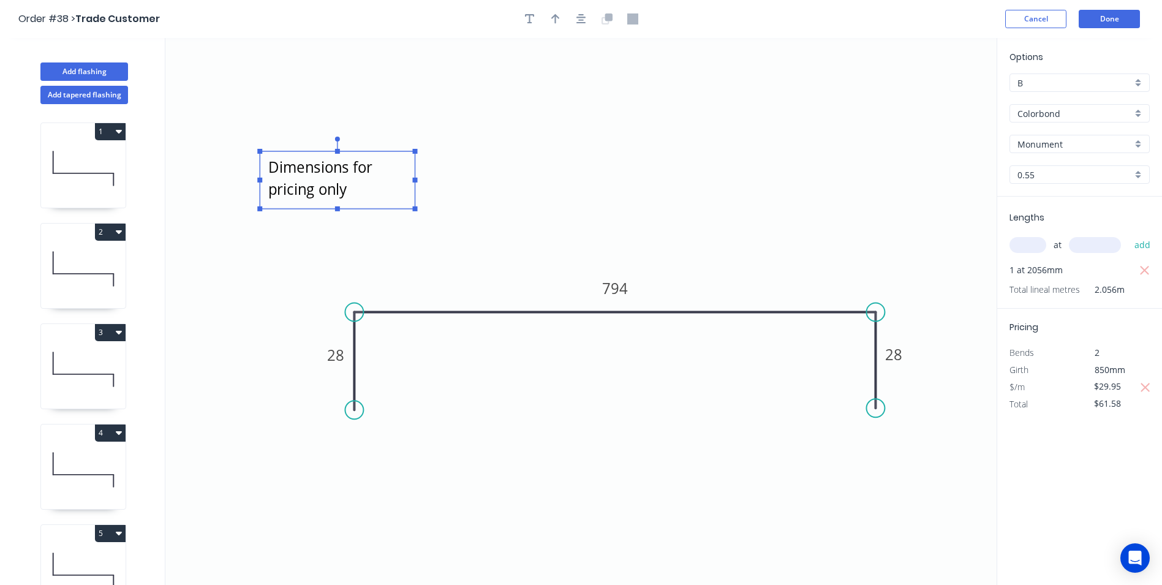
drag, startPoint x: 336, startPoint y: 70, endPoint x: 407, endPoint y: 166, distance: 119.6
click at [407, 166] on textarea "Dimensions for pricing only" at bounding box center [337, 179] width 143 height 45
drag, startPoint x: 552, startPoint y: 20, endPoint x: 696, endPoint y: 82, distance: 156.9
click at [554, 22] on icon "button" at bounding box center [555, 18] width 9 height 11
drag, startPoint x: 552, startPoint y: 20, endPoint x: 647, endPoint y: 55, distance: 101.7
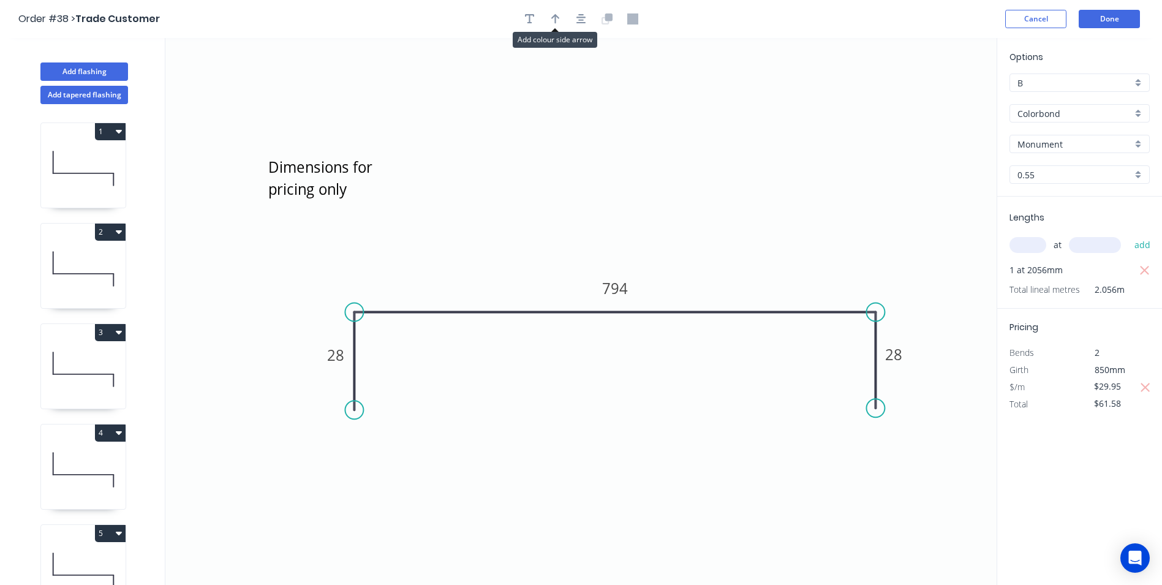
click at [553, 20] on icon "button" at bounding box center [555, 18] width 9 height 11
drag, startPoint x: 898, startPoint y: 115, endPoint x: 715, endPoint y: 156, distance: 187.7
click at [864, 125] on icon at bounding box center [869, 105] width 11 height 39
click at [1109, 20] on button "Done" at bounding box center [1109, 19] width 61 height 18
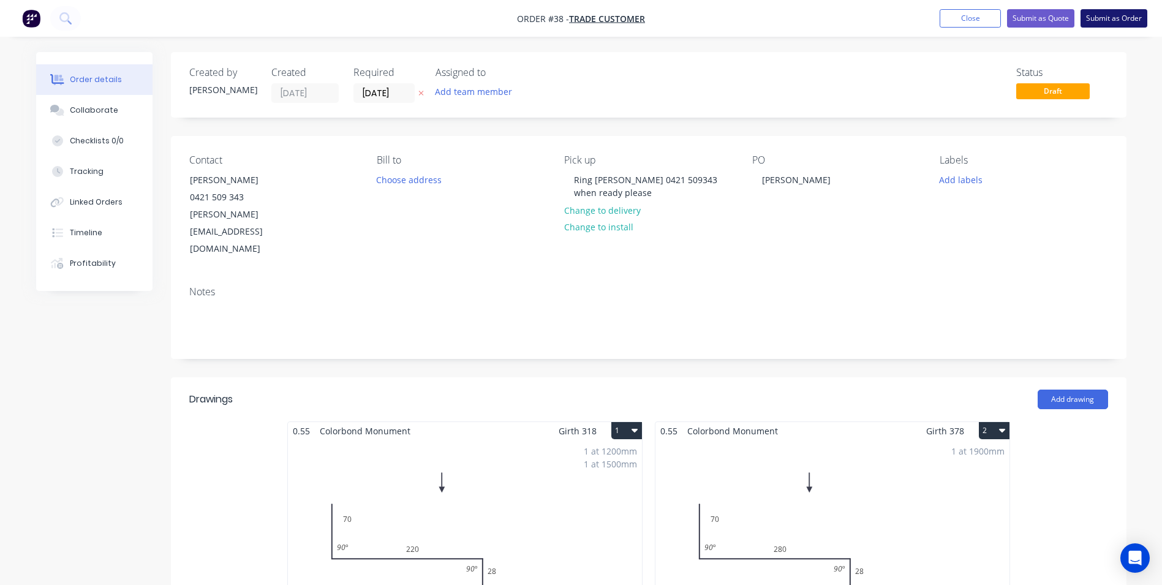
click at [1109, 20] on button "Submit as Order" at bounding box center [1113, 18] width 67 height 18
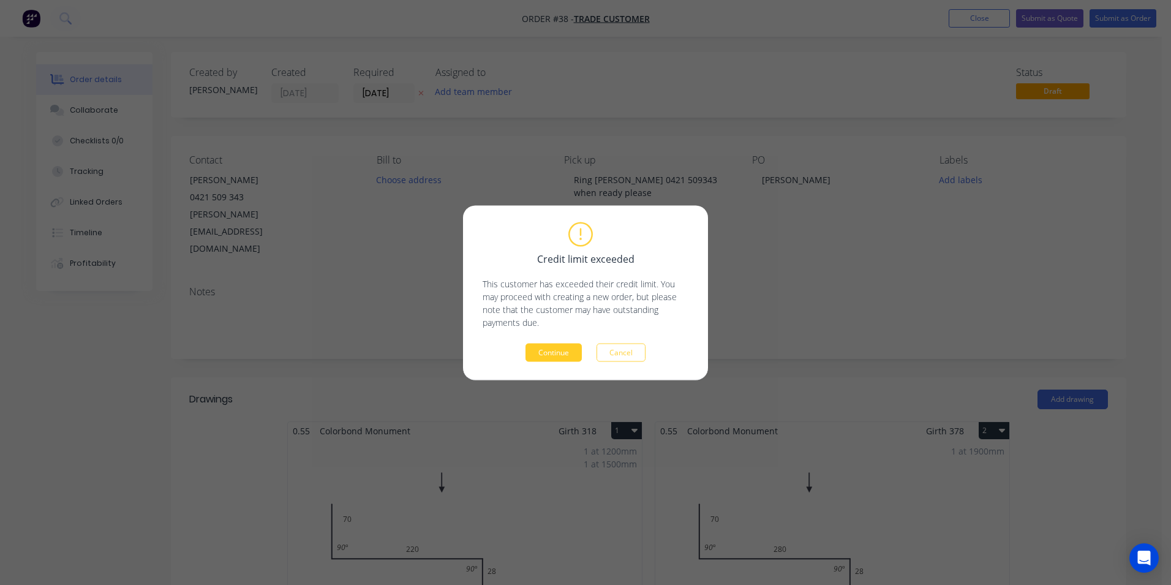
click at [563, 347] on button "Continue" at bounding box center [553, 352] width 56 height 18
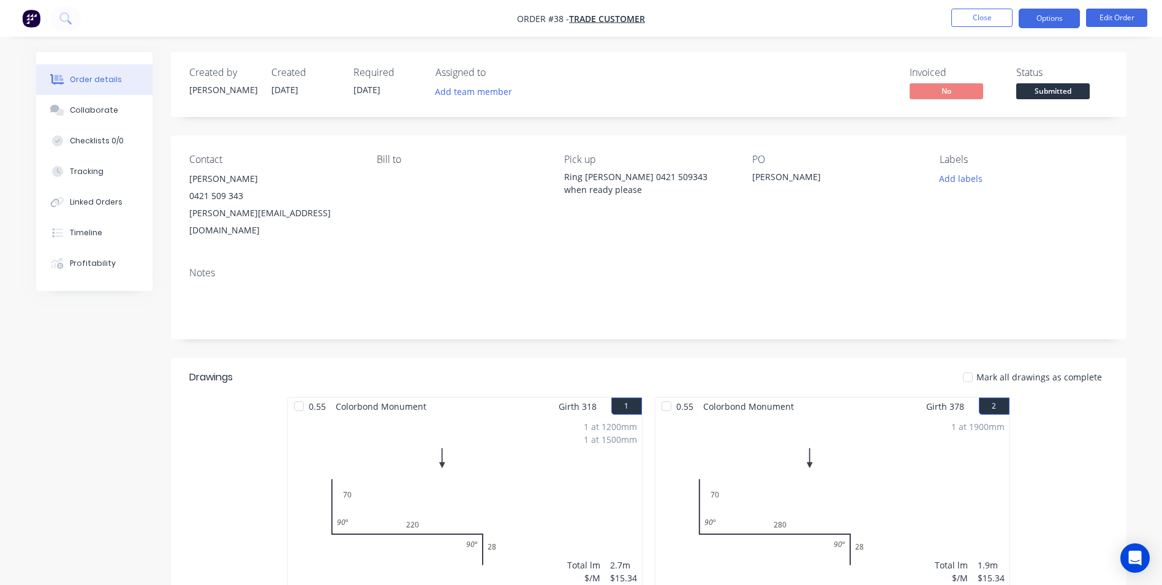
click at [1055, 14] on button "Options" at bounding box center [1048, 19] width 61 height 20
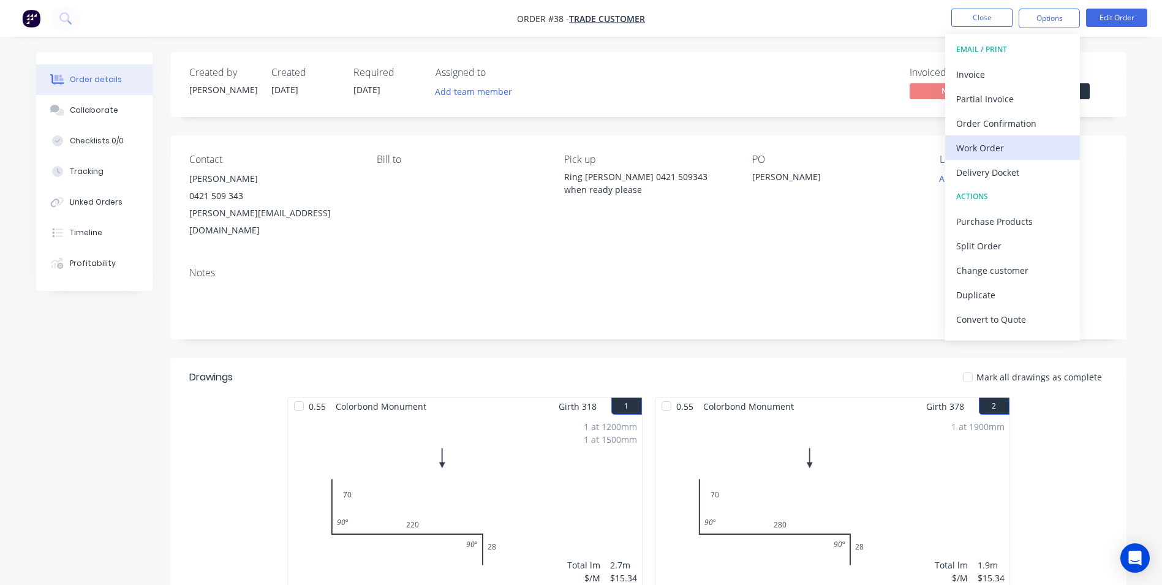
click at [992, 145] on div "Work Order" at bounding box center [1012, 148] width 113 height 18
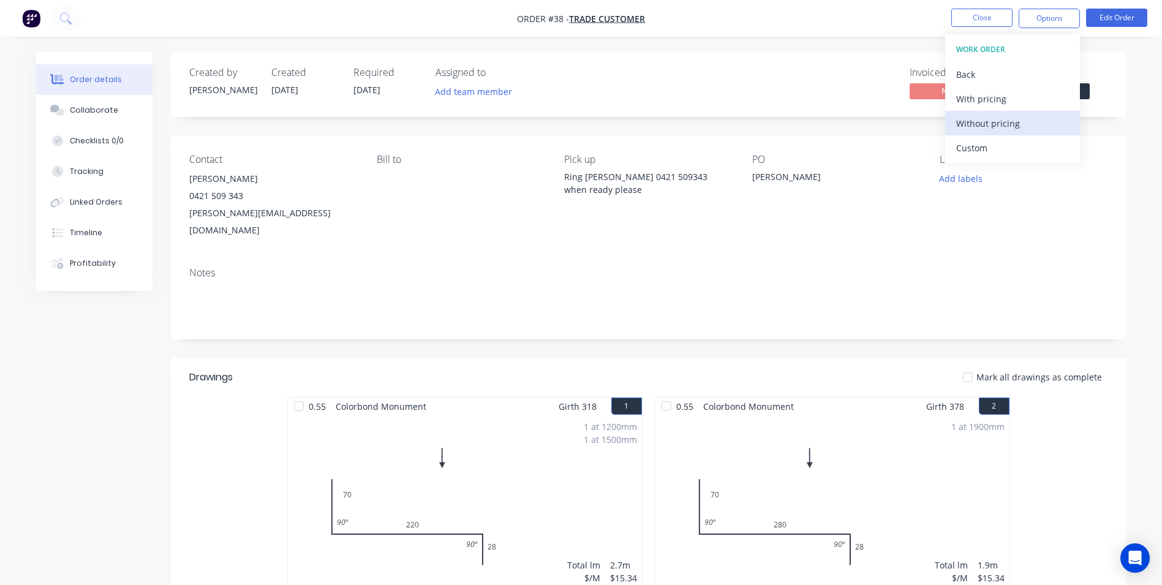
click at [970, 131] on div "Without pricing" at bounding box center [1012, 124] width 113 height 18
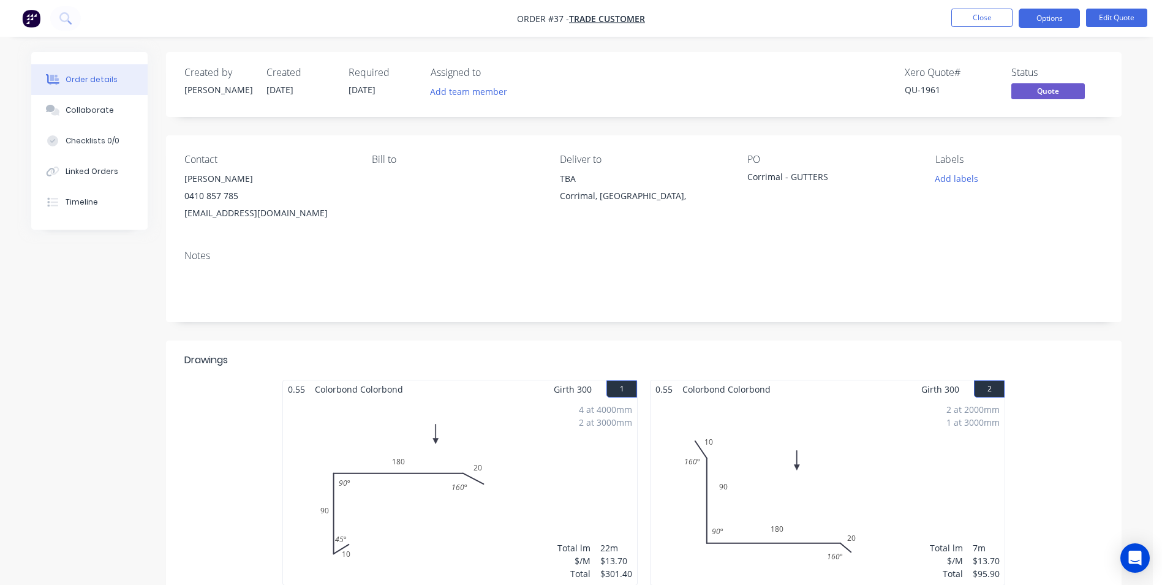
scroll to position [1463, 0]
